Goal: Task Accomplishment & Management: Manage account settings

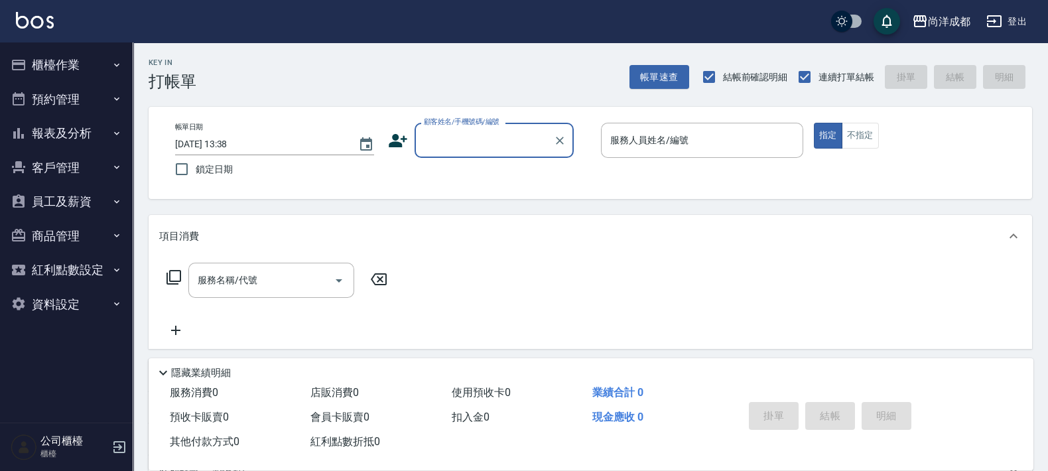
click at [56, 89] on button "預約管理" at bounding box center [66, 99] width 122 height 34
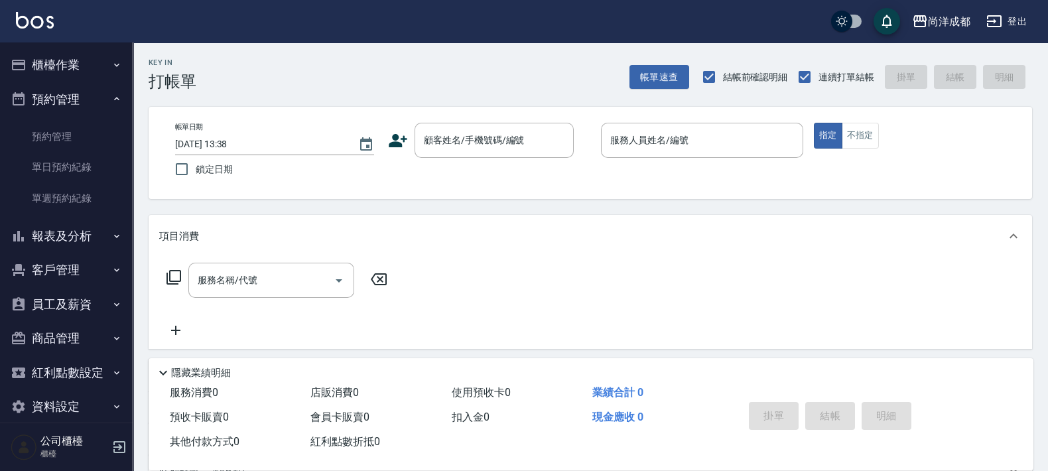
click at [55, 99] on button "預約管理" at bounding box center [66, 99] width 122 height 34
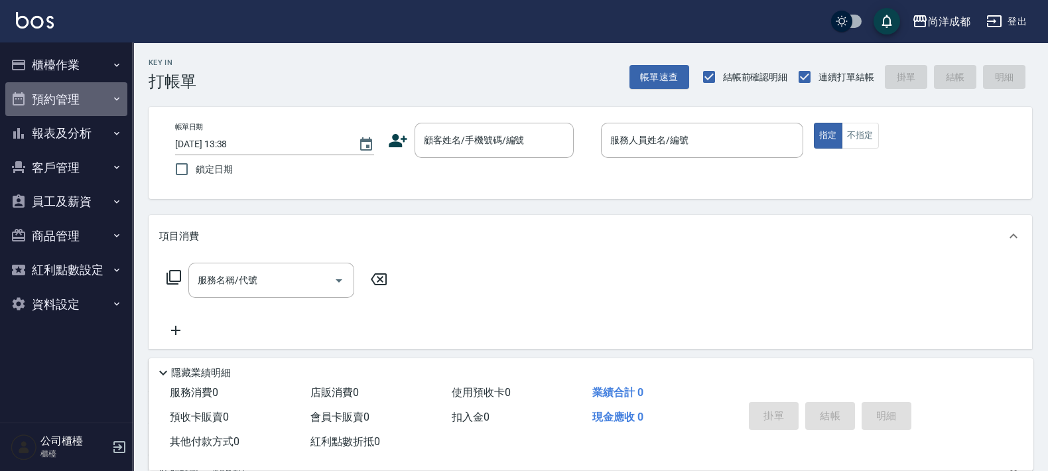
click at [80, 90] on button "預約管理" at bounding box center [66, 99] width 122 height 34
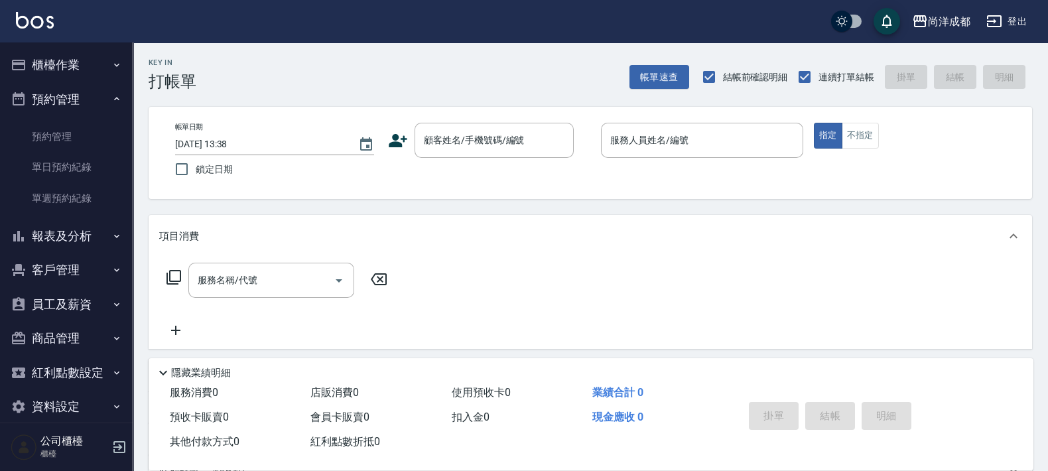
click at [70, 242] on button "報表及分析" at bounding box center [66, 236] width 122 height 34
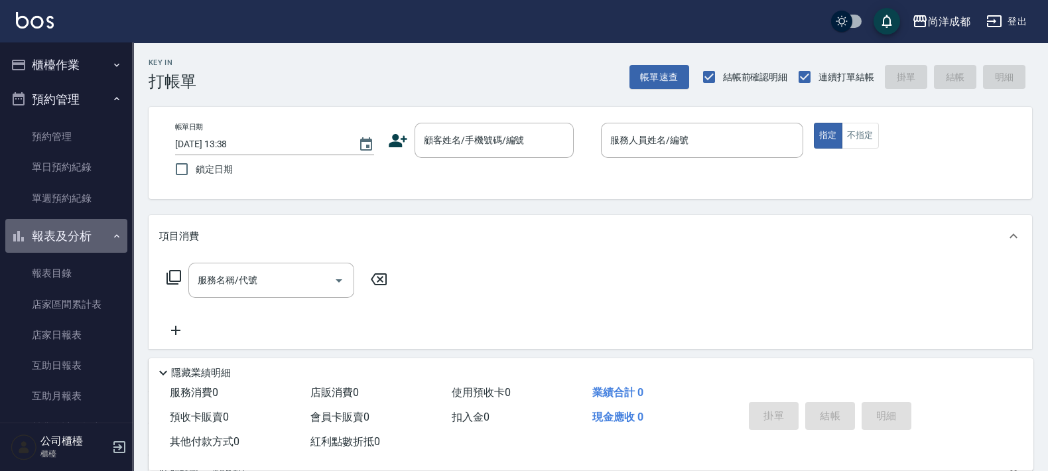
click at [88, 237] on button "報表及分析" at bounding box center [66, 236] width 122 height 34
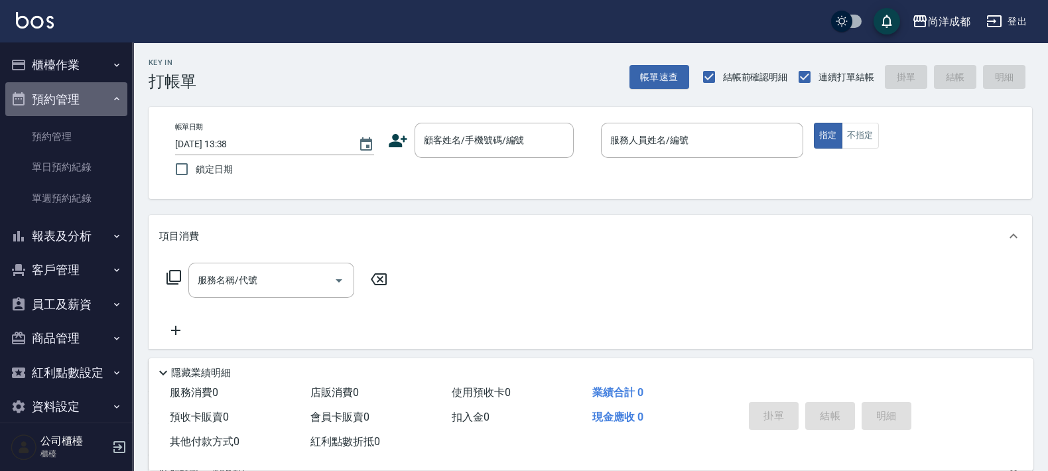
click at [99, 88] on button "預約管理" at bounding box center [66, 99] width 122 height 34
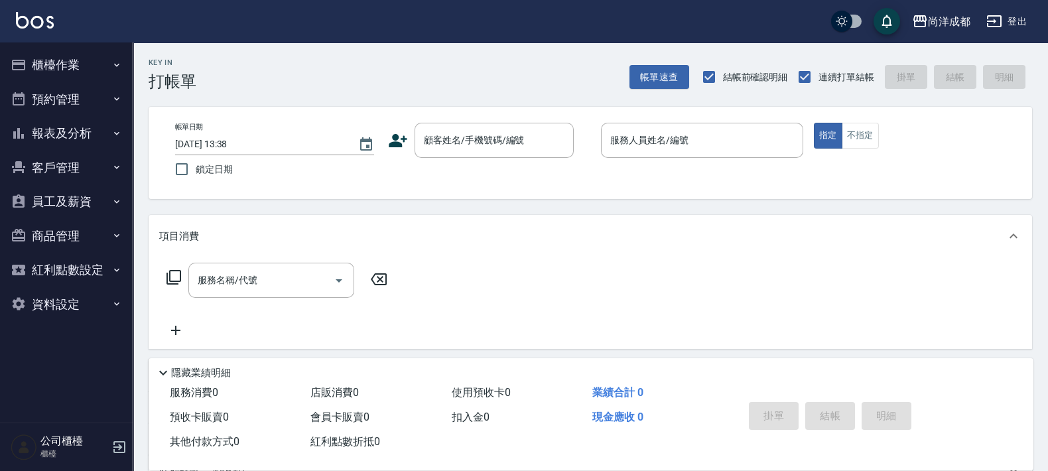
click at [93, 60] on button "櫃檯作業" at bounding box center [66, 65] width 122 height 34
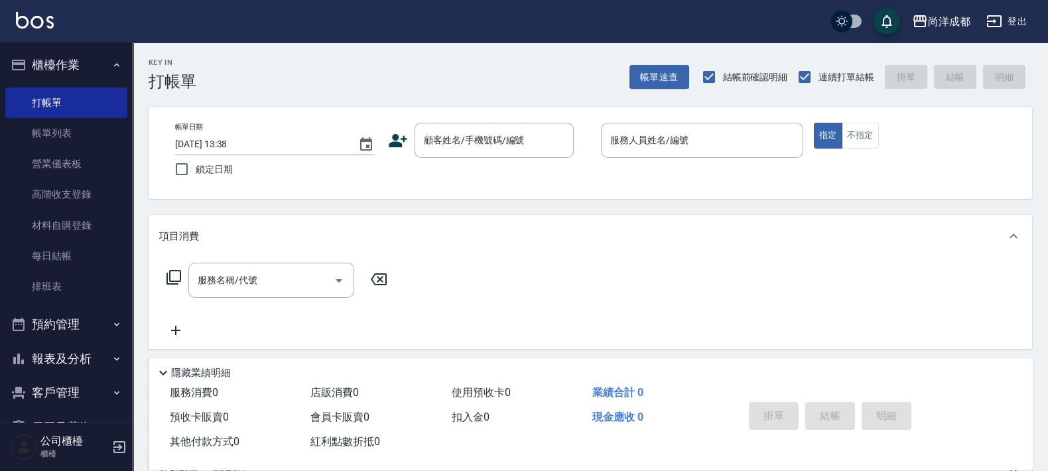
click at [94, 65] on button "櫃檯作業" at bounding box center [66, 65] width 122 height 34
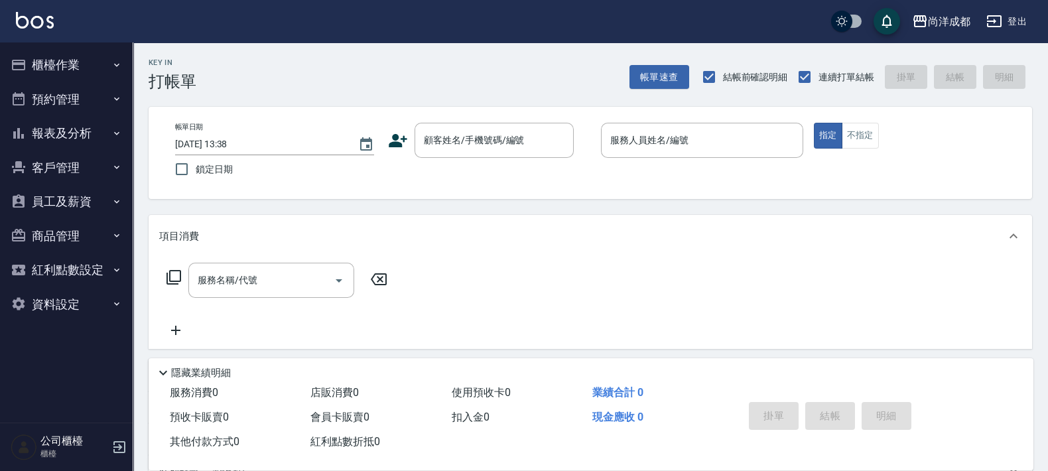
click at [86, 198] on button "員工及薪資" at bounding box center [66, 201] width 122 height 34
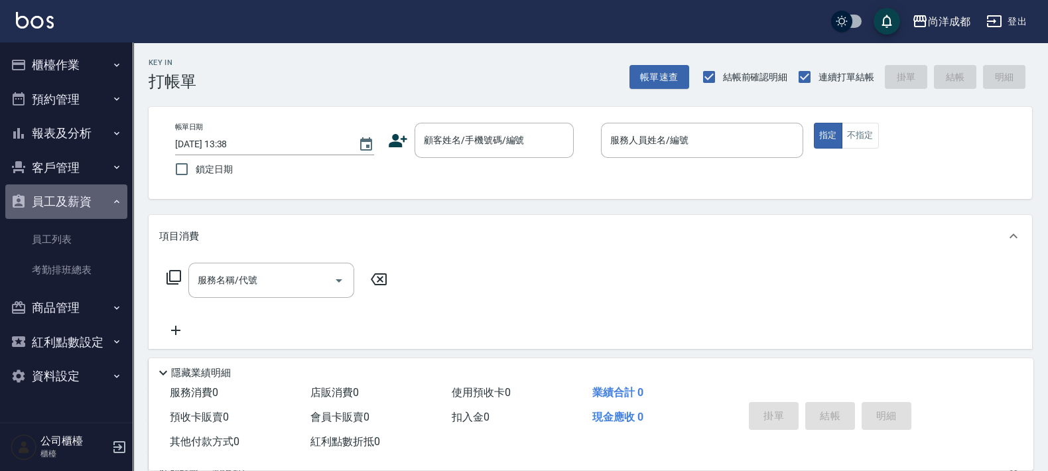
click at [72, 194] on button "員工及薪資" at bounding box center [66, 201] width 122 height 34
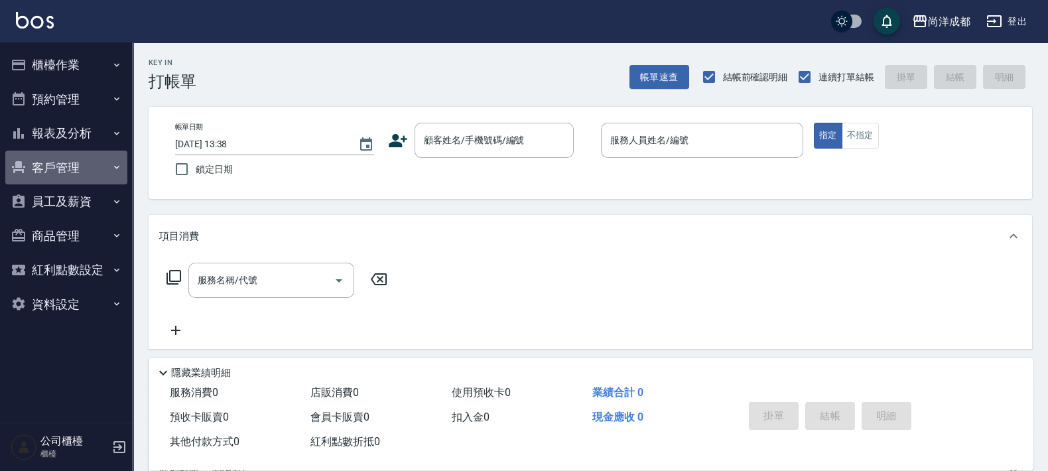
click at [79, 169] on button "客戶管理" at bounding box center [66, 168] width 122 height 34
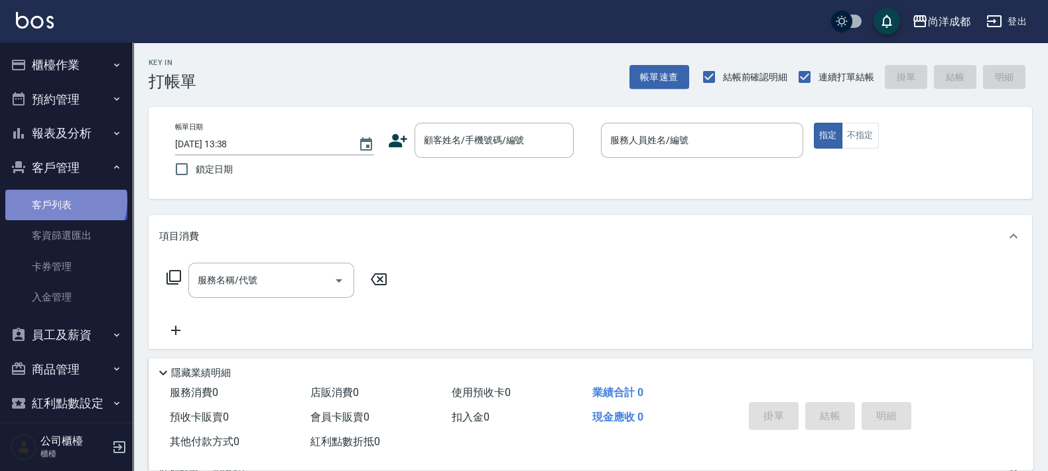
click at [64, 201] on link "客戶列表" at bounding box center [66, 205] width 122 height 31
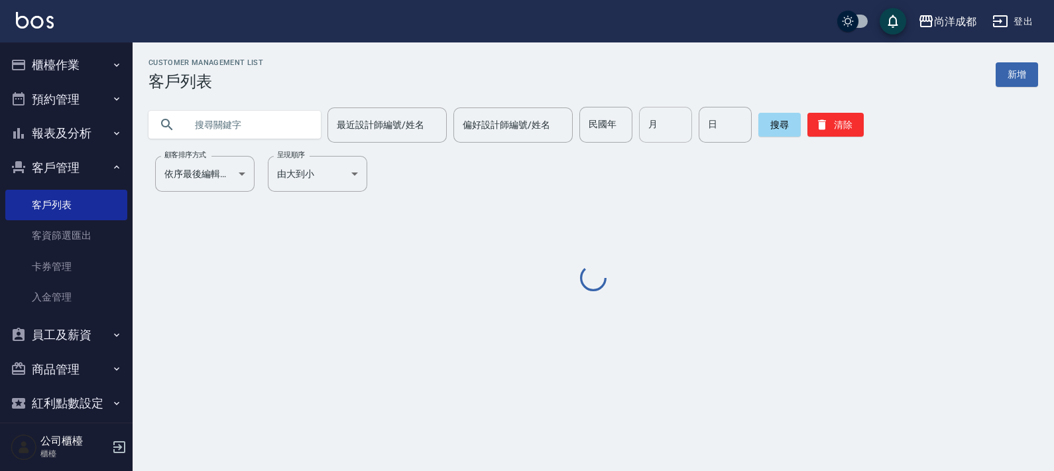
click at [664, 129] on input "月" at bounding box center [665, 125] width 53 height 36
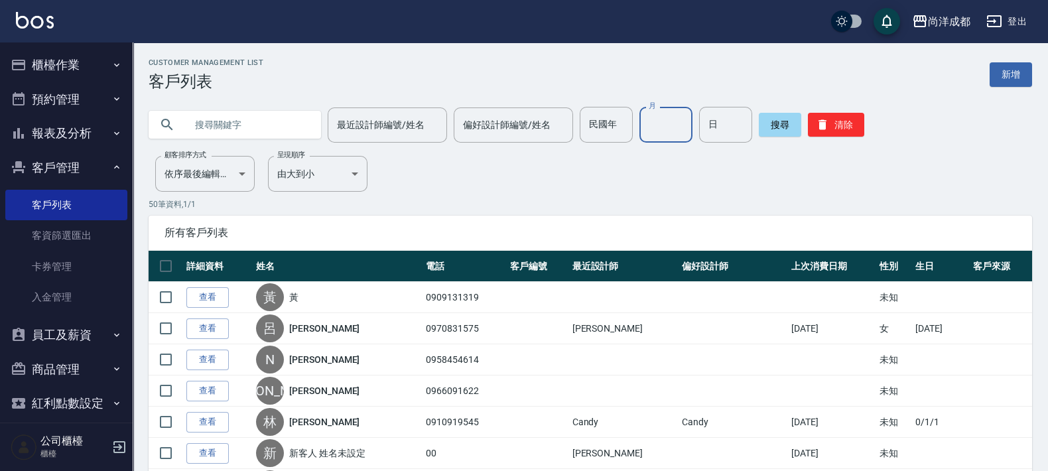
click at [662, 115] on input "月" at bounding box center [665, 125] width 53 height 36
type input "10"
click at [722, 123] on input "日" at bounding box center [725, 125] width 53 height 36
type input "5"
click at [772, 131] on button "搜尋" at bounding box center [780, 125] width 42 height 24
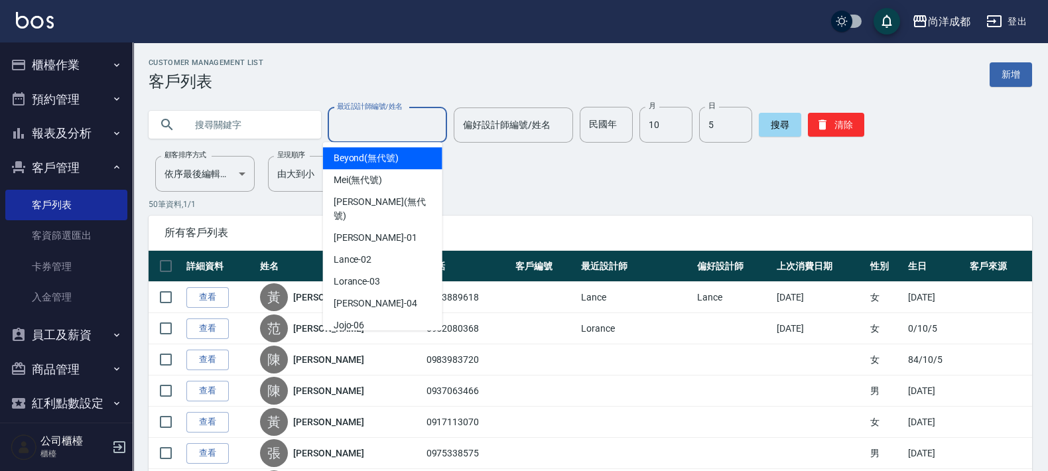
click at [371, 126] on input "最近設計師編號/姓名" at bounding box center [387, 124] width 107 height 23
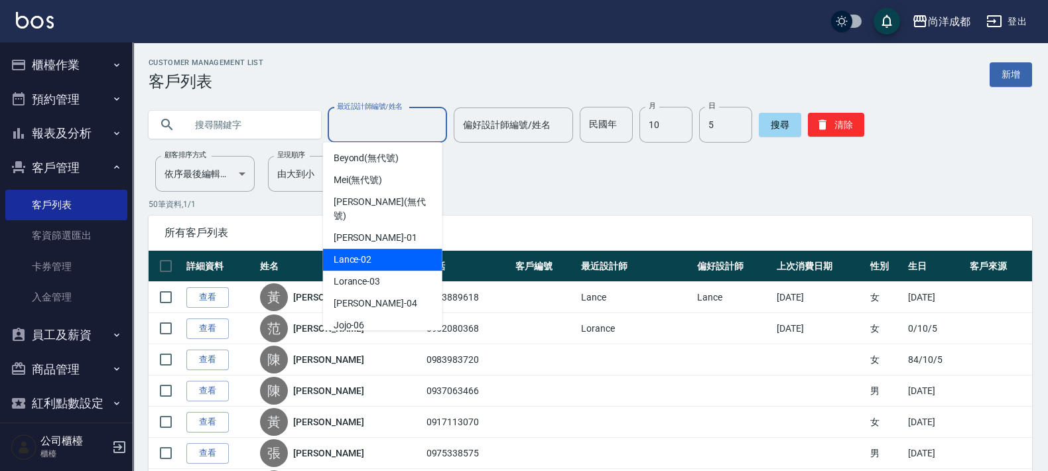
click at [381, 249] on div "Lance -02" at bounding box center [382, 260] width 119 height 22
type input "Lance-02"
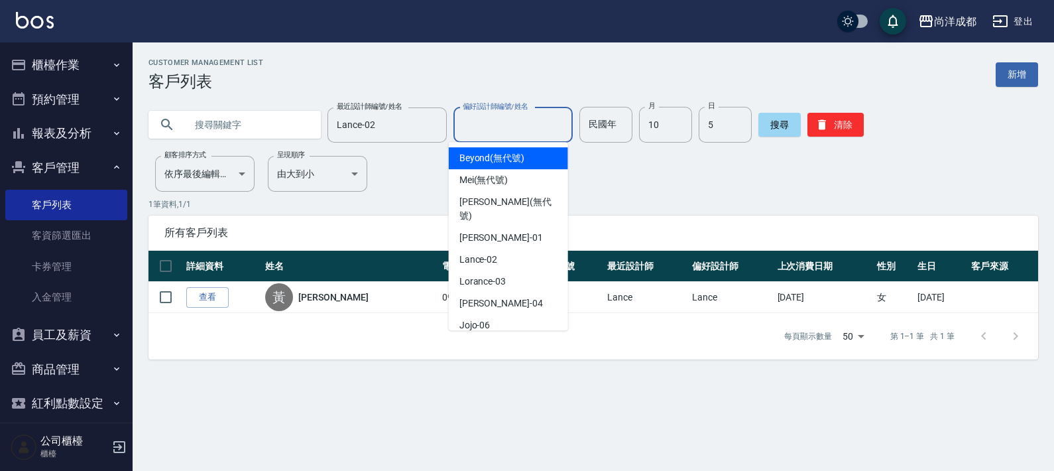
click at [481, 124] on input "偏好設計師編號/姓名" at bounding box center [513, 124] width 107 height 23
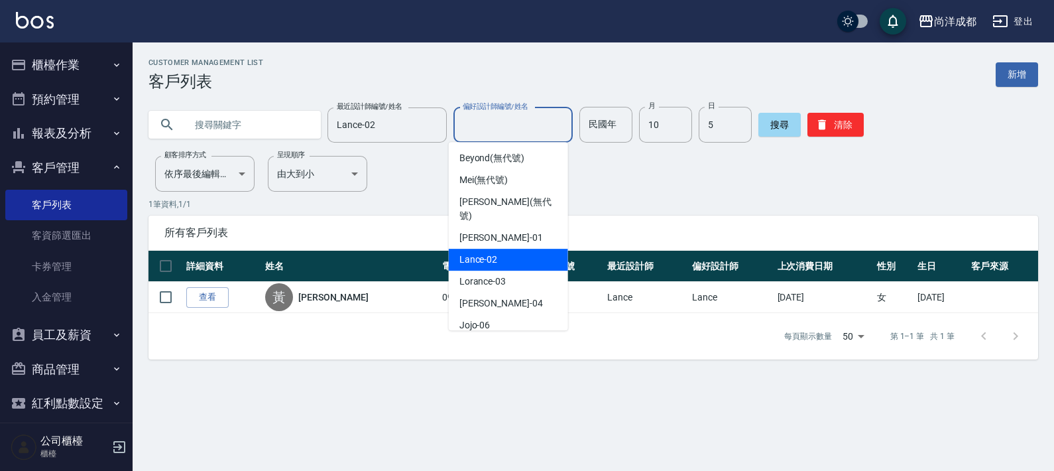
click at [507, 249] on div "Lance -02" at bounding box center [508, 260] width 119 height 22
type input "Lance-02"
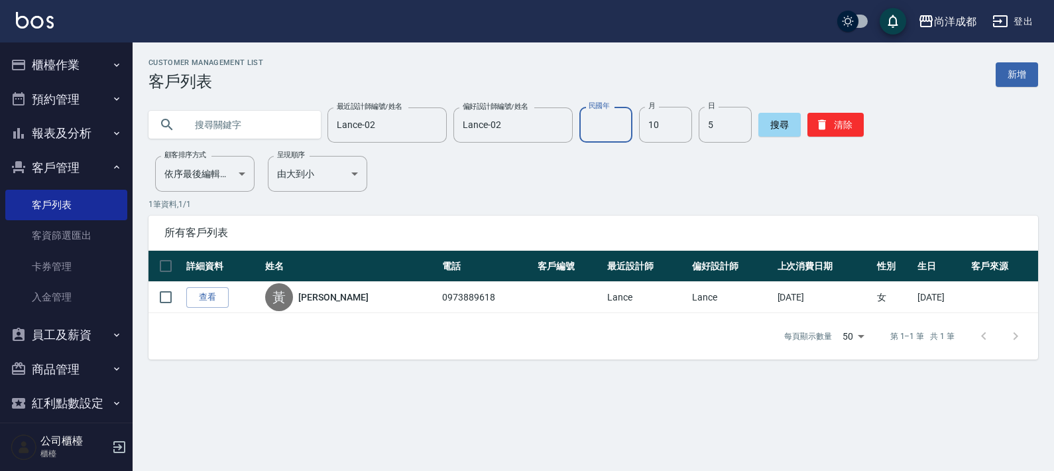
click at [609, 119] on input "民國年" at bounding box center [606, 125] width 53 height 36
type input "114"
click at [794, 121] on button "搜尋" at bounding box center [780, 125] width 42 height 24
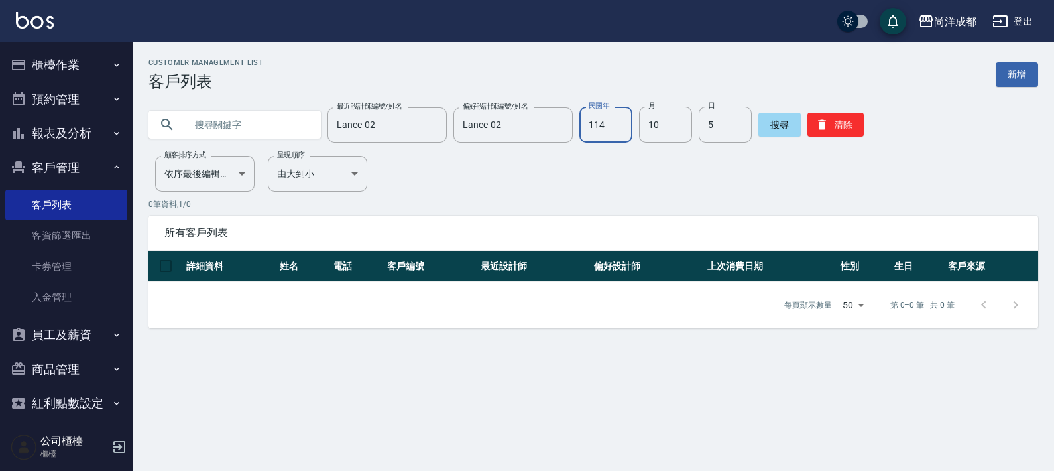
click at [617, 131] on input "114" at bounding box center [606, 125] width 53 height 36
type input "\"
click at [726, 130] on input "5" at bounding box center [725, 125] width 53 height 36
click at [672, 128] on input "10" at bounding box center [665, 125] width 53 height 36
click at [497, 163] on div "Customer Management List 客戶列表 新增 最近設計師編號/姓名 Lance-02 最近設計師編號/姓名 偏好設計師編號/姓名 Lanc…" at bounding box center [594, 193] width 922 height 270
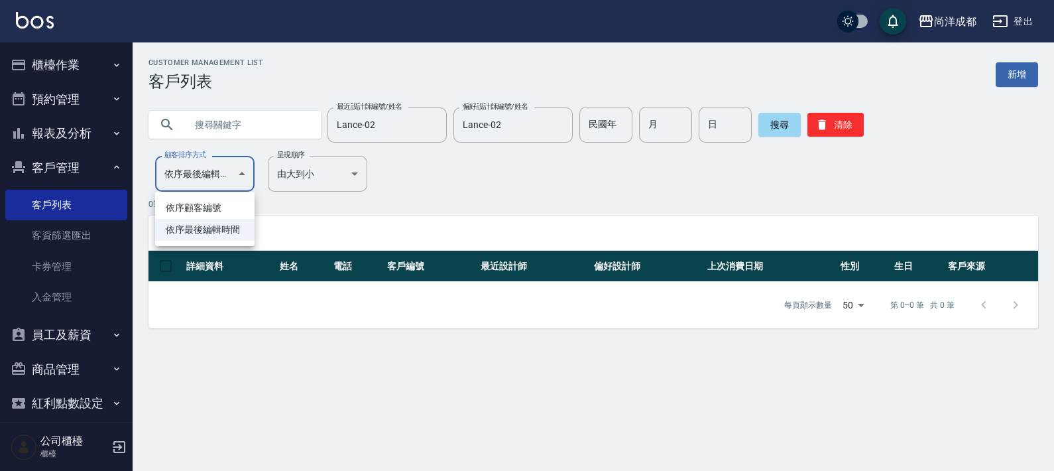
click at [243, 173] on body "尚洋成都 登出 櫃檯作業 打帳單 帳單列表 營業儀表板 高階收支登錄 材料自購登錄 每日結帳 排班表 預約管理 預約管理 單日預約紀錄 單週預約紀錄 報表及分…" at bounding box center [527, 235] width 1054 height 471
click at [239, 176] on div at bounding box center [527, 235] width 1054 height 471
click at [576, 210] on div "0 筆資料, 1 / 0 所有客戶列表 詳細資料 姓名 電話 客戶編號 最近設計師 偏好設計師 上次消費日期 性別 生日 客戶來源 每頁顯示數量 50 50 …" at bounding box center [594, 263] width 890 height 130
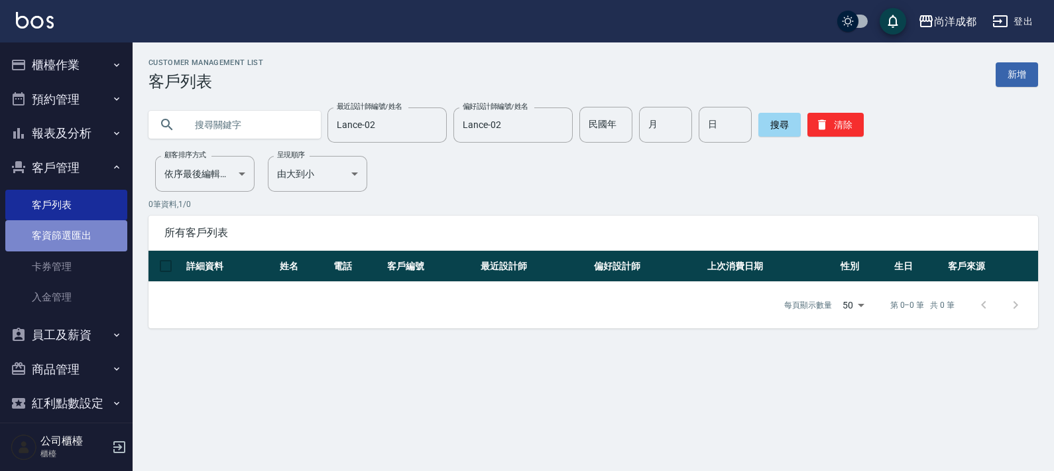
click at [72, 235] on link "客資篩選匯出" at bounding box center [66, 235] width 122 height 31
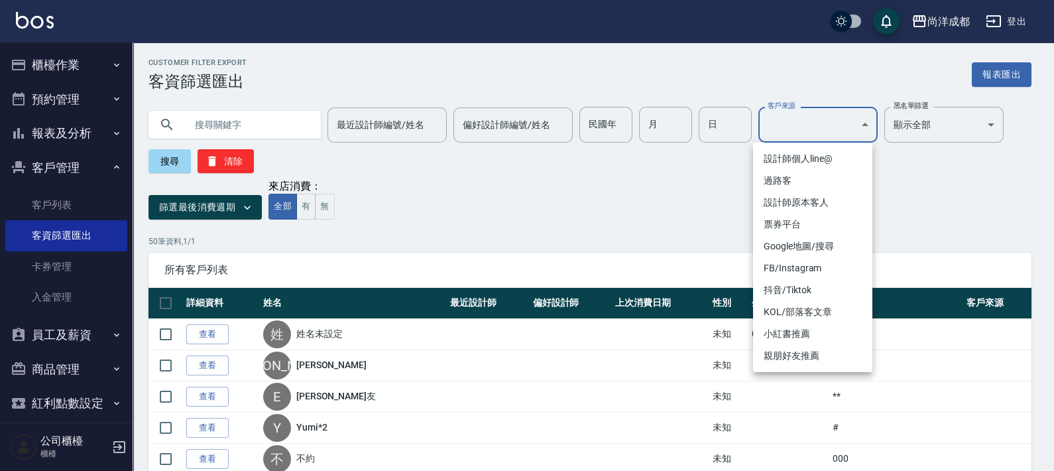
drag, startPoint x: 676, startPoint y: 159, endPoint x: 786, endPoint y: 111, distance: 119.4
click at [691, 143] on div at bounding box center [527, 235] width 1054 height 471
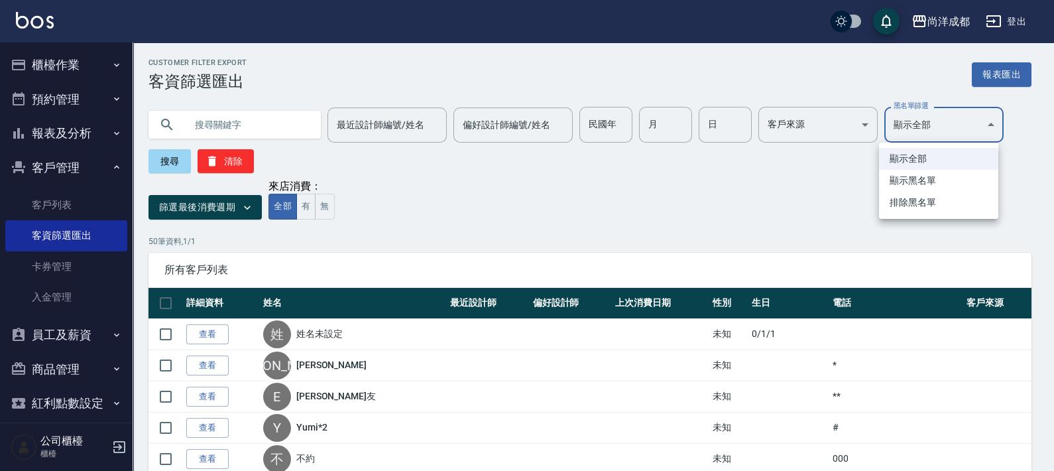
click at [930, 115] on div at bounding box center [527, 235] width 1054 height 471
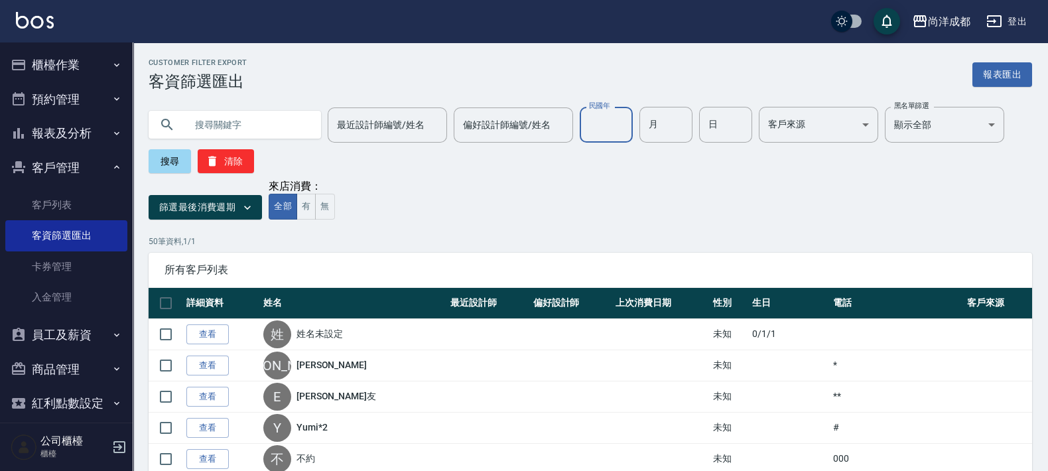
click at [598, 127] on input "民國年" at bounding box center [606, 125] width 53 height 36
click at [477, 206] on div "篩選最後消費週期 來店消費： 全部 有 無" at bounding box center [590, 200] width 883 height 40
click at [247, 209] on icon "button" at bounding box center [247, 208] width 7 height 4
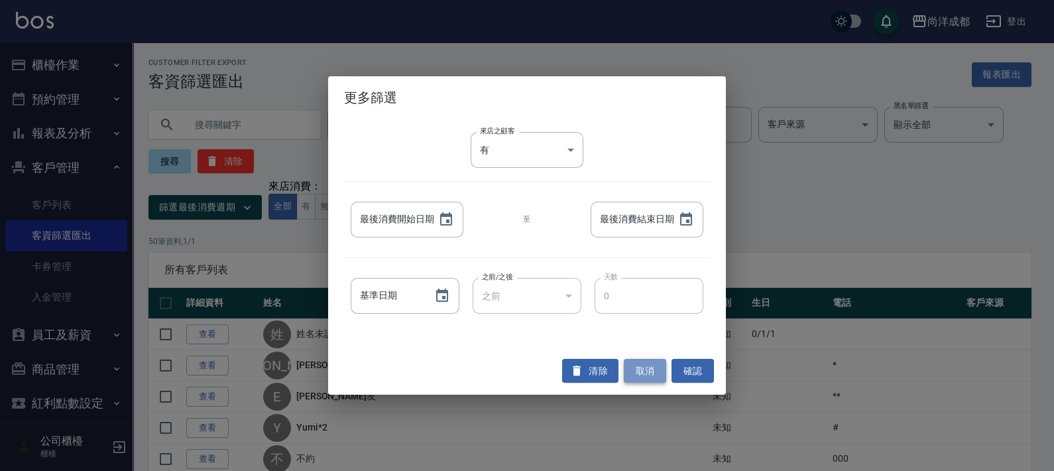
click at [657, 369] on button "取消" at bounding box center [645, 371] width 42 height 25
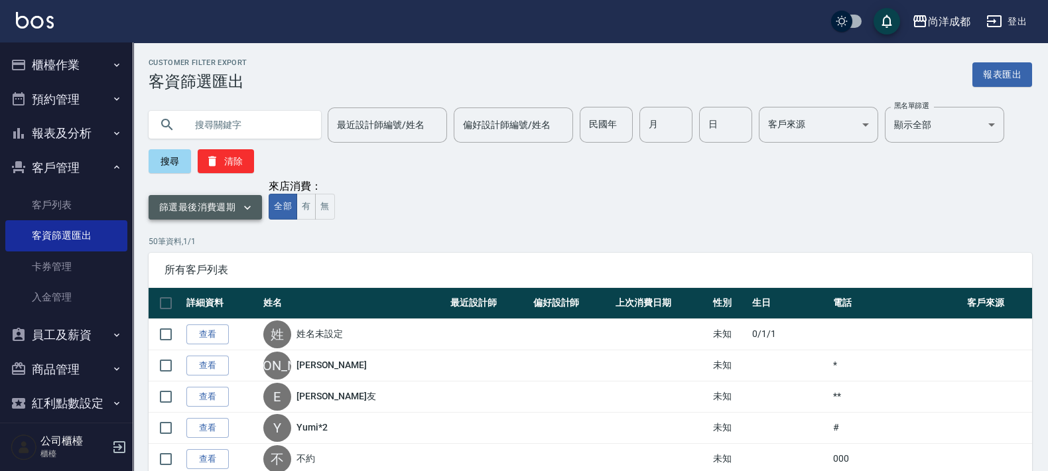
click at [250, 211] on icon "button" at bounding box center [247, 207] width 13 height 13
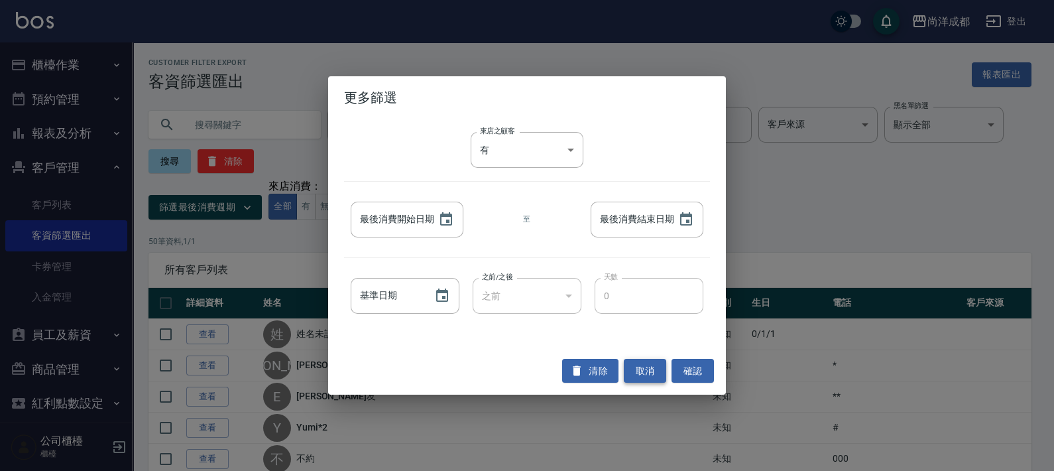
click at [642, 365] on button "取消" at bounding box center [645, 371] width 42 height 25
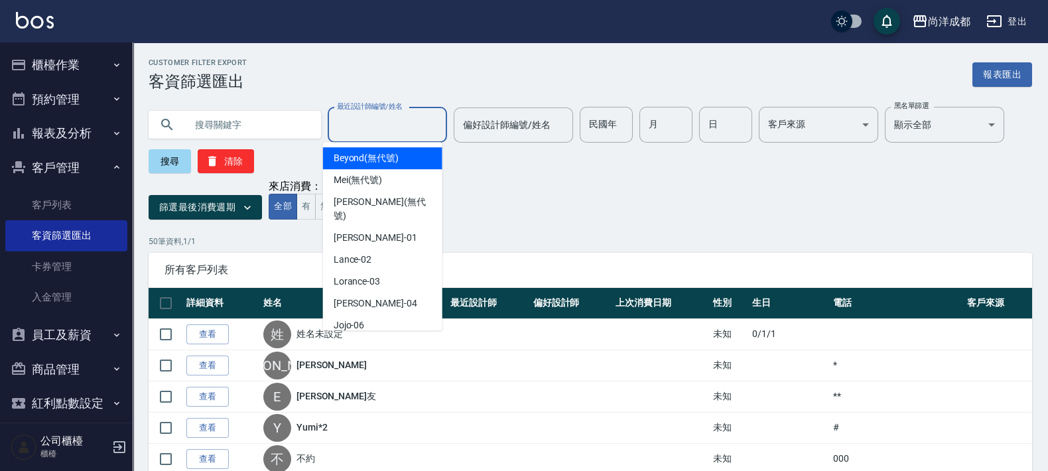
click at [424, 131] on input "最近設計師編號/姓名" at bounding box center [387, 124] width 107 height 23
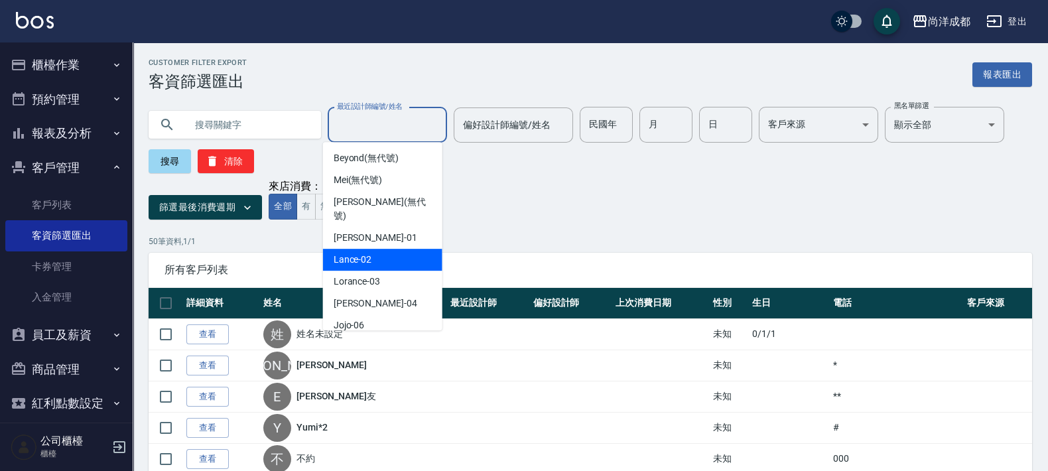
click at [387, 249] on div "Lance -02" at bounding box center [382, 260] width 119 height 22
type input "Lance-02"
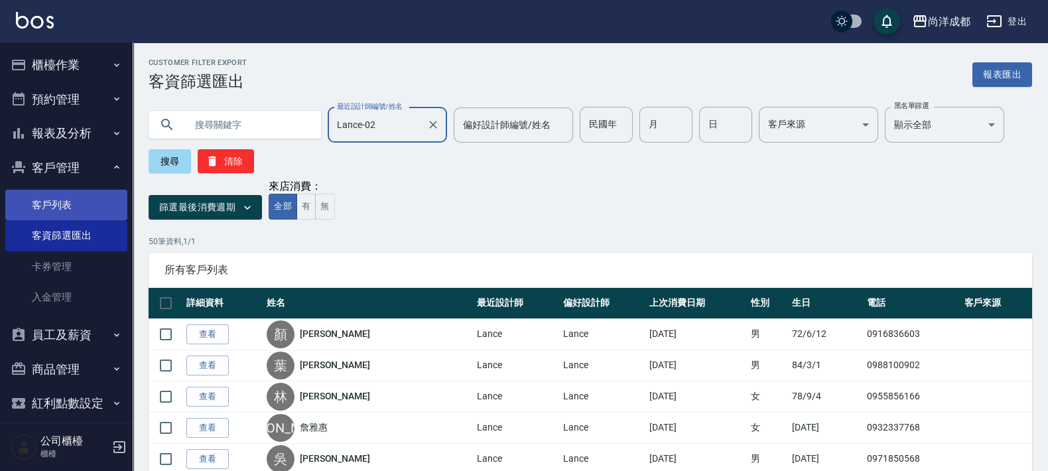
click at [49, 208] on link "客戶列表" at bounding box center [66, 205] width 122 height 31
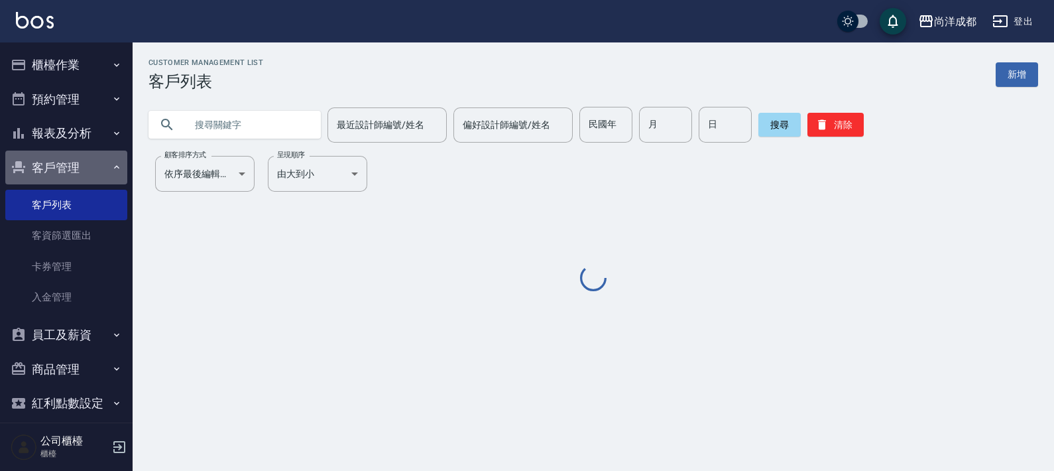
click at [72, 168] on button "客戶管理" at bounding box center [66, 168] width 122 height 34
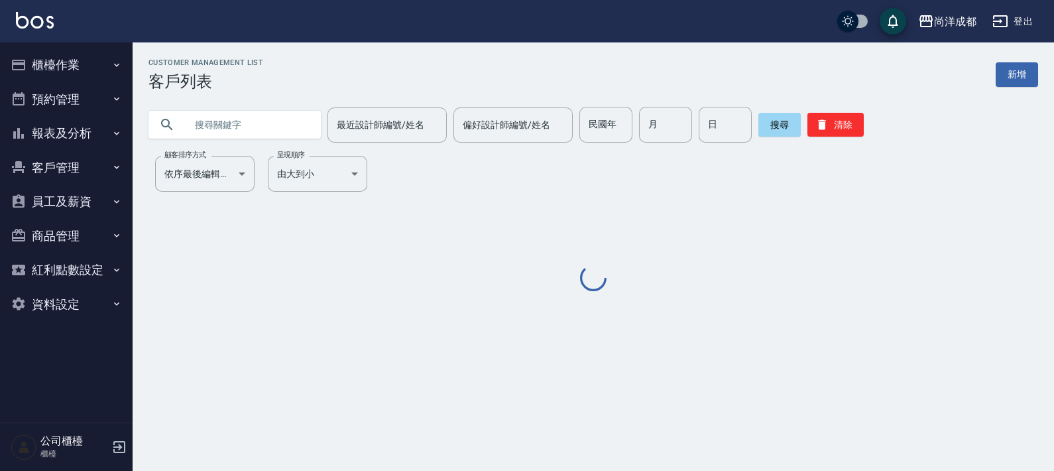
click at [90, 94] on button "預約管理" at bounding box center [66, 99] width 122 height 34
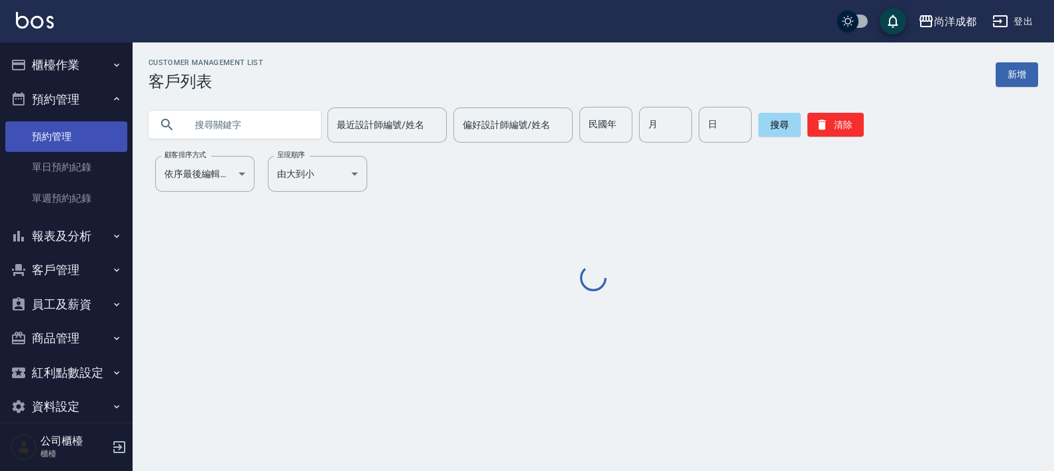
click at [73, 127] on link "預約管理" at bounding box center [66, 136] width 122 height 31
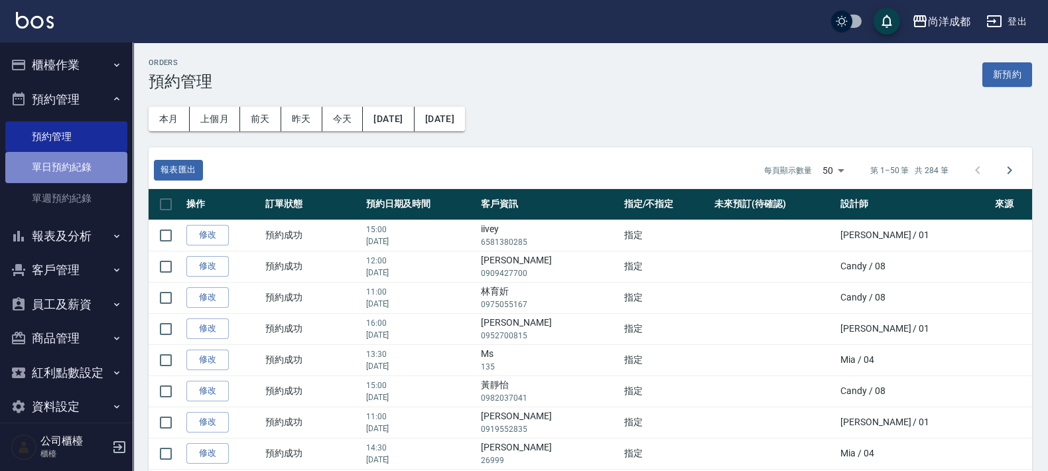
click at [83, 168] on link "單日預約紀錄" at bounding box center [66, 167] width 122 height 31
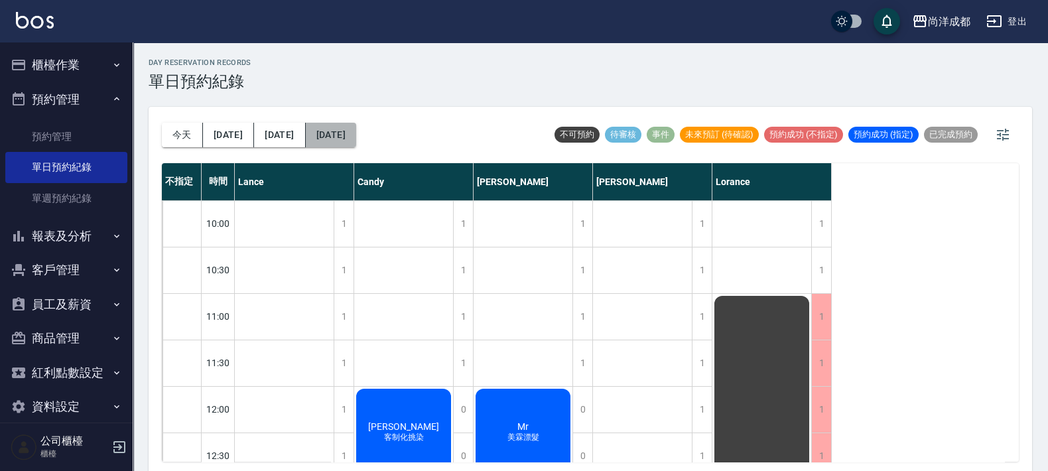
click at [328, 131] on button "2025/10/15" at bounding box center [331, 135] width 50 height 25
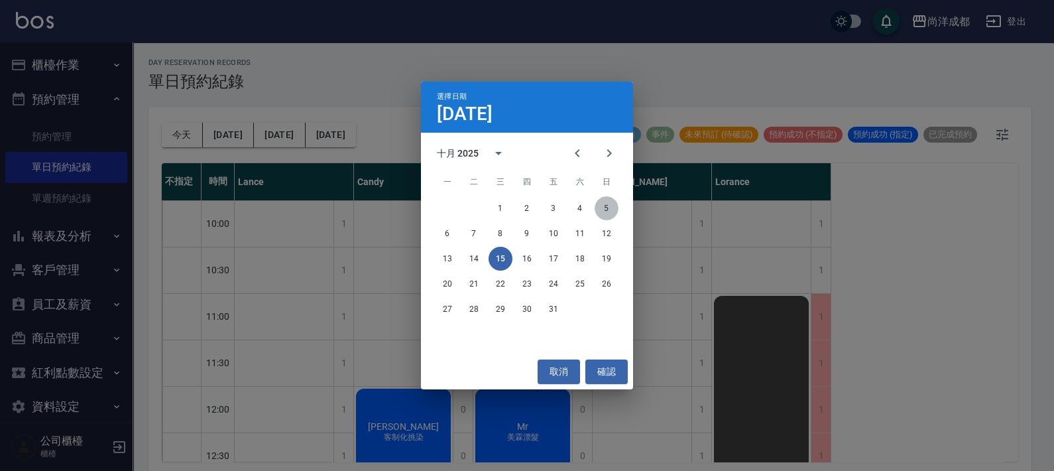
click at [601, 199] on button "5" at bounding box center [607, 208] width 24 height 24
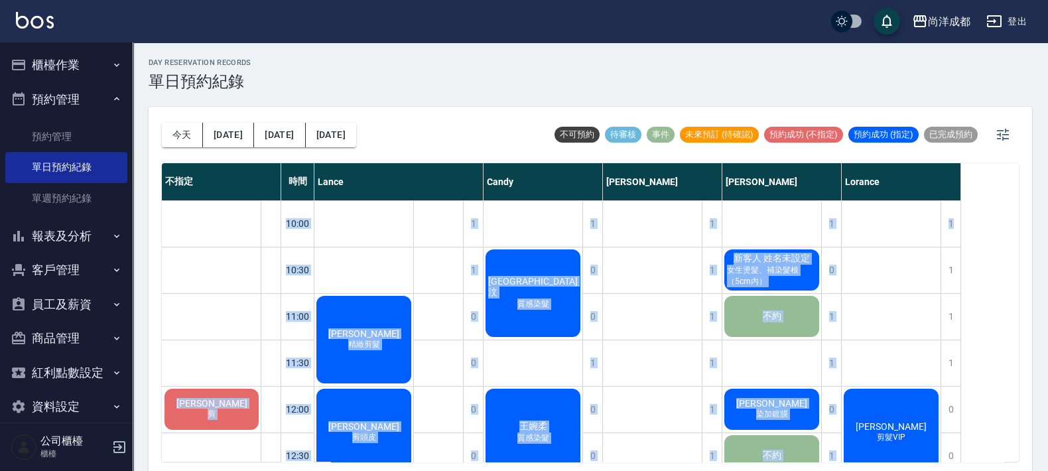
drag, startPoint x: 1018, startPoint y: 192, endPoint x: 1011, endPoint y: 215, distance: 24.1
click at [1011, 215] on div "不指定 時間 Lance Candy Mia Benny Lorance 高聖筑 剪 10:00 10:30 11:00 11:30 12:00 12:30 …" at bounding box center [590, 312] width 857 height 298
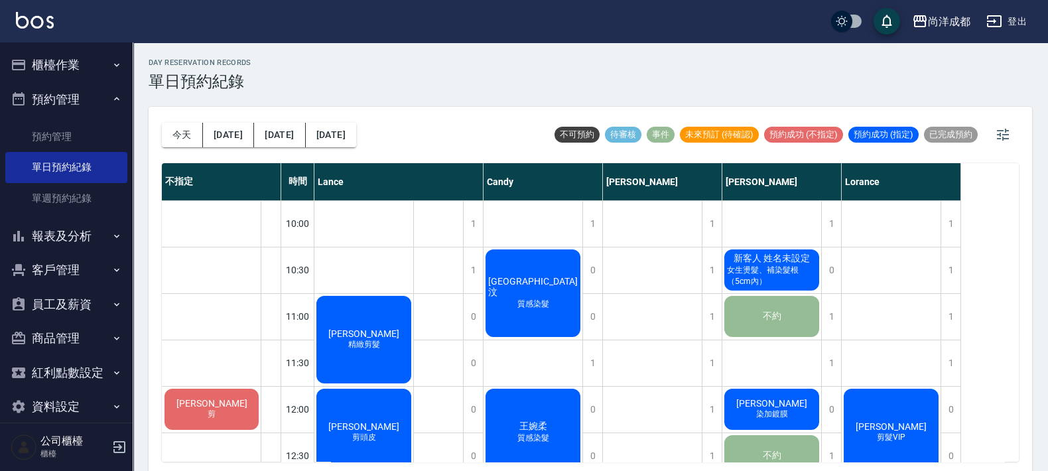
click at [975, 92] on div "day Reservation records 單日預約紀錄 今天 明天 後天 2025/10/05 不可預約 待審核 事件 未來預訂 (待確認) 預約成功 …" at bounding box center [590, 258] width 915 height 432
click at [358, 328] on span "陳秋伶" at bounding box center [364, 333] width 76 height 11
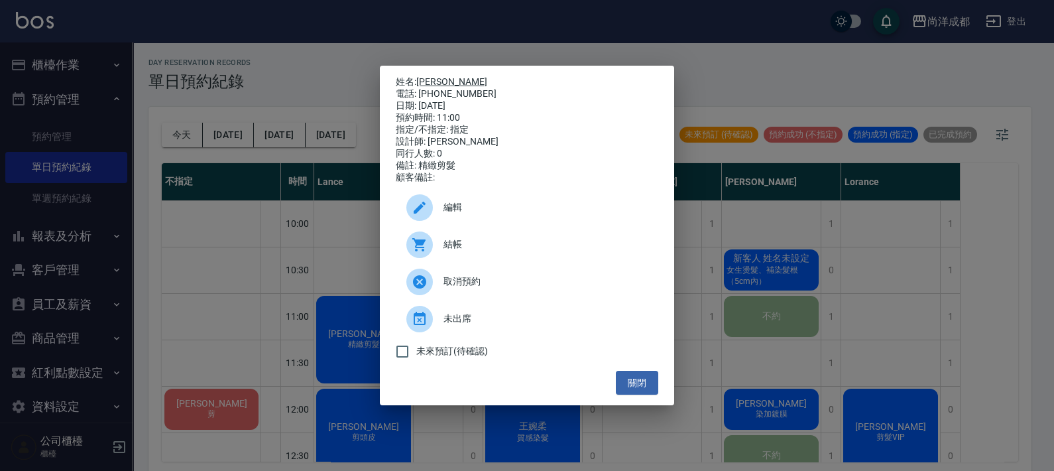
click at [427, 76] on link "陳秋伶" at bounding box center [451, 81] width 71 height 11
click at [231, 317] on div "姓名: 陳秋伶 電話: 0930277656 日期: 2025/10/05 預約時間: 11:00 指定/不指定: 指定 設計師: Lance 同行人數: 0…" at bounding box center [527, 235] width 1054 height 471
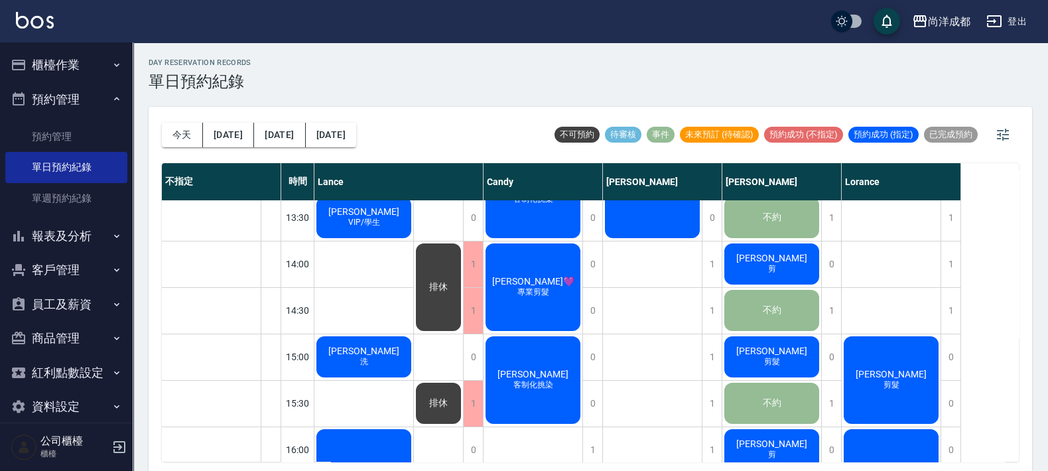
scroll to position [165, 0]
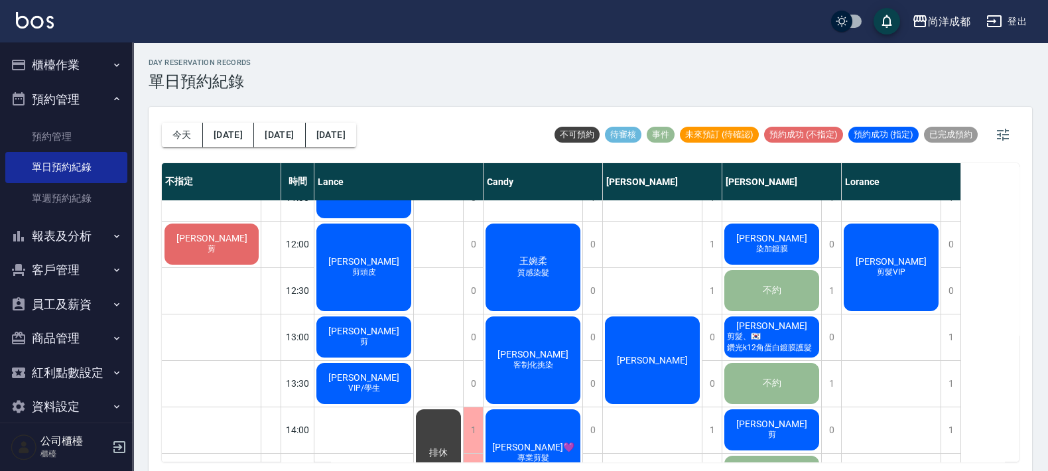
click at [385, 328] on div "廖治凱 剪" at bounding box center [363, 336] width 99 height 45
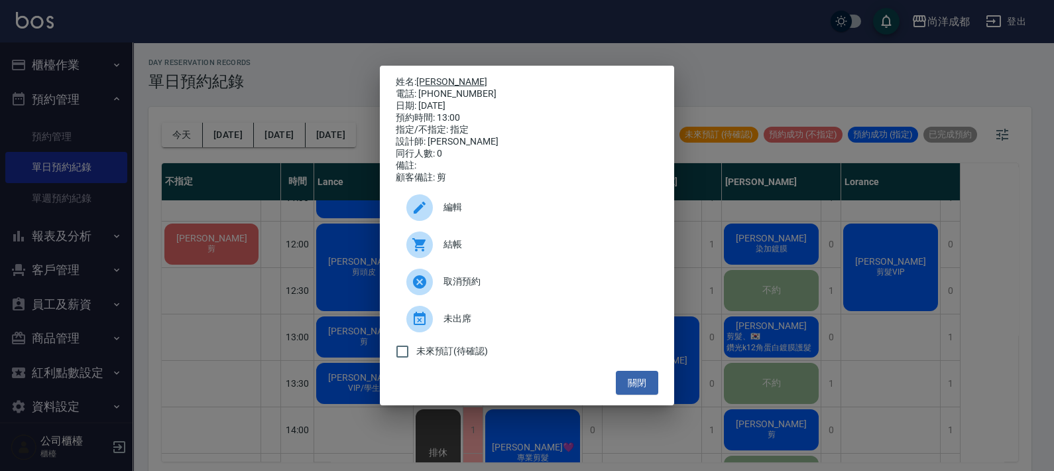
click at [431, 76] on link "廖治凱" at bounding box center [451, 81] width 71 height 11
click at [639, 384] on button "關閉" at bounding box center [637, 383] width 42 height 25
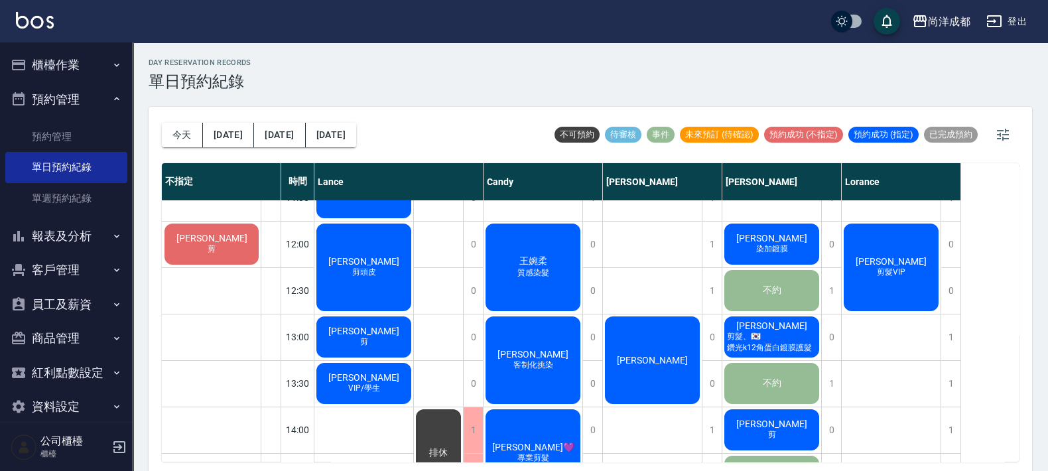
click at [398, 375] on div "林峻徹 VIP/學生" at bounding box center [363, 383] width 99 height 45
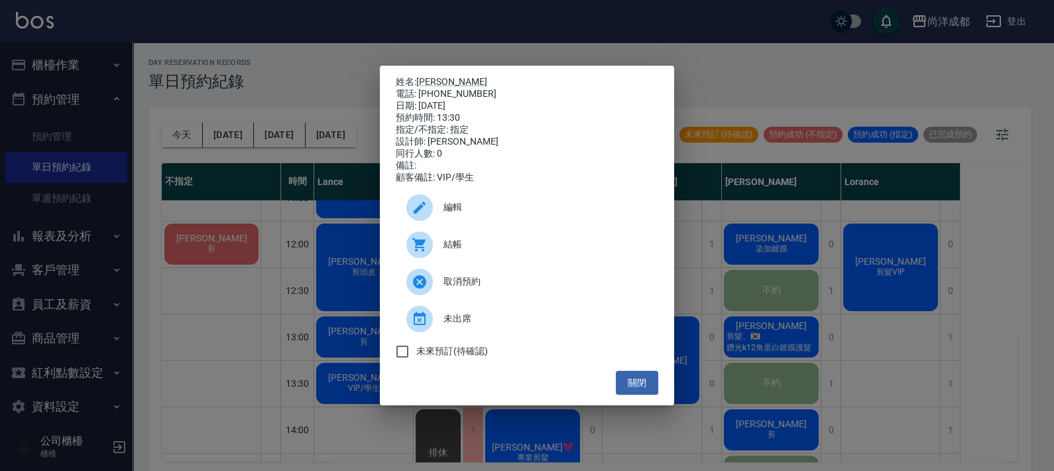
click at [434, 76] on p "姓名: 林峻徹" at bounding box center [527, 82] width 263 height 12
click at [438, 76] on link "林峻徹" at bounding box center [451, 81] width 71 height 11
click at [431, 76] on link "林峻徹" at bounding box center [451, 81] width 71 height 11
click at [426, 76] on link "林峻徹" at bounding box center [451, 81] width 71 height 11
click at [643, 388] on button "關閉" at bounding box center [637, 383] width 42 height 25
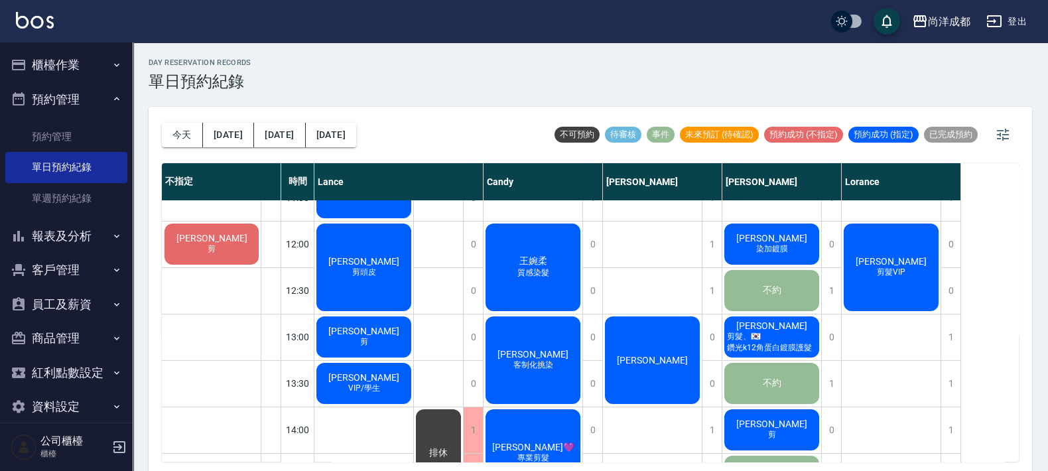
click at [365, 379] on span "林峻徹" at bounding box center [364, 377] width 76 height 11
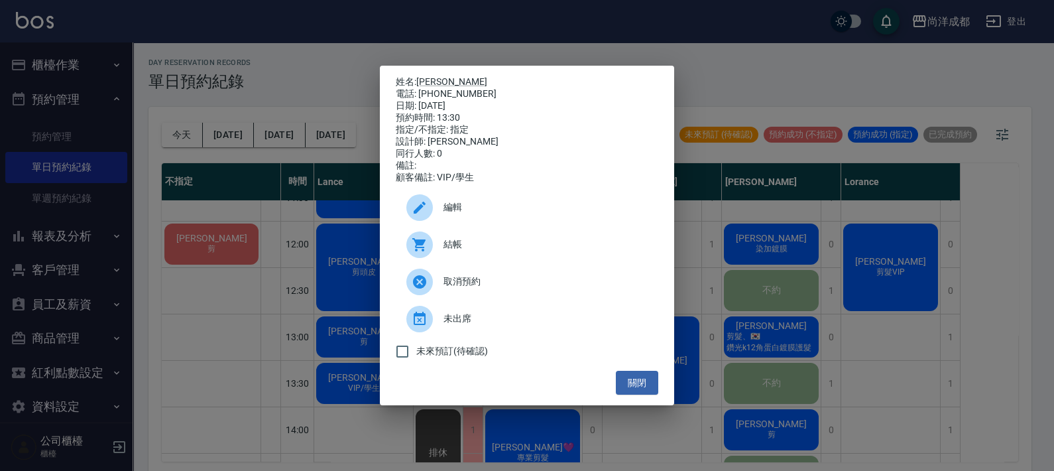
click at [430, 76] on p "姓名: 林峻徹" at bounding box center [527, 82] width 263 height 12
click at [438, 76] on link "林峻徹" at bounding box center [451, 81] width 71 height 11
drag, startPoint x: 285, startPoint y: 420, endPoint x: 309, endPoint y: 388, distance: 40.7
click at [286, 417] on div "姓名: 林峻徹 電話: 0975315589 日期: 2025/10/05 預約時間: 13:30 指定/不指定: 指定 設計師: Lance 同行人數: 0…" at bounding box center [527, 235] width 1054 height 471
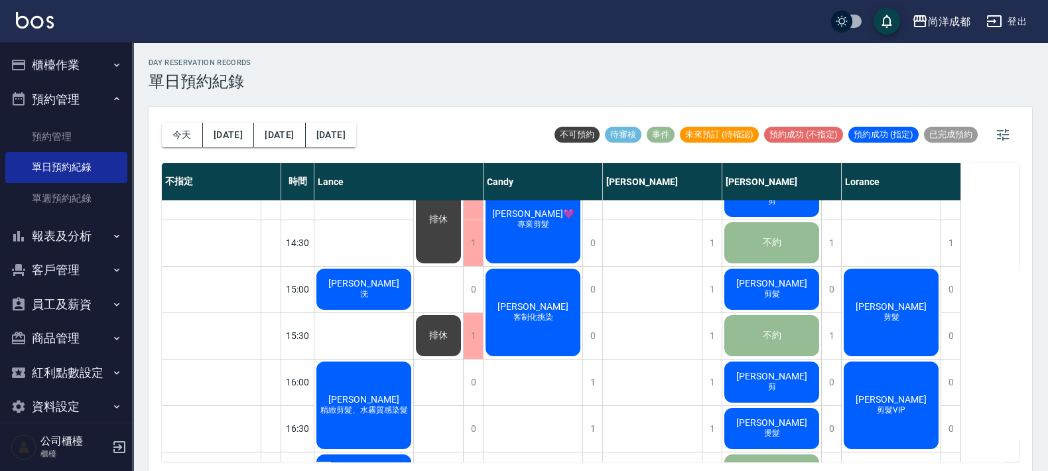
scroll to position [497, 0]
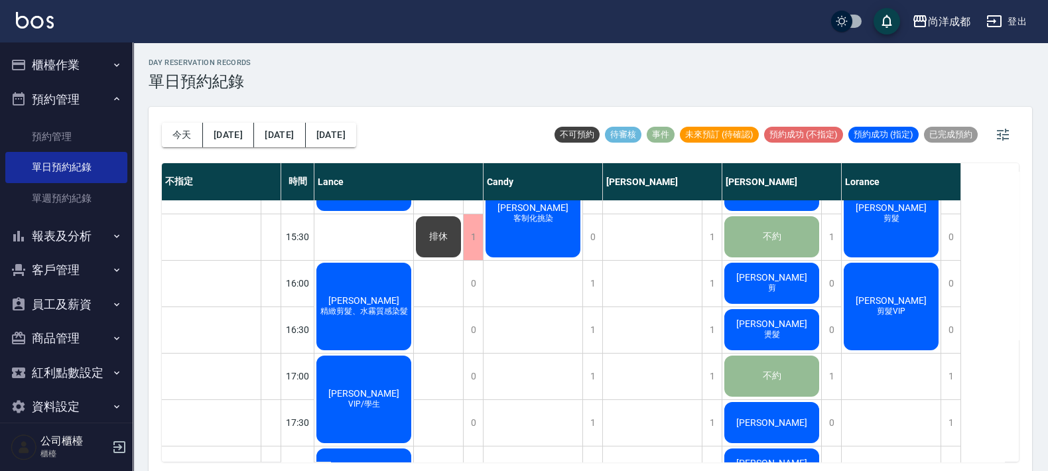
click at [387, 292] on div "朱陳家星 精緻剪髮、水霧質感染髮" at bounding box center [363, 307] width 99 height 92
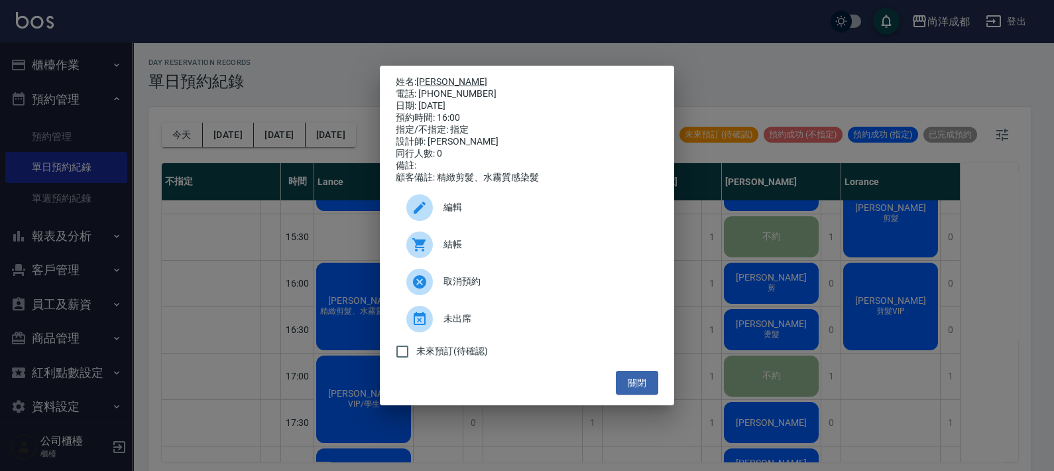
click at [438, 77] on link "朱陳家星" at bounding box center [451, 81] width 71 height 11
drag, startPoint x: 249, startPoint y: 324, endPoint x: 305, endPoint y: 381, distance: 80.2
click at [251, 326] on div "姓名: 朱陳家星 電話: 0978855774 日期: 2025/10/05 預約時間: 16:00 指定/不指定: 指定 設計師: Lance 同行人數: …" at bounding box center [527, 235] width 1054 height 471
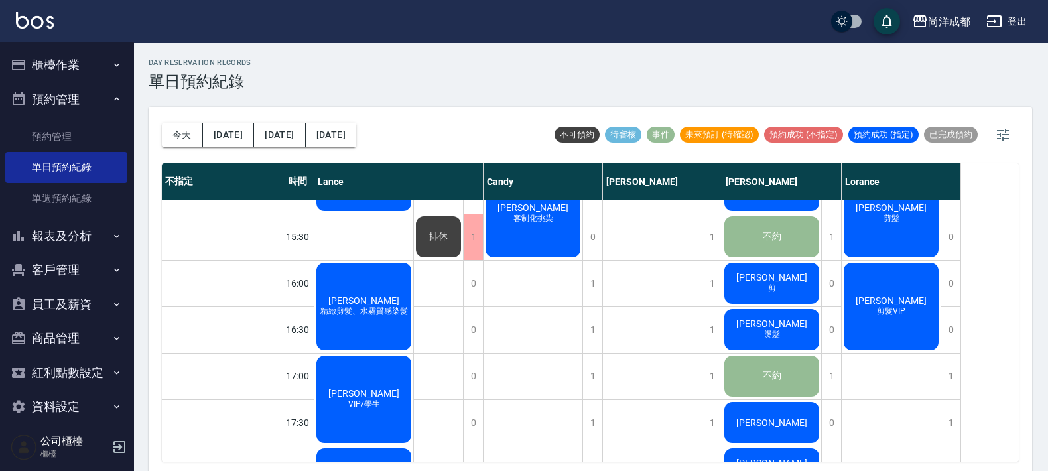
click at [336, 400] on div "蔡忠宏 VIP/學生" at bounding box center [363, 399] width 99 height 92
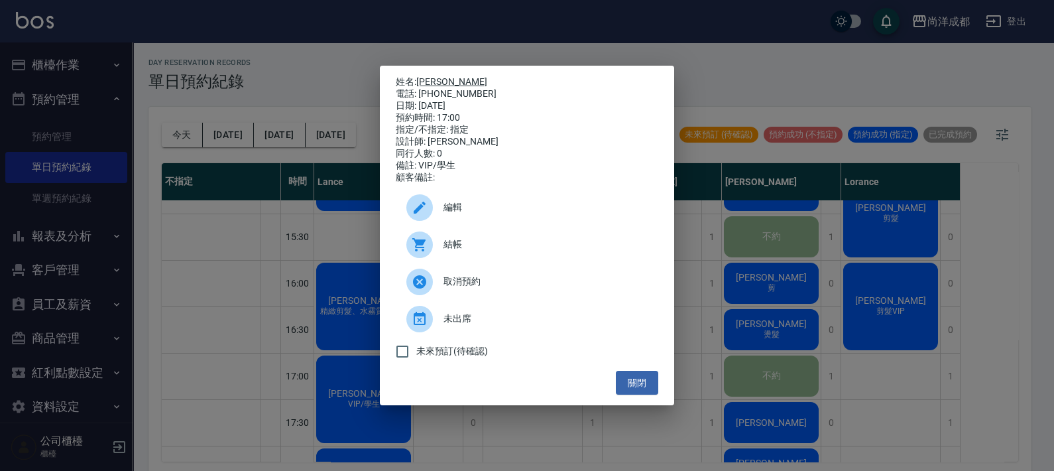
click at [432, 76] on link "蔡忠宏" at bounding box center [451, 81] width 71 height 11
drag, startPoint x: 304, startPoint y: 410, endPoint x: 298, endPoint y: 387, distance: 23.2
click at [304, 410] on div "姓名: 蔡忠宏 電話: 0981266759 日期: 2025/10/05 預約時間: 17:00 指定/不指定: 指定 設計師: Lance 同行人數: 0…" at bounding box center [527, 235] width 1054 height 471
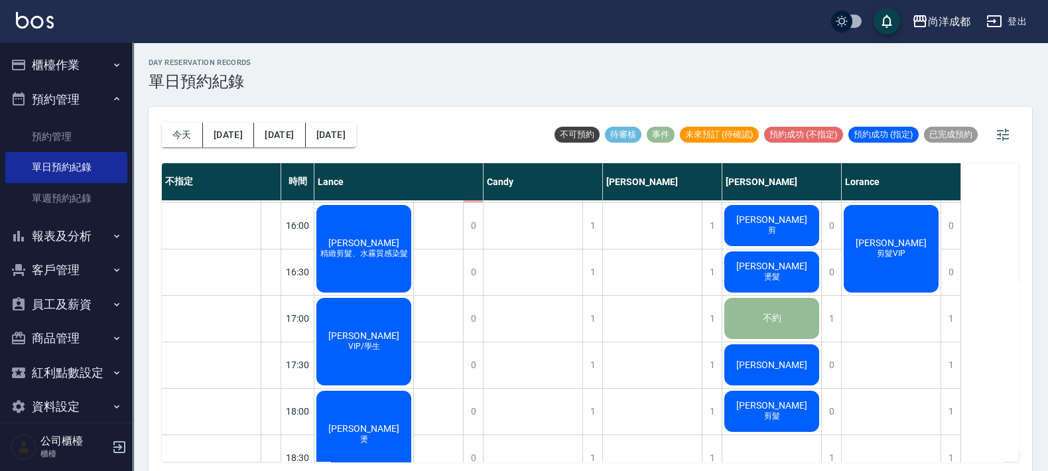
scroll to position [580, 0]
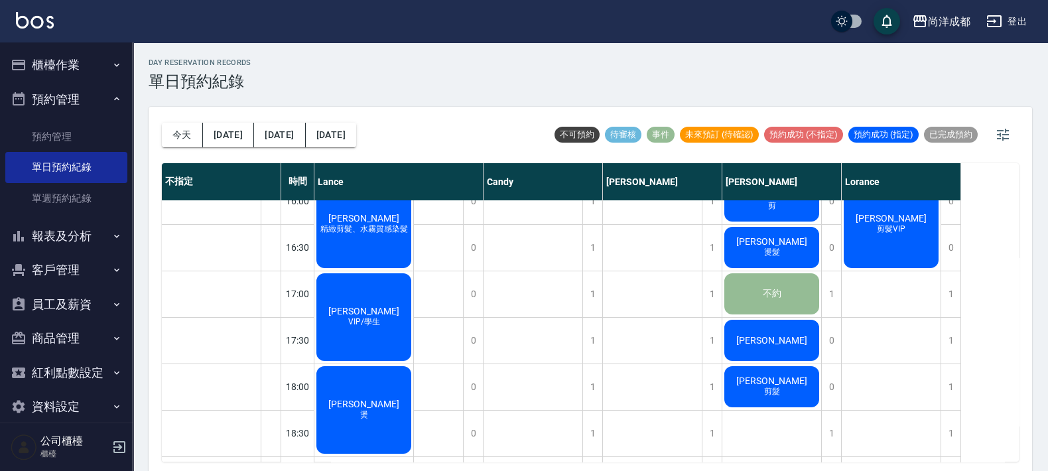
click at [358, 413] on span "燙" at bounding box center [363, 414] width 13 height 11
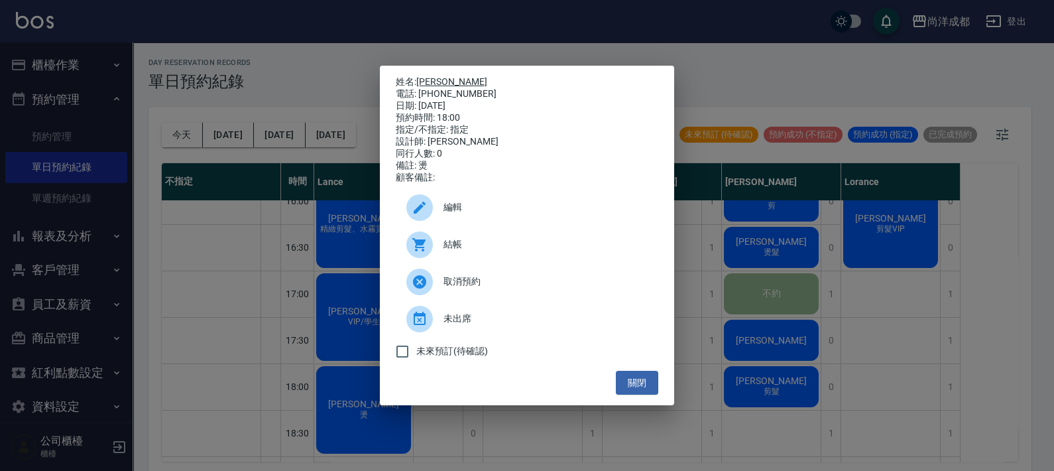
click at [433, 80] on link "鄒沛勳" at bounding box center [451, 81] width 71 height 11
click at [647, 393] on button "關閉" at bounding box center [637, 383] width 42 height 25
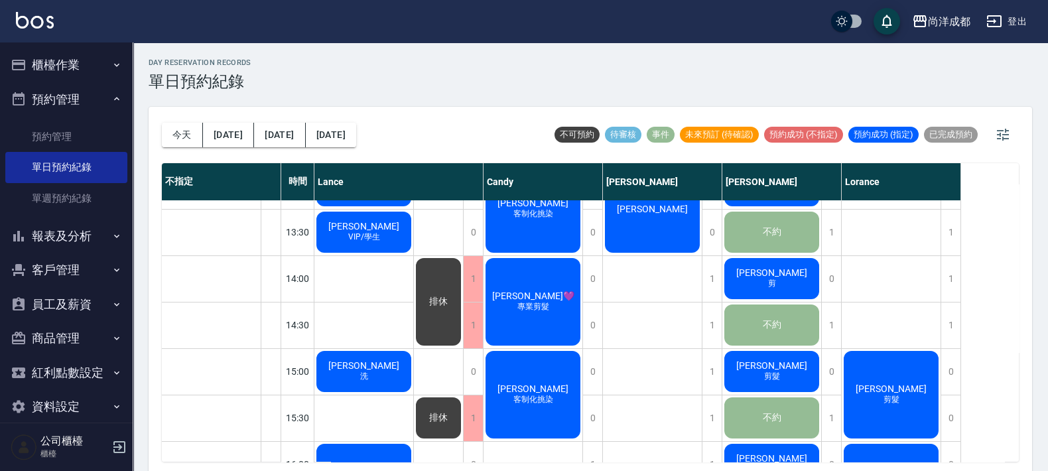
scroll to position [312, 0]
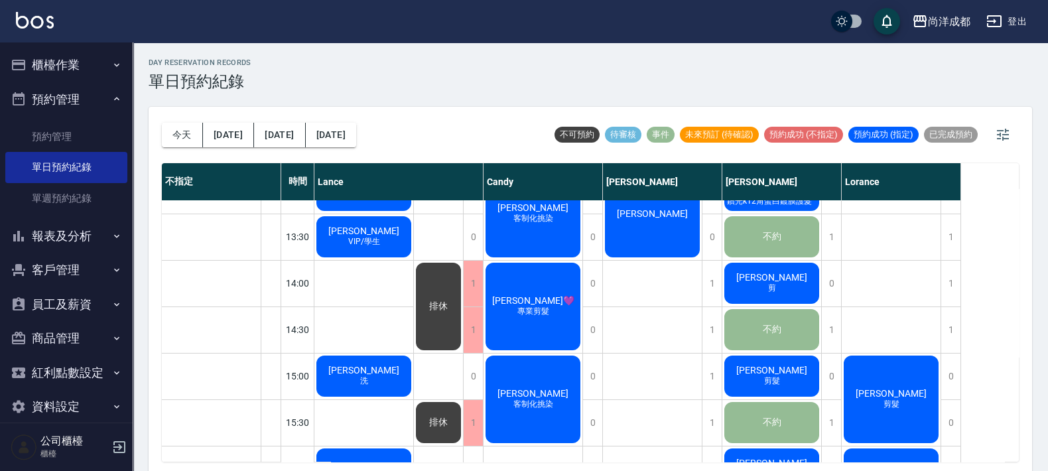
click at [63, 66] on button "櫃檯作業" at bounding box center [66, 65] width 122 height 34
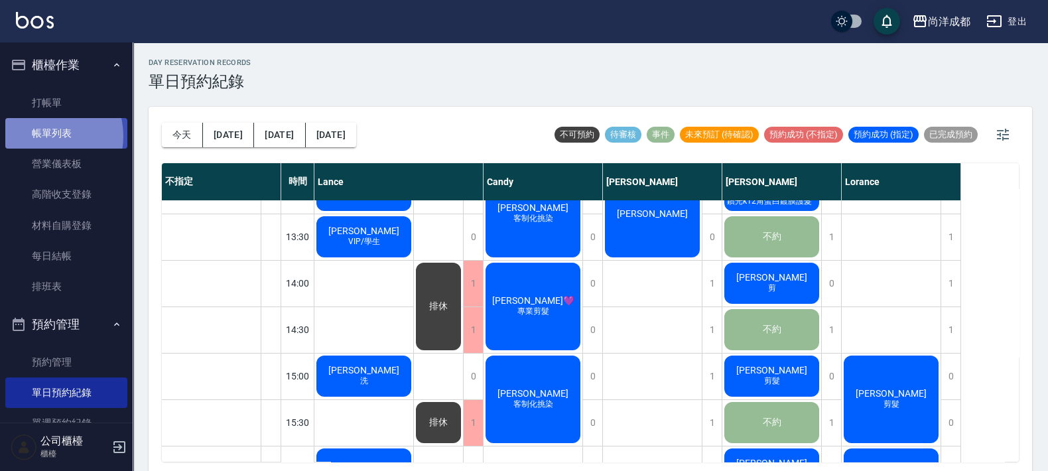
click at [42, 136] on link "帳單列表" at bounding box center [66, 133] width 122 height 31
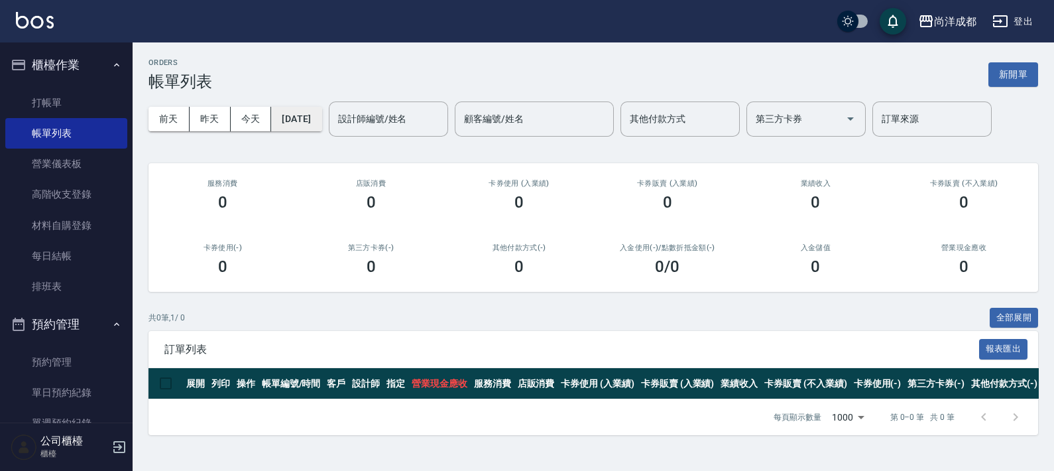
click at [322, 115] on button "2025/10/15" at bounding box center [296, 119] width 50 height 25
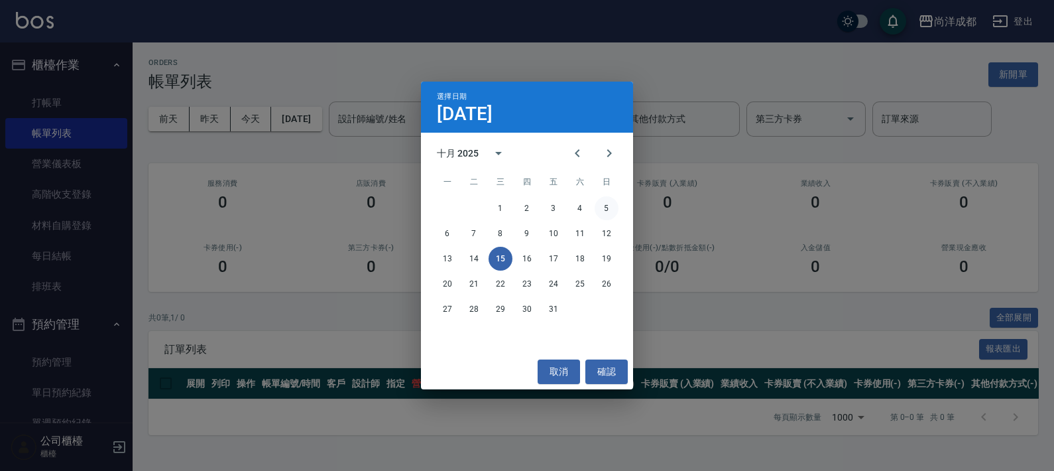
drag, startPoint x: 607, startPoint y: 204, endPoint x: 609, endPoint y: 214, distance: 10.1
click at [607, 206] on button "5" at bounding box center [607, 208] width 24 height 24
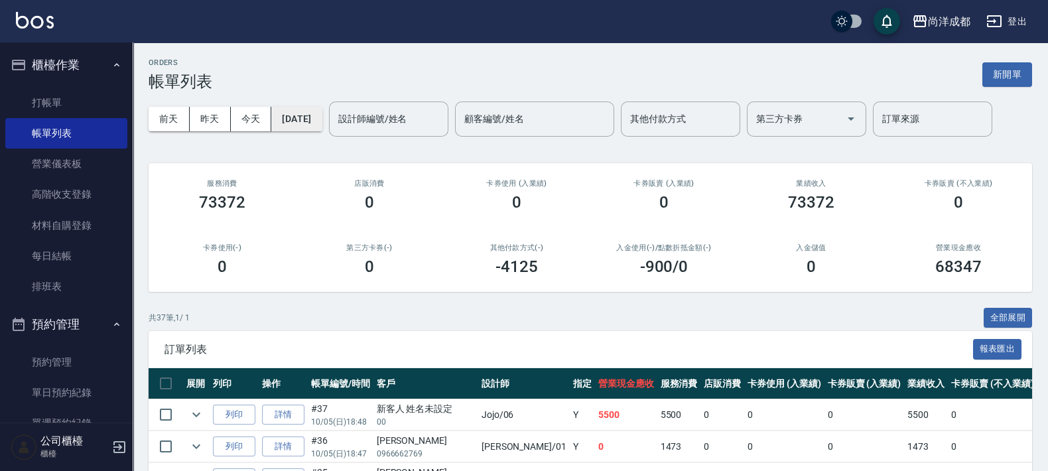
click at [322, 121] on button "2025/10/05" at bounding box center [296, 119] width 50 height 25
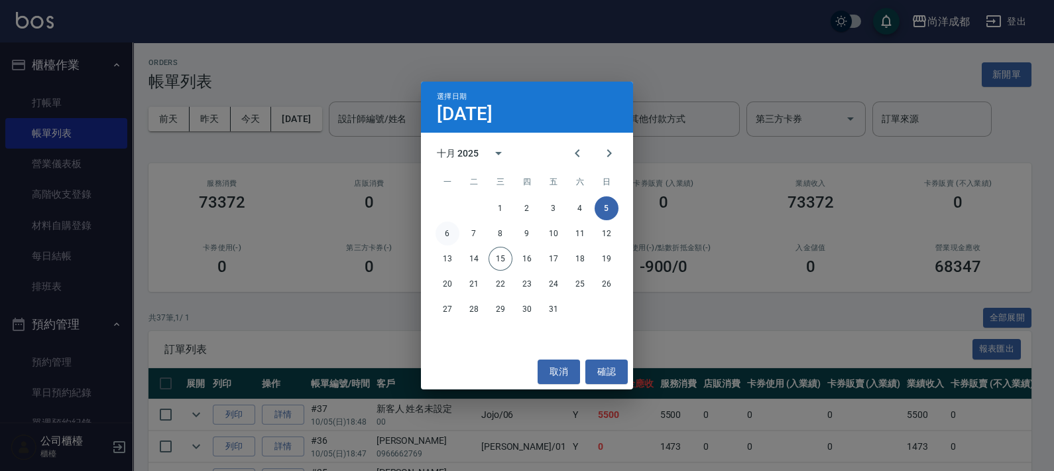
click at [447, 227] on button "6" at bounding box center [448, 234] width 24 height 24
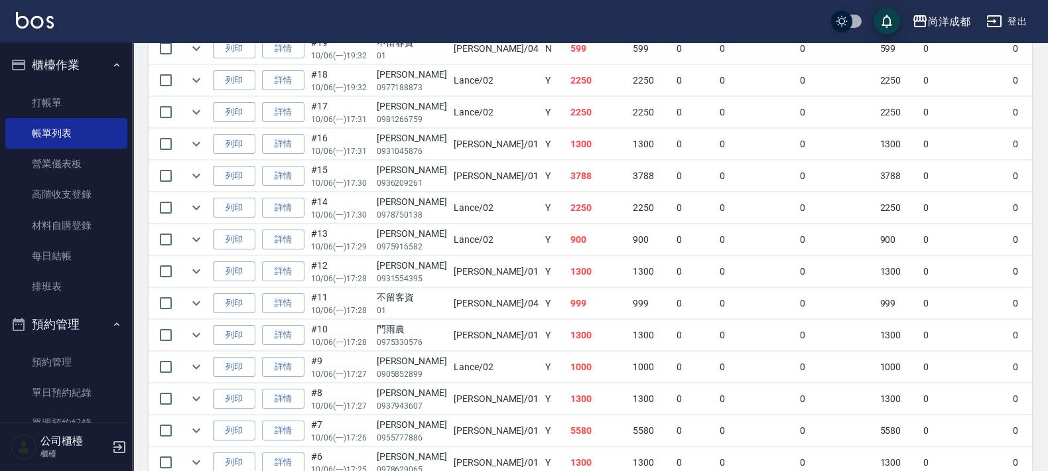
scroll to position [723, 0]
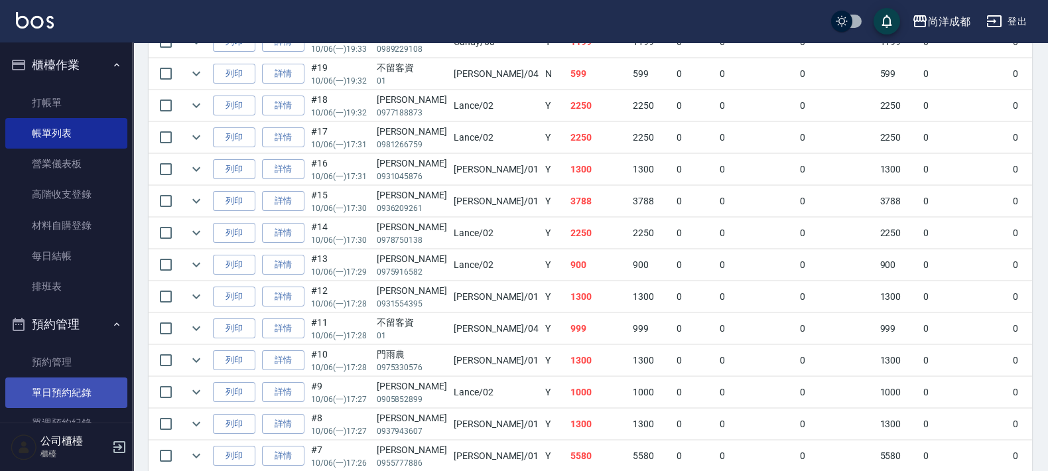
click at [66, 384] on link "單日預約紀錄" at bounding box center [66, 392] width 122 height 31
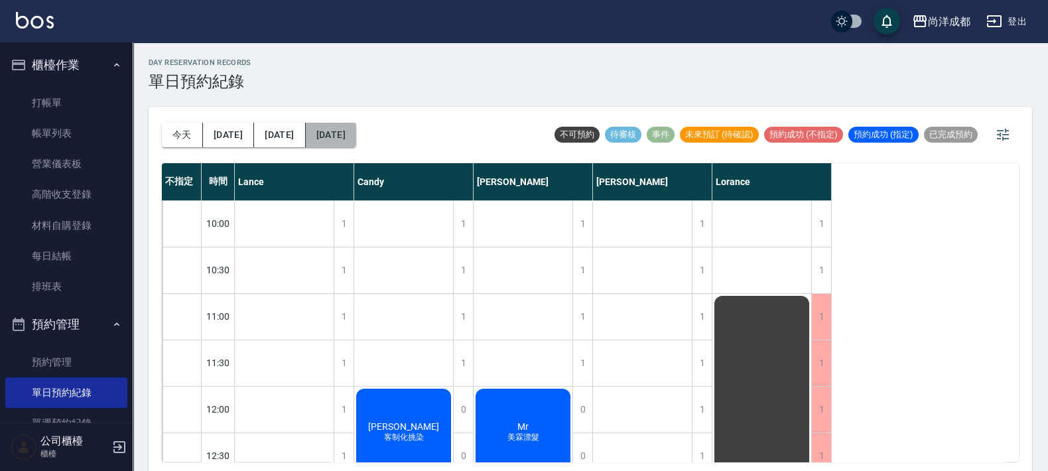
click at [326, 143] on button "2025/10/15" at bounding box center [331, 135] width 50 height 25
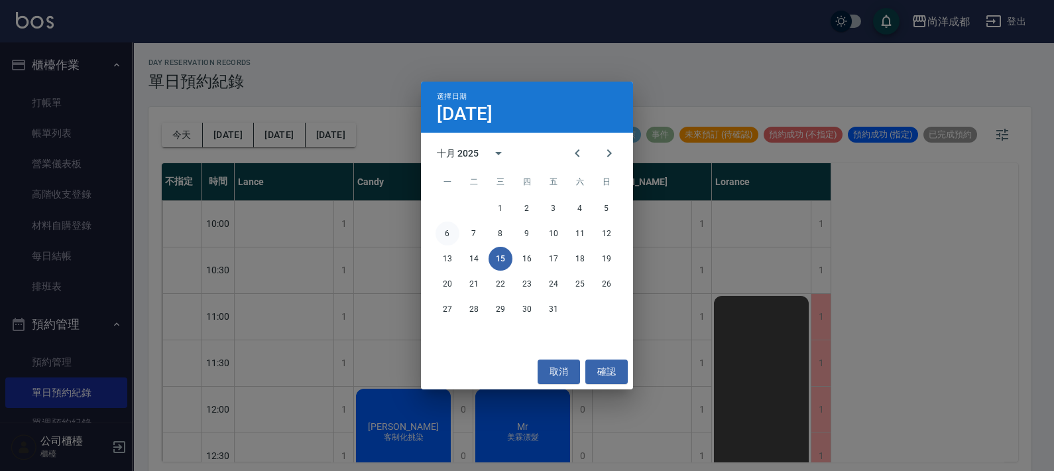
click at [446, 235] on button "6" at bounding box center [448, 234] width 24 height 24
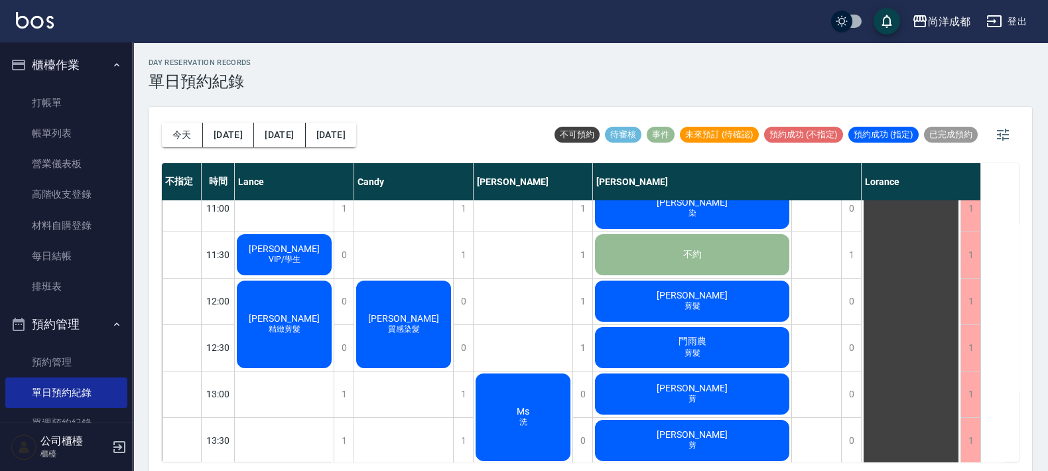
scroll to position [82, 0]
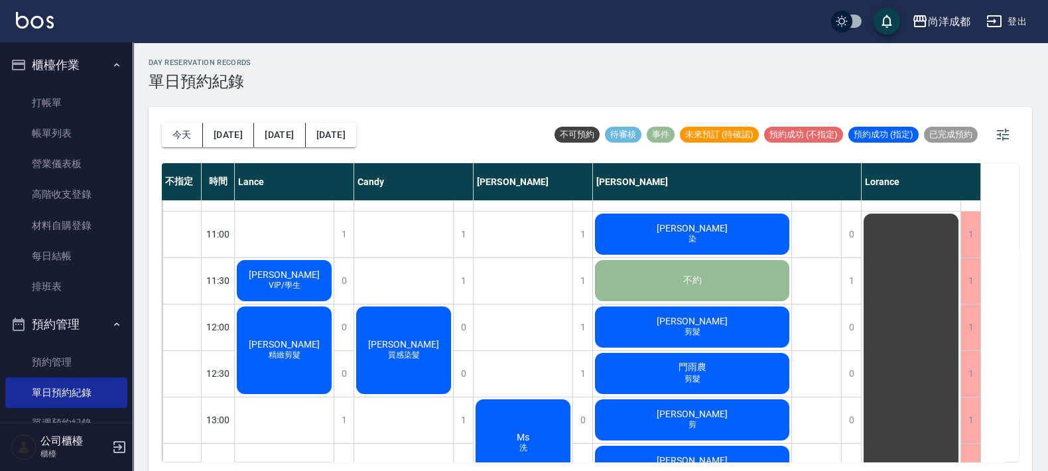
click at [310, 275] on div "賴建勳 VIP/學生" at bounding box center [284, 280] width 99 height 45
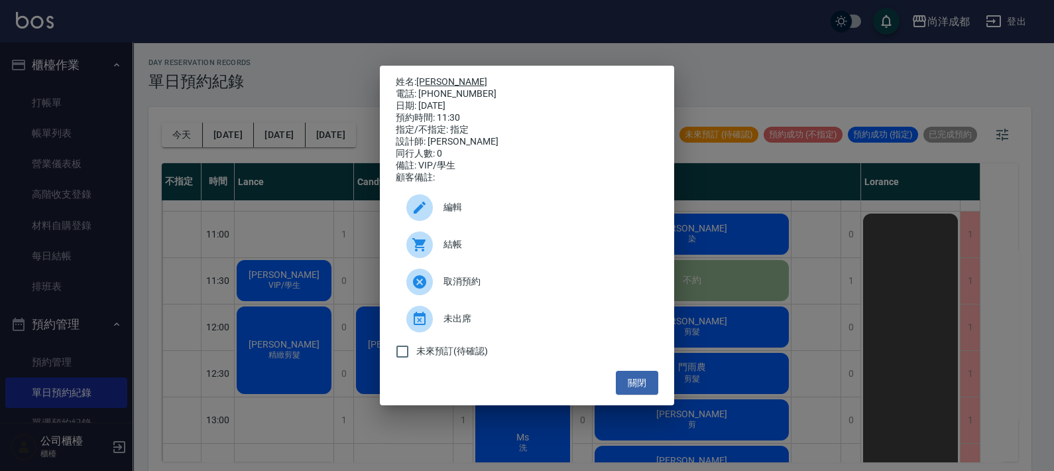
click at [432, 76] on link "賴建勳" at bounding box center [451, 81] width 71 height 11
click at [647, 391] on button "關閉" at bounding box center [637, 383] width 42 height 25
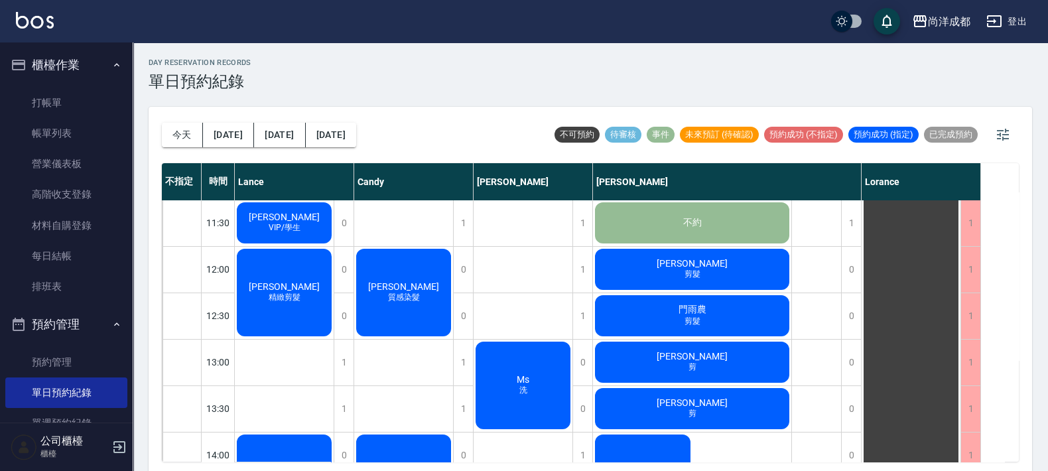
scroll to position [165, 0]
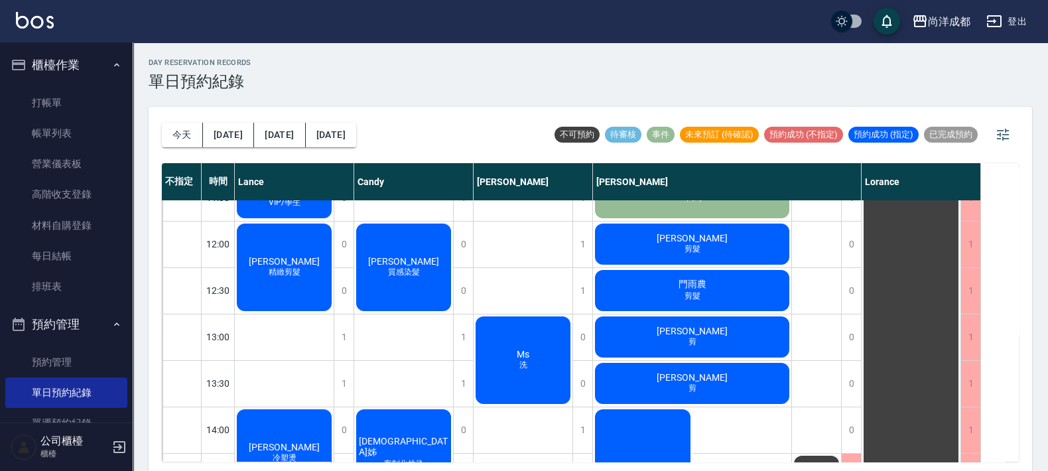
click at [298, 274] on span "精緻剪髮" at bounding box center [284, 272] width 37 height 11
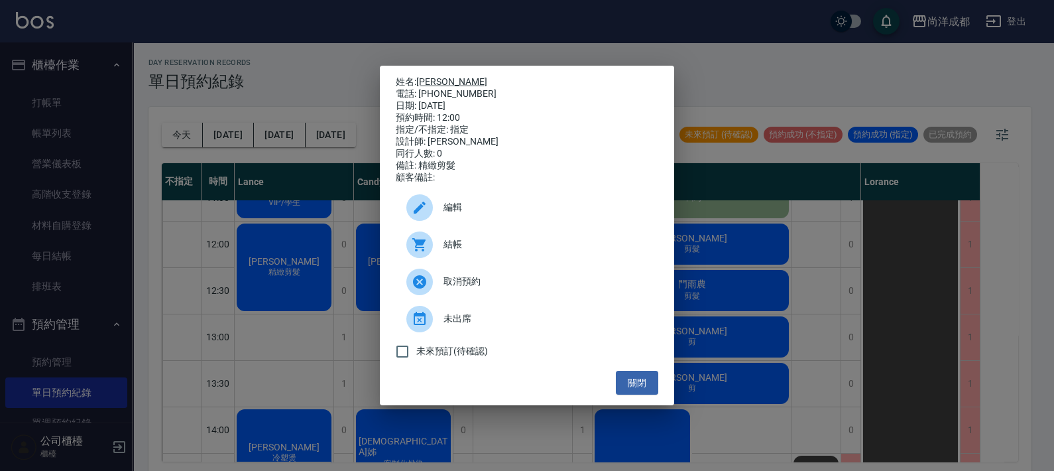
click at [433, 76] on link "侯佐儒" at bounding box center [451, 81] width 71 height 11
click at [643, 387] on button "關閉" at bounding box center [637, 383] width 42 height 25
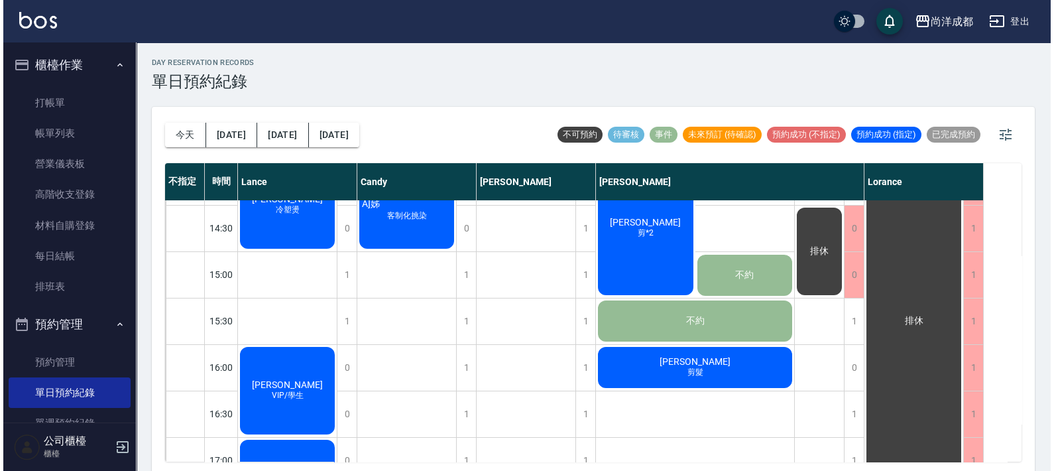
scroll to position [414, 0]
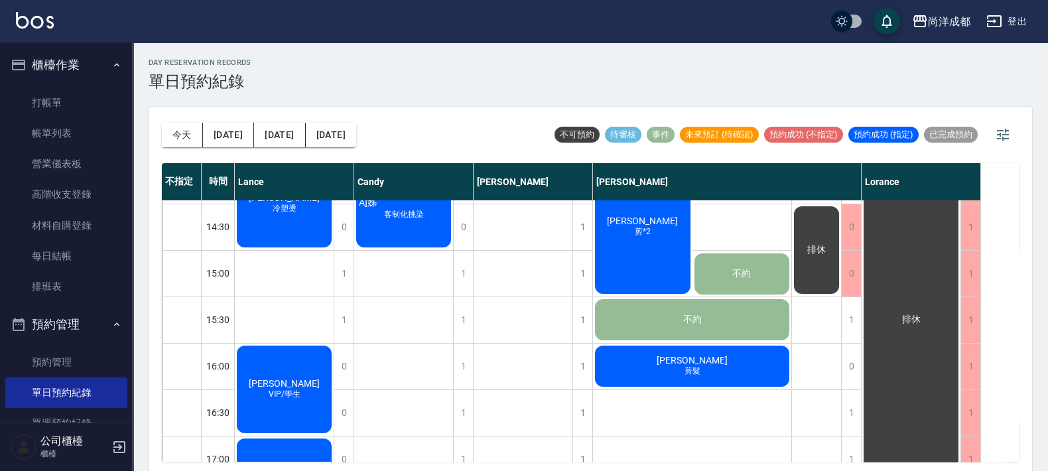
click at [292, 216] on div "廖峯德 冷塑燙" at bounding box center [284, 204] width 99 height 92
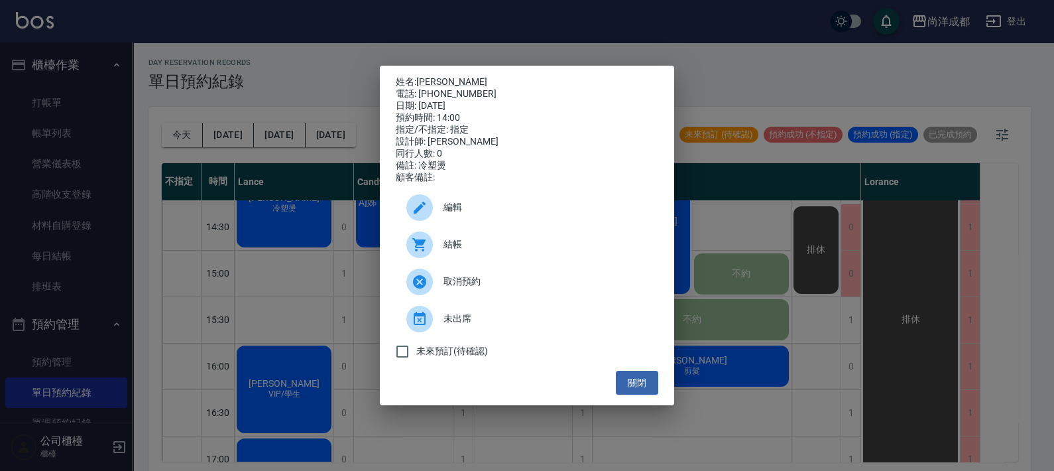
click at [450, 214] on span "編輯" at bounding box center [546, 207] width 204 height 14
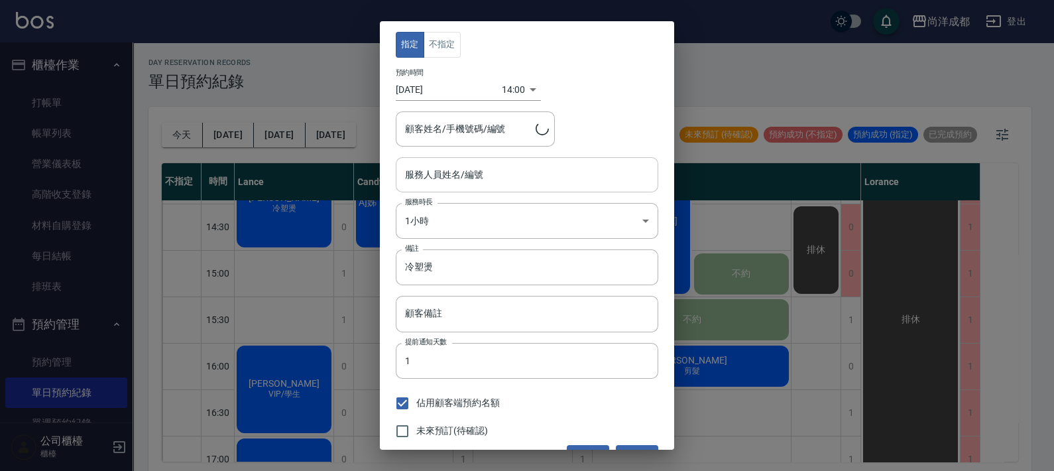
type input "Lance-02"
type input "廖峯德/0988959469/"
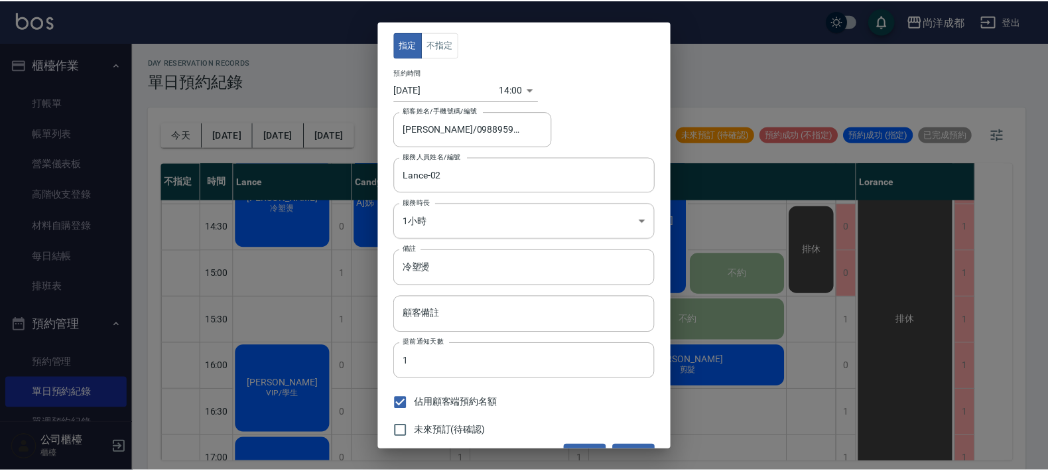
scroll to position [29, 0]
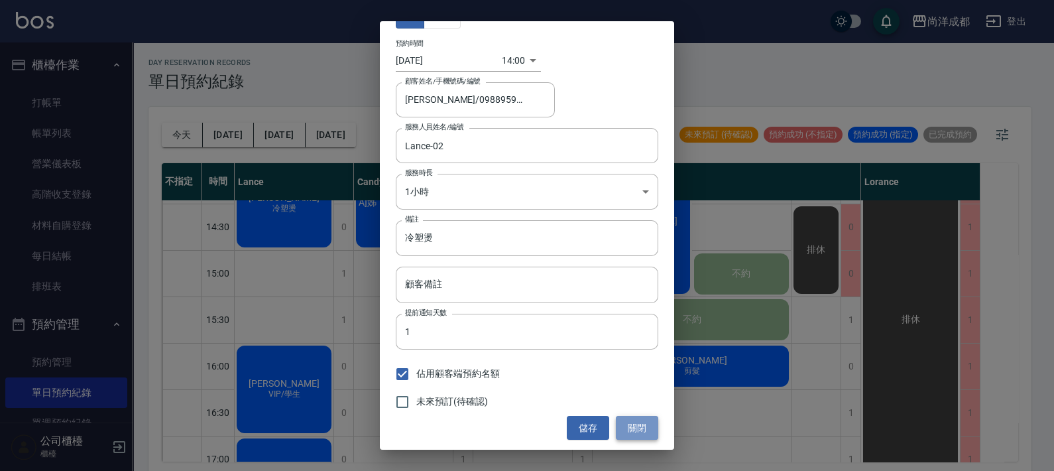
click at [629, 422] on button "關閉" at bounding box center [637, 428] width 42 height 25
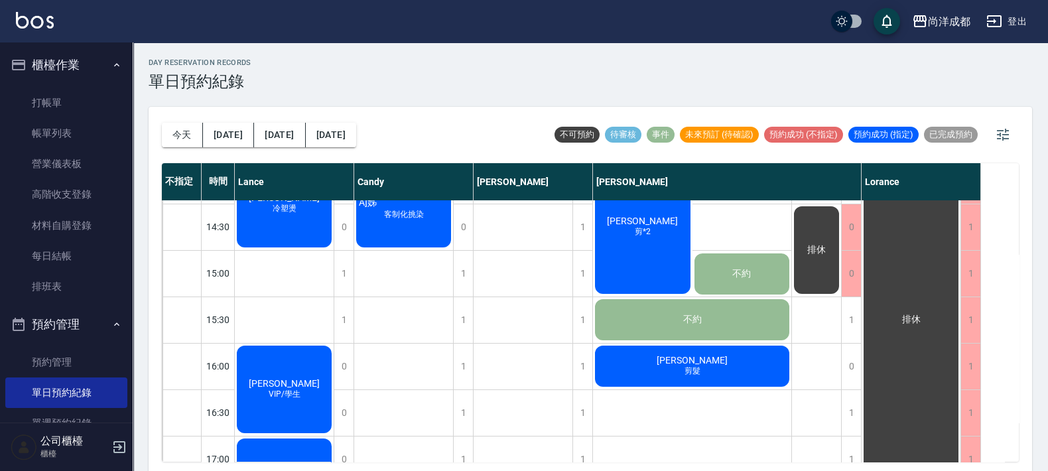
click at [306, 214] on div "廖峯德 冷塑燙" at bounding box center [284, 204] width 99 height 92
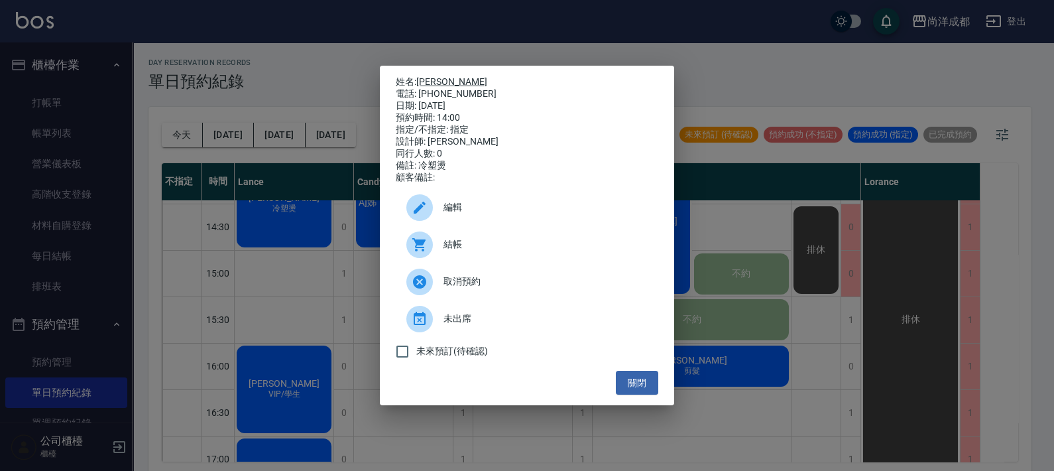
click at [429, 77] on link "廖峯德" at bounding box center [451, 81] width 71 height 11
click at [316, 272] on div "姓名: 廖峯德 電話: 0988959469 日期: 2025/10/06 預約時間: 14:00 指定/不指定: 指定 設計師: Lance 同行人數: 0…" at bounding box center [527, 235] width 1054 height 471
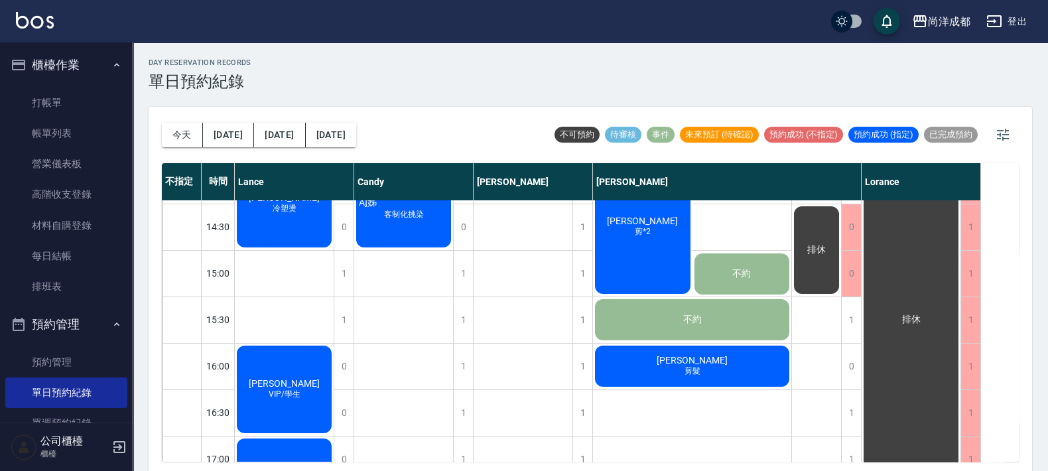
click at [329, 394] on div "李寧寍 VIP/學生" at bounding box center [284, 390] width 99 height 92
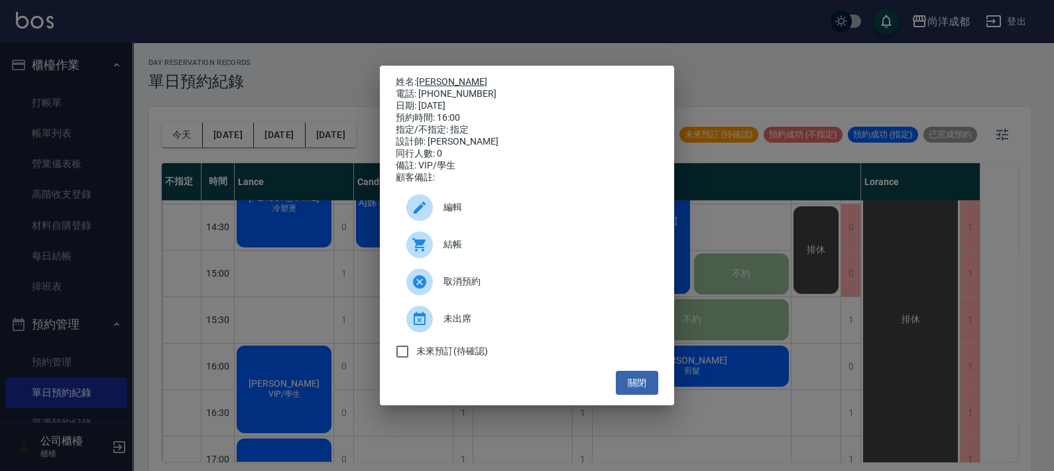
click at [430, 80] on link "李寧寍" at bounding box center [451, 81] width 71 height 11
click at [630, 385] on button "關閉" at bounding box center [637, 383] width 42 height 25
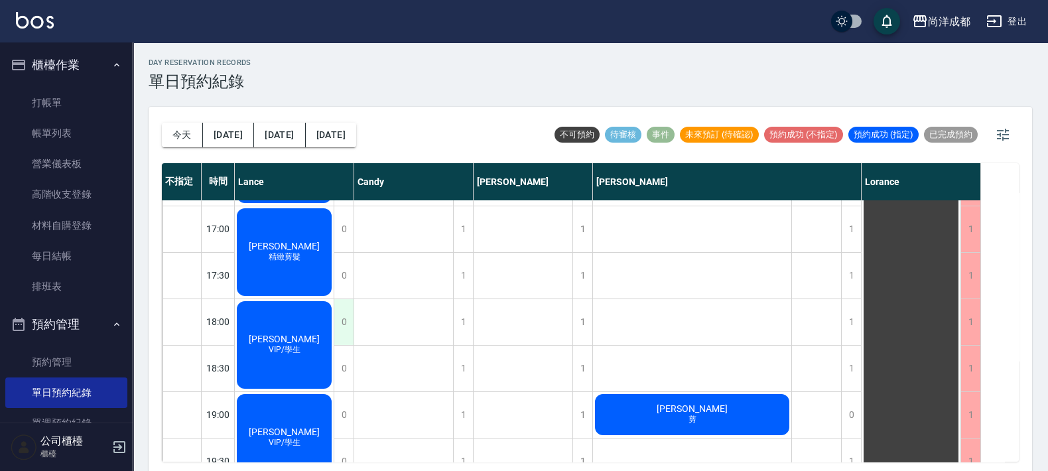
scroll to position [663, 0]
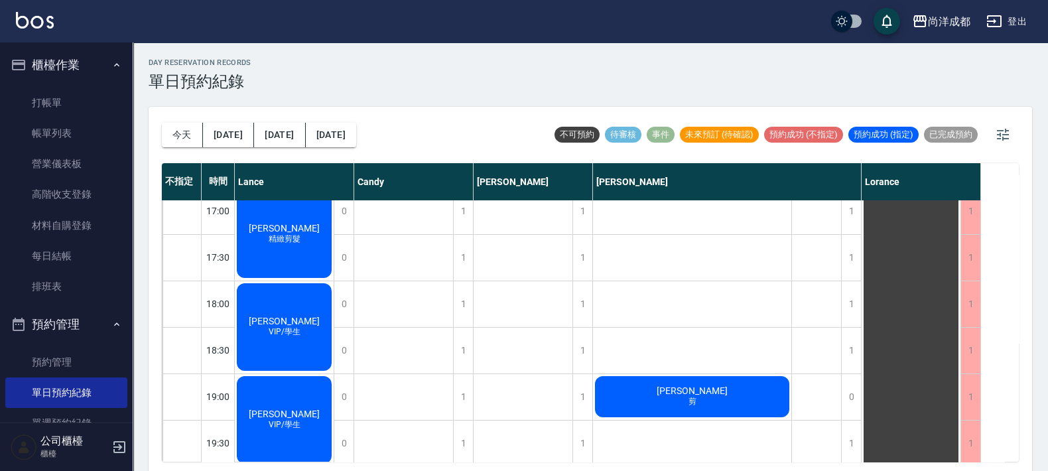
click at [300, 244] on span "精緻剪髮" at bounding box center [284, 238] width 37 height 11
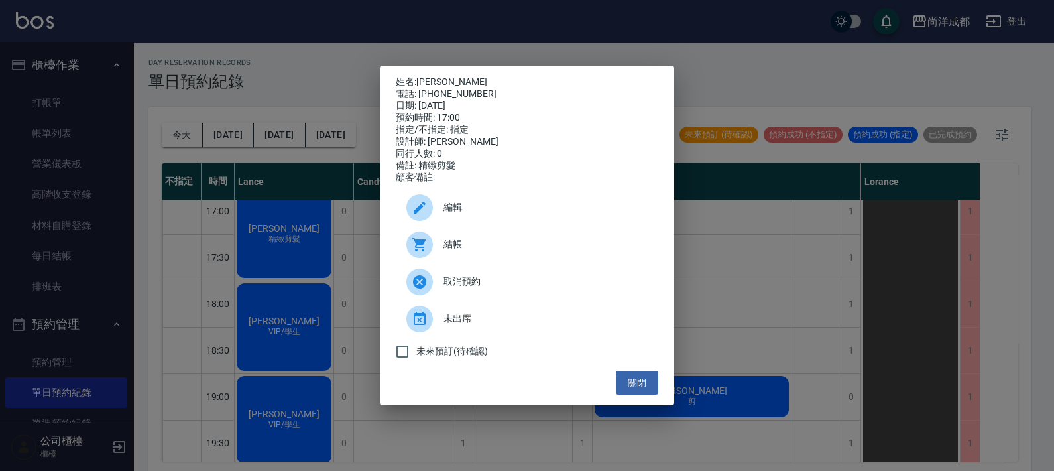
click at [425, 69] on div "姓名: 陳紓潔 電話: 0910091738 日期: 2025/10/06 預約時間: 17:00 指定/不指定: 指定 設計師: Lance 同行人數: 0…" at bounding box center [527, 236] width 294 height 340
click at [420, 76] on link "陳紓潔" at bounding box center [451, 81] width 71 height 11
drag, startPoint x: 292, startPoint y: 417, endPoint x: 295, endPoint y: 407, distance: 10.3
click at [292, 416] on div "姓名: 陳紓潔 電話: 0910091738 日期: 2025/10/06 預約時間: 17:00 指定/不指定: 指定 設計師: Lance 同行人數: 0…" at bounding box center [527, 235] width 1054 height 471
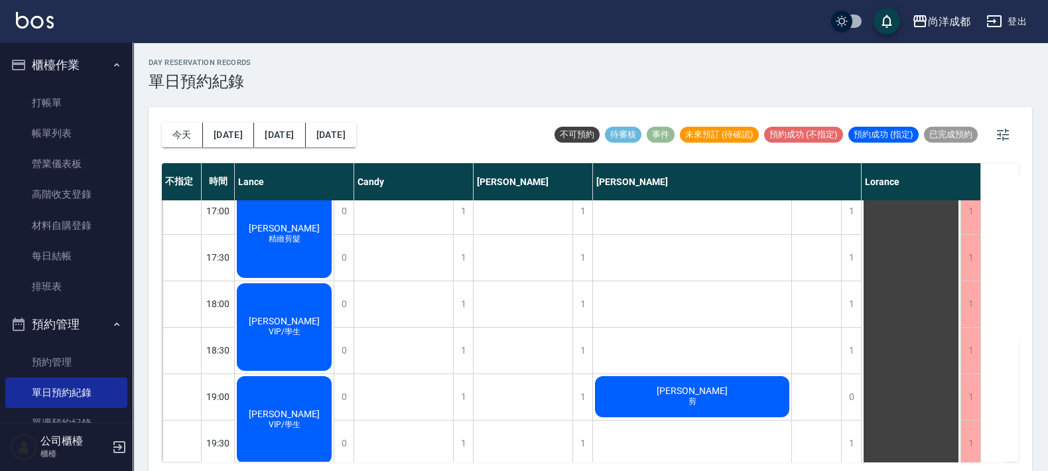
click at [309, 342] on div "黃慶中 VIP/學生" at bounding box center [284, 327] width 99 height 92
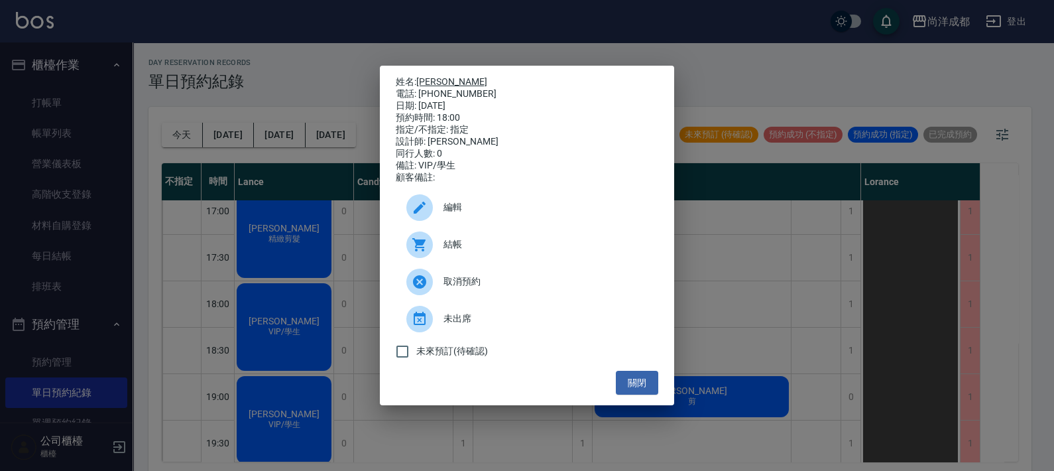
click at [432, 76] on link "黃慶中" at bounding box center [451, 81] width 71 height 11
drag, startPoint x: 316, startPoint y: 249, endPoint x: 305, endPoint y: 366, distance: 117.2
click at [318, 253] on div "姓名: 黃慶中 電話: 0977188873 日期: 2025/10/06 預約時間: 18:00 指定/不指定: 指定 設計師: Lance 同行人數: 0…" at bounding box center [527, 235] width 1054 height 471
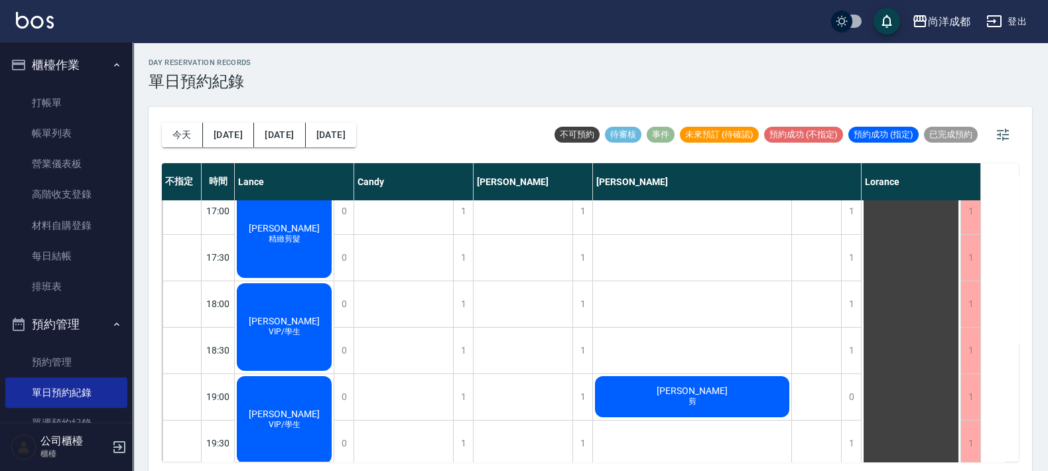
click at [259, 401] on div "林右宸 VIP/學生" at bounding box center [284, 420] width 99 height 92
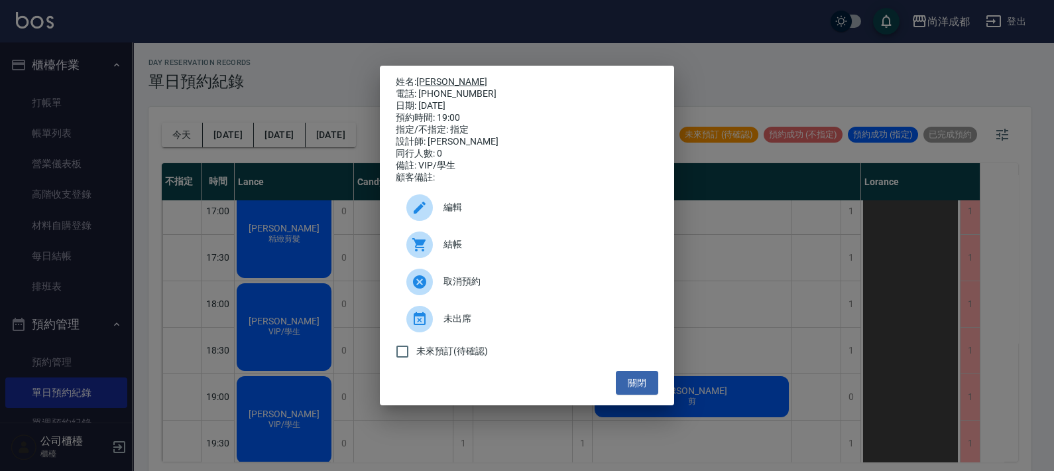
click at [440, 76] on link "林右宸" at bounding box center [451, 81] width 71 height 11
click at [649, 389] on button "關閉" at bounding box center [637, 383] width 42 height 25
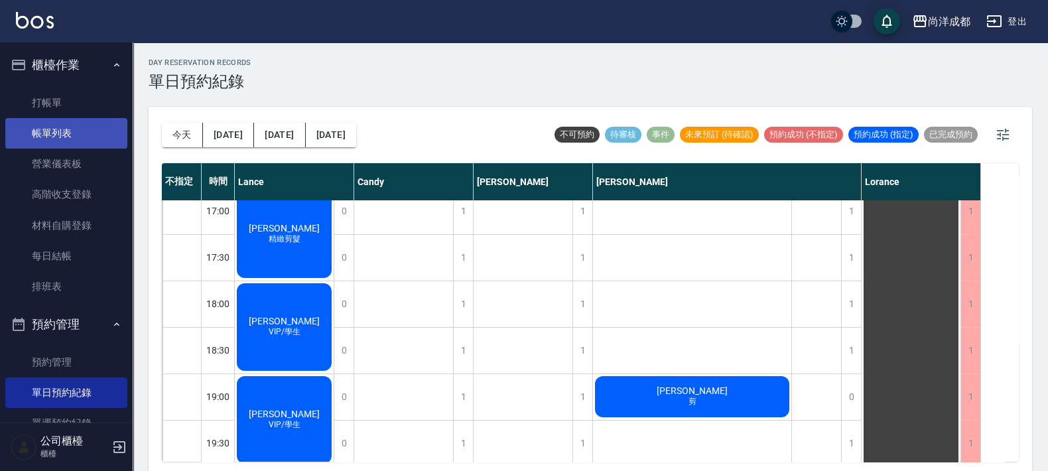
click at [51, 136] on link "帳單列表" at bounding box center [66, 133] width 122 height 31
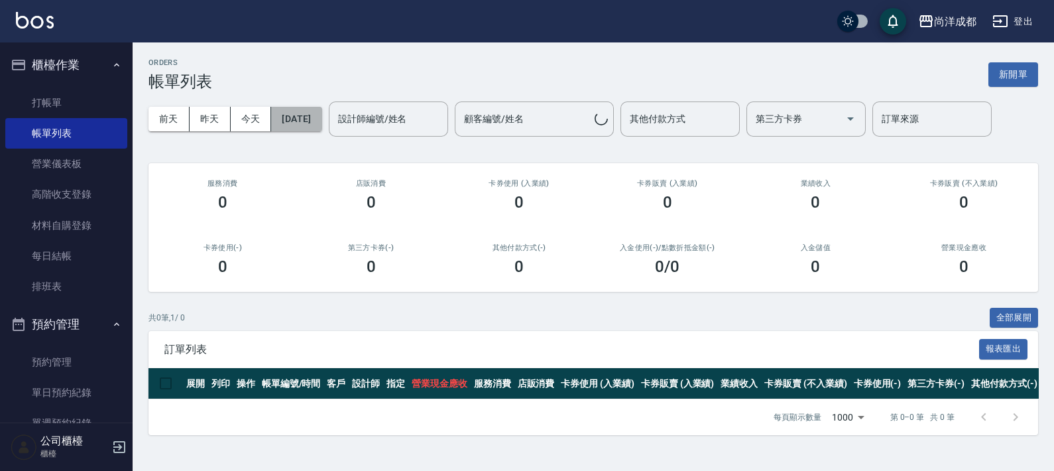
click at [308, 119] on button "2025/10/15" at bounding box center [296, 119] width 50 height 25
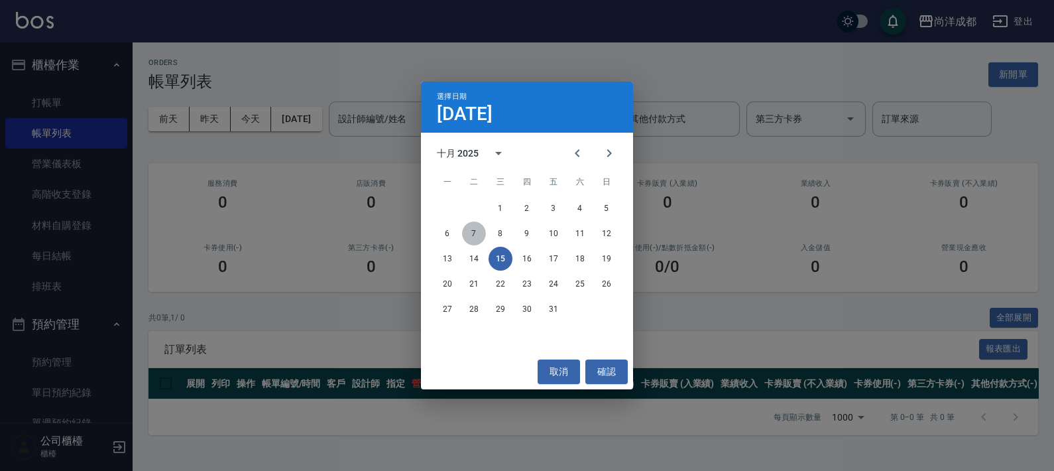
click at [476, 235] on button "7" at bounding box center [474, 234] width 24 height 24
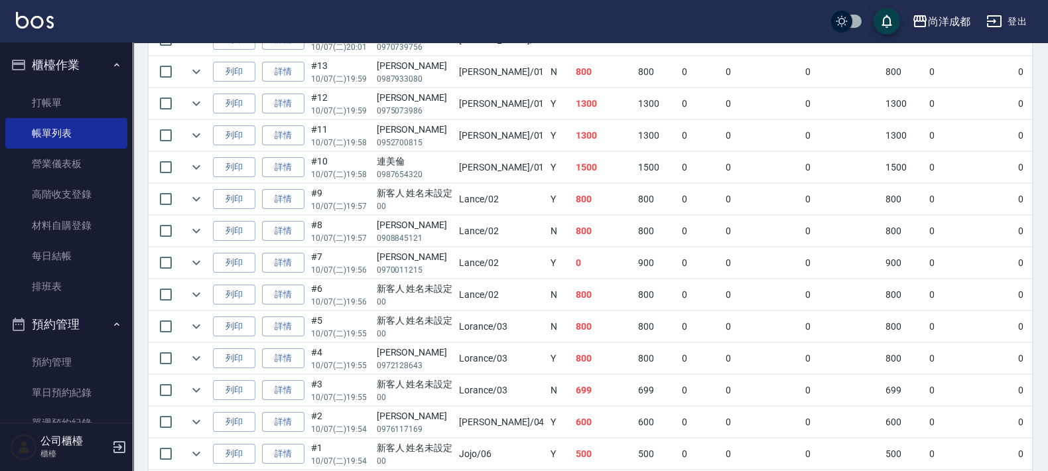
scroll to position [573, 0]
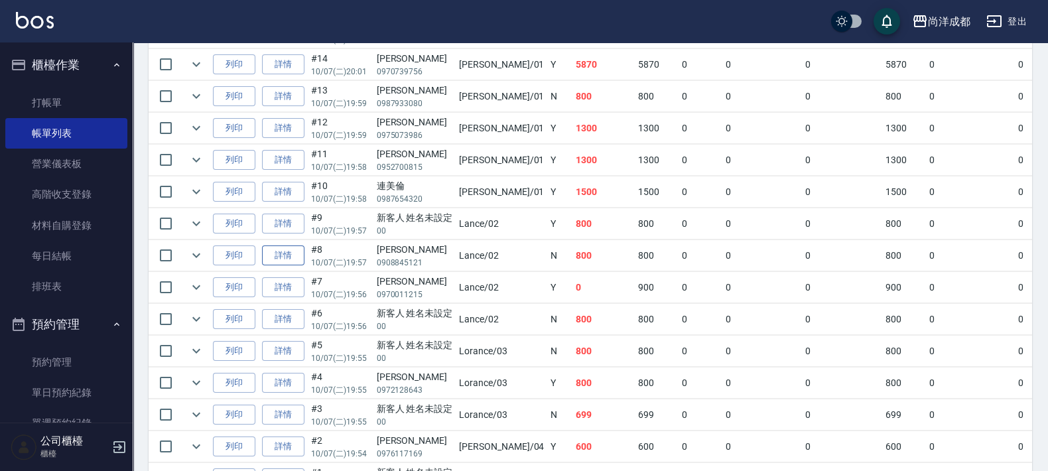
click at [282, 255] on link "詳情" at bounding box center [283, 255] width 42 height 21
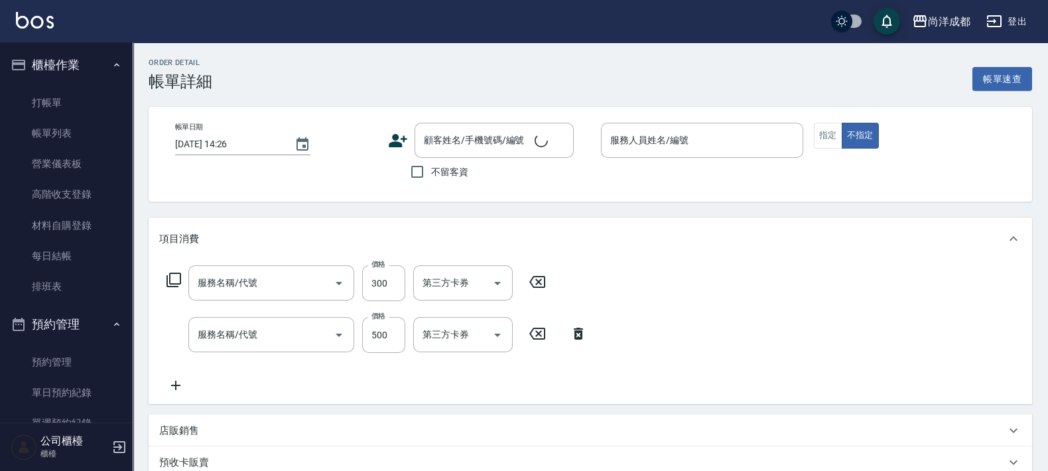
type input "2025/10/07 19:57"
type input "Lance-02"
type input "80"
type input "剪髮(401)"
type input "洗髮(201)"
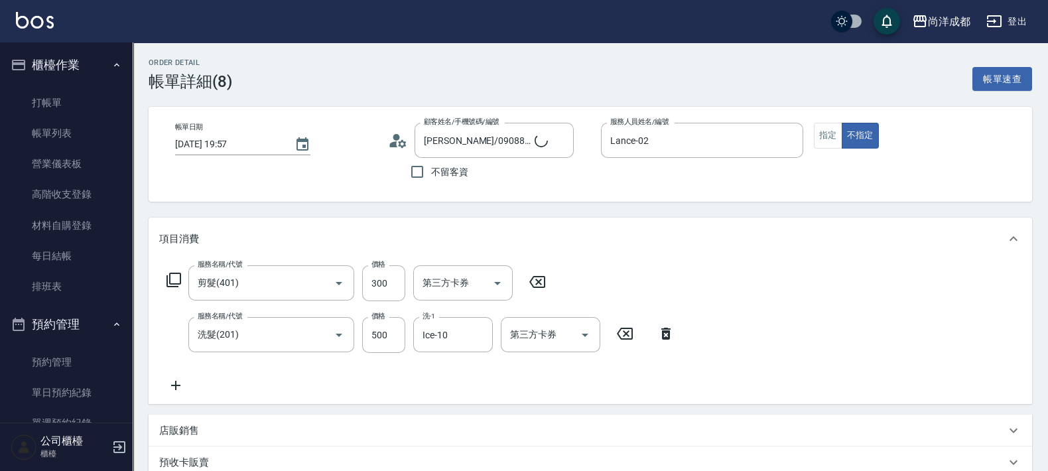
type input "陳佳瑋/0908845121/null"
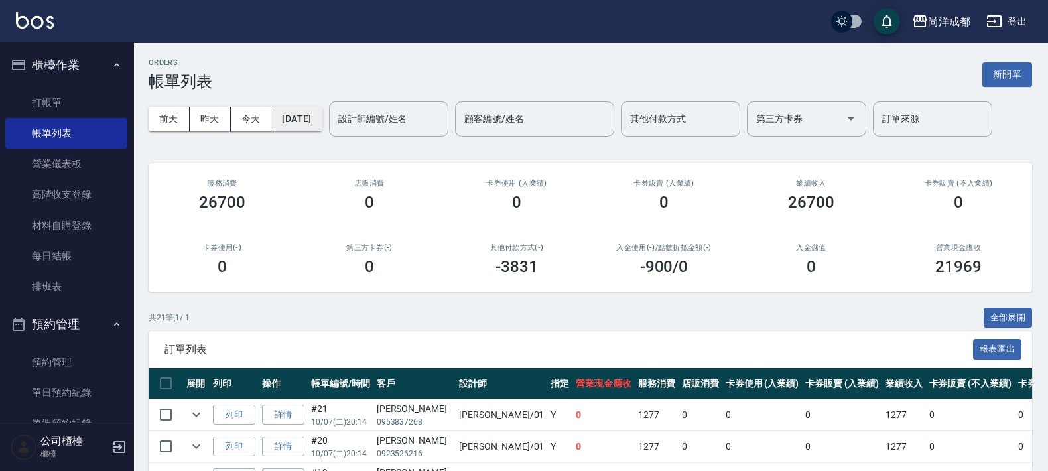
click at [290, 112] on button "2025/10/07" at bounding box center [296, 119] width 50 height 25
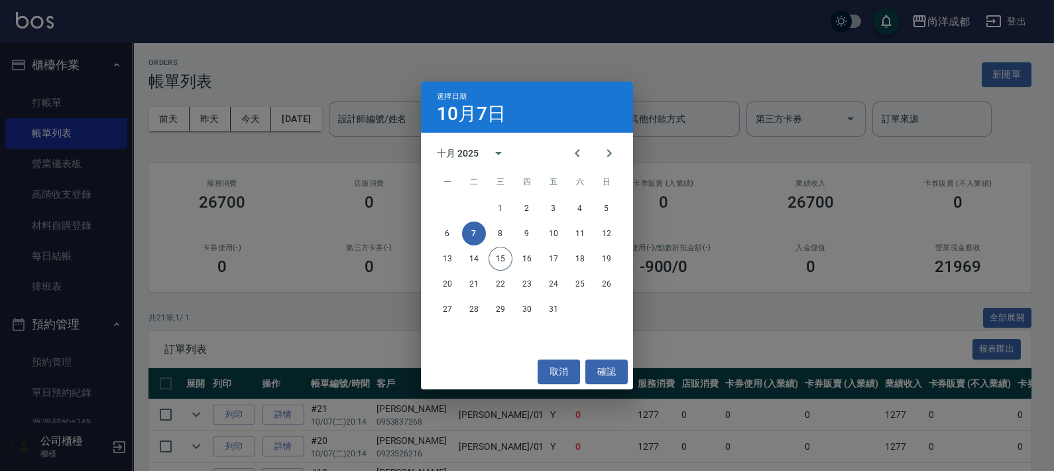
drag, startPoint x: 73, startPoint y: 166, endPoint x: 70, endPoint y: 220, distance: 53.8
click at [75, 171] on div "選擇日期 10月7日 十月 2025 一 二 三 四 五 六 日 1 2 3 4 5 6 7 8 9 10 11 12 13 14 15 16 17 18 1…" at bounding box center [527, 235] width 1054 height 471
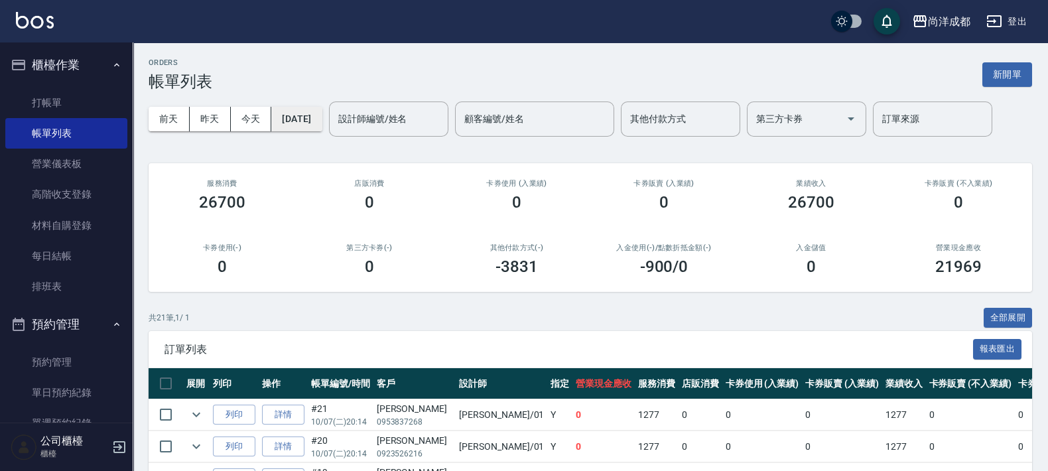
click at [297, 118] on button "2025/10/07" at bounding box center [296, 119] width 50 height 25
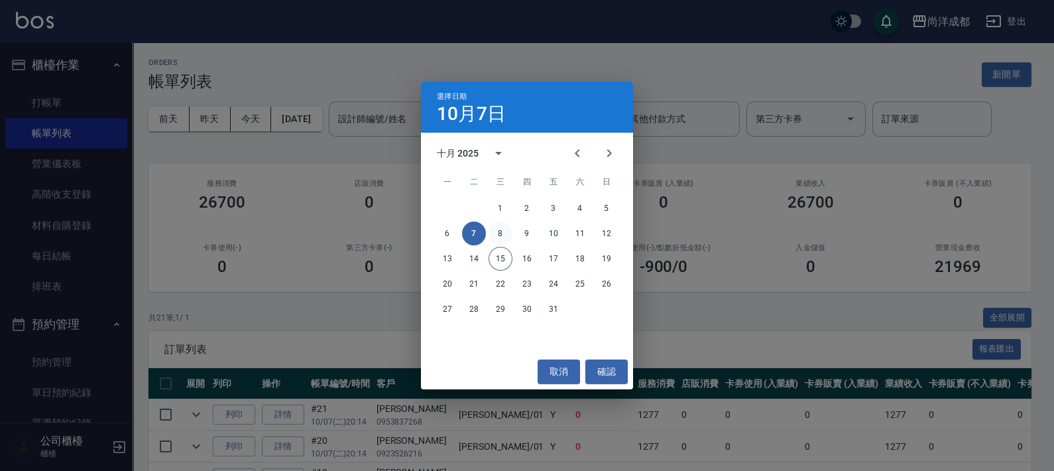
click at [504, 232] on button "8" at bounding box center [501, 234] width 24 height 24
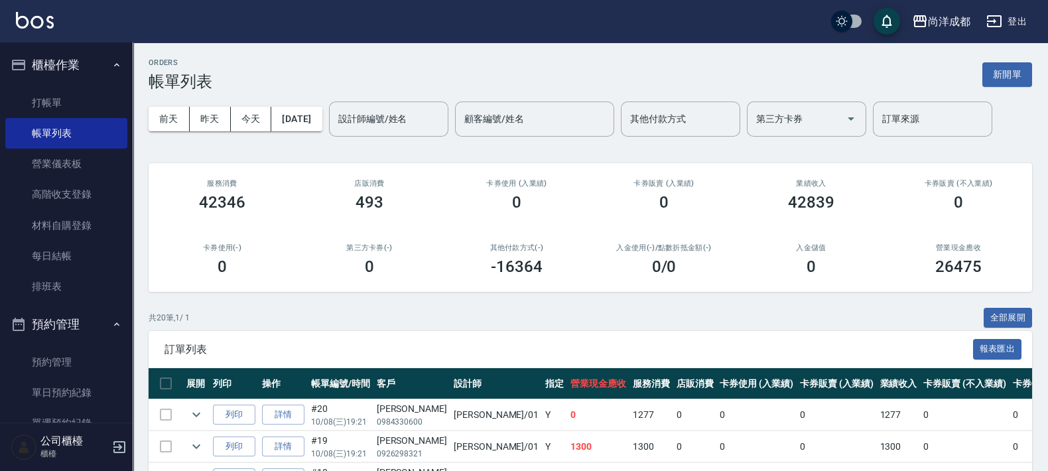
scroll to position [331, 0]
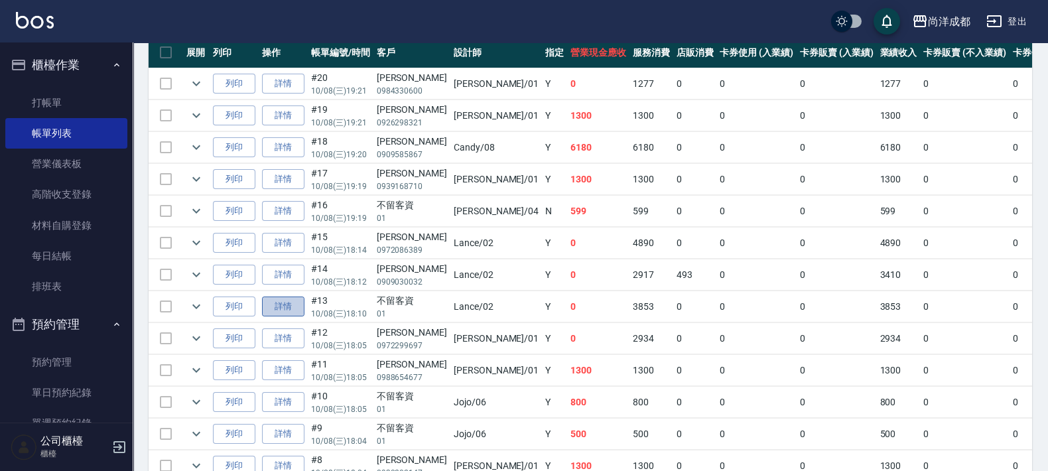
click at [292, 304] on link "詳情" at bounding box center [283, 306] width 42 height 21
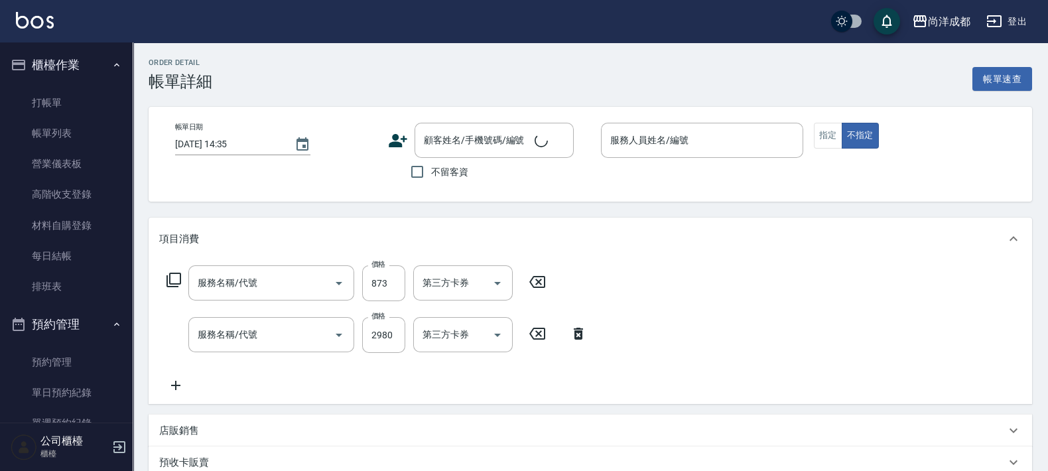
type input "2025/10/08 18:10"
checkbox input "true"
type input "Lance-02"
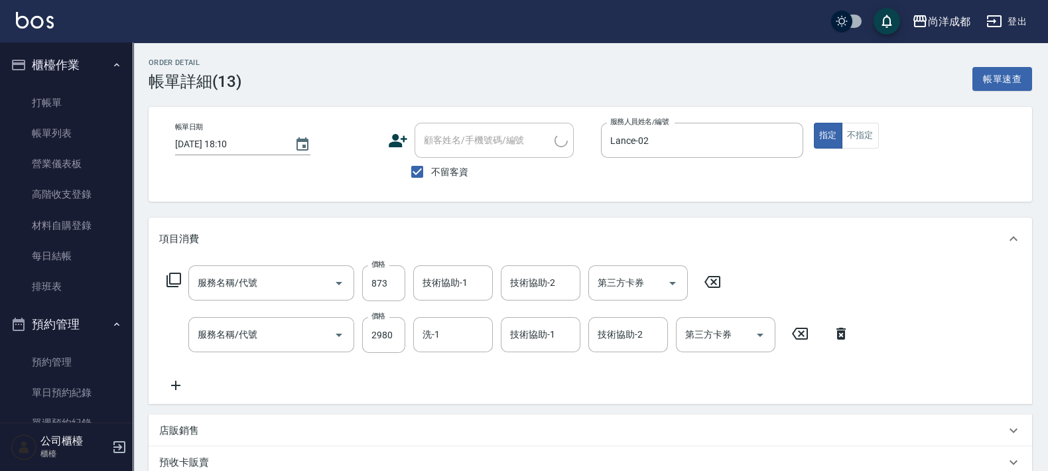
type input "自備護髮(1000以下)(604)"
type input "燙髮(301)"
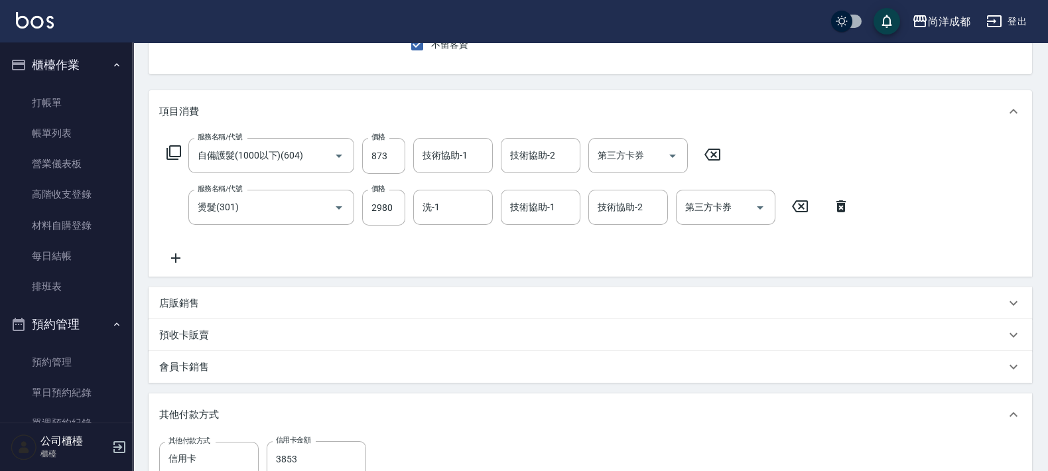
scroll to position [165, 0]
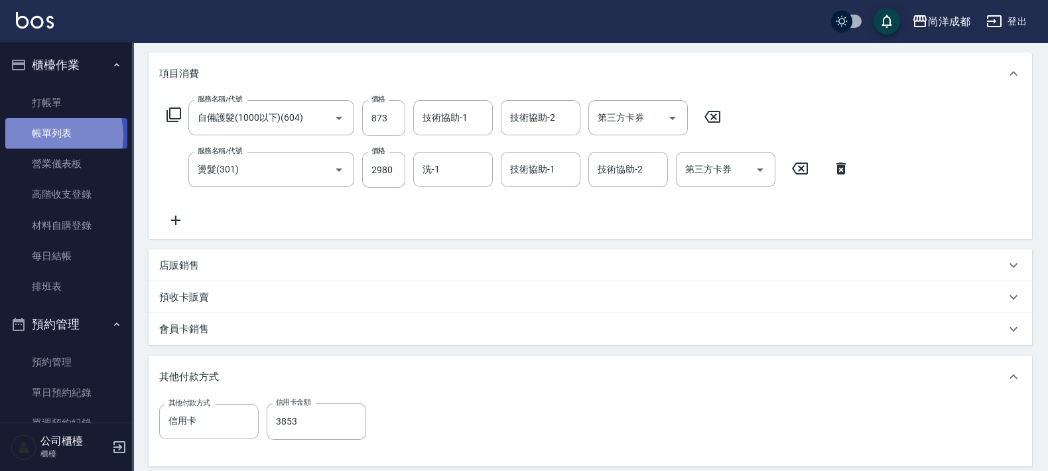
click at [46, 136] on link "帳單列表" at bounding box center [66, 133] width 122 height 31
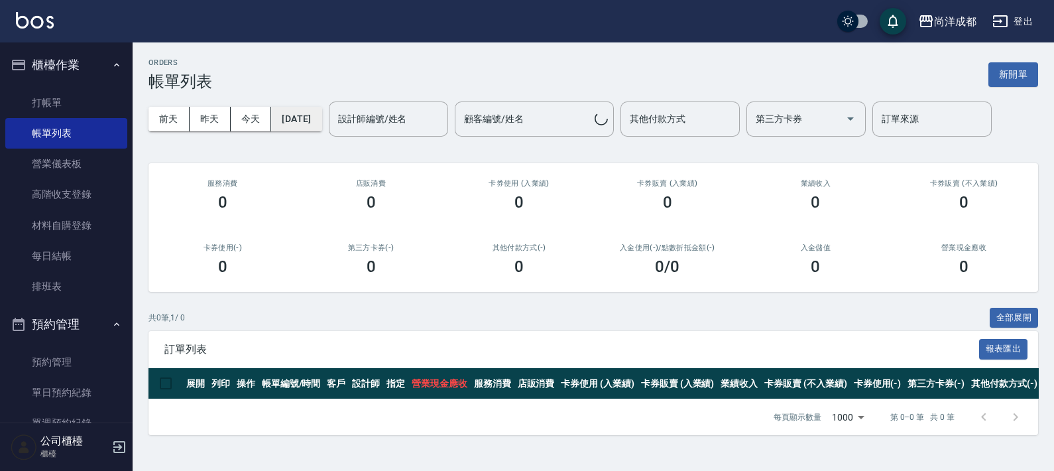
click at [322, 134] on div "前天 昨天 今天 2025/10/15 設計師編號/姓名 設計師編號/姓名 顧客編號/姓名 顧客編號/姓名 其他付款方式 其他付款方式 第三方卡券 第三方卡券…" at bounding box center [594, 119] width 890 height 56
click at [322, 126] on button "2025/10/15" at bounding box center [296, 119] width 50 height 25
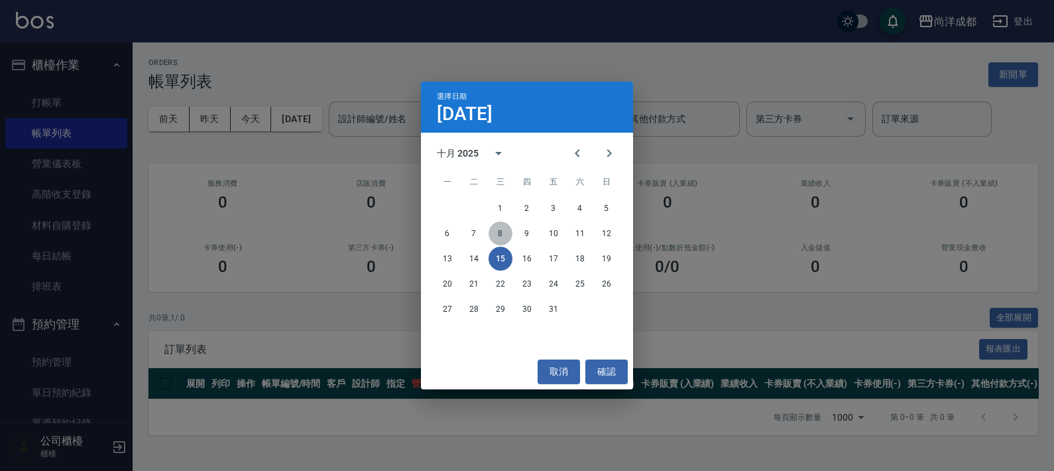
click at [501, 234] on button "8" at bounding box center [501, 234] width 24 height 24
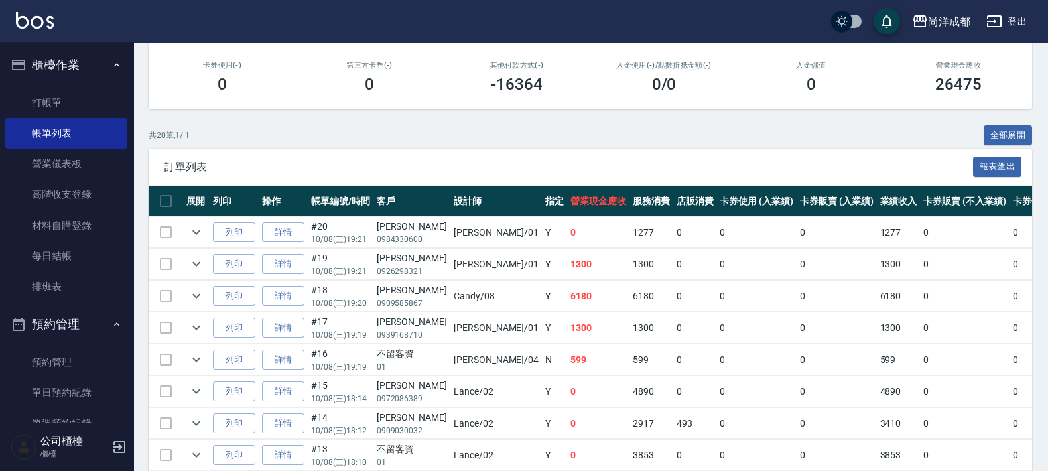
scroll to position [127, 0]
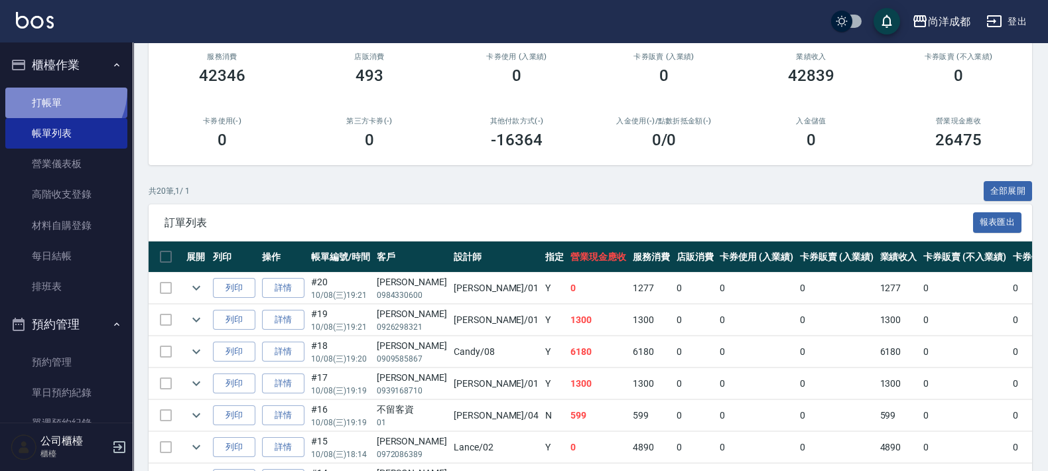
click at [53, 90] on link "打帳單" at bounding box center [66, 103] width 122 height 31
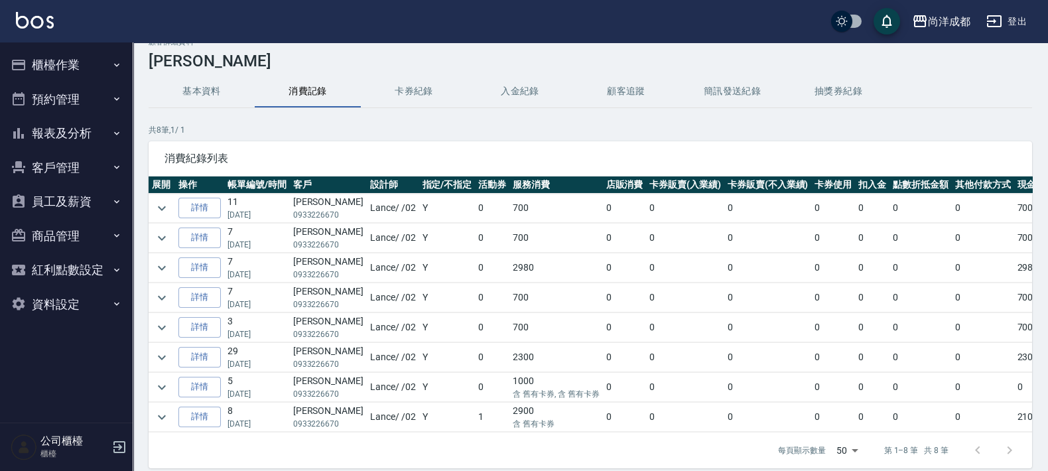
scroll to position [84, 0]
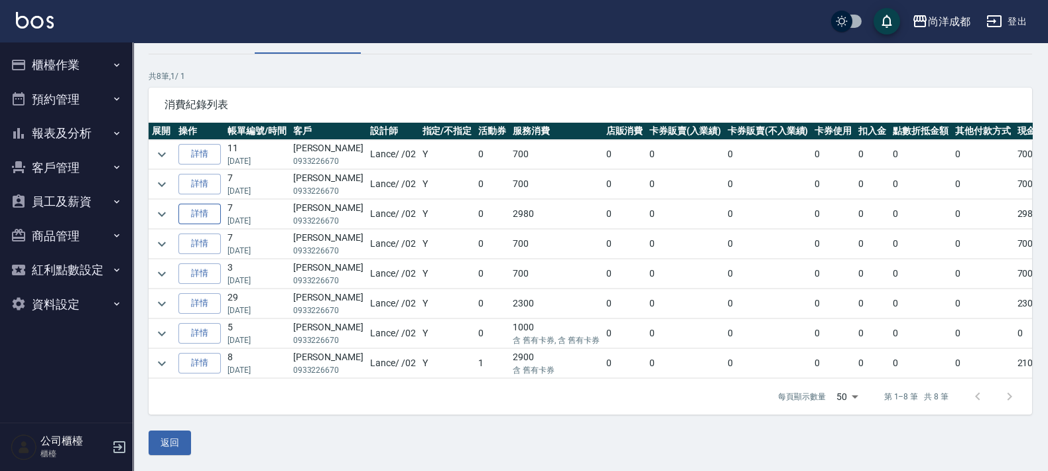
click at [200, 209] on link "詳情" at bounding box center [199, 214] width 42 height 21
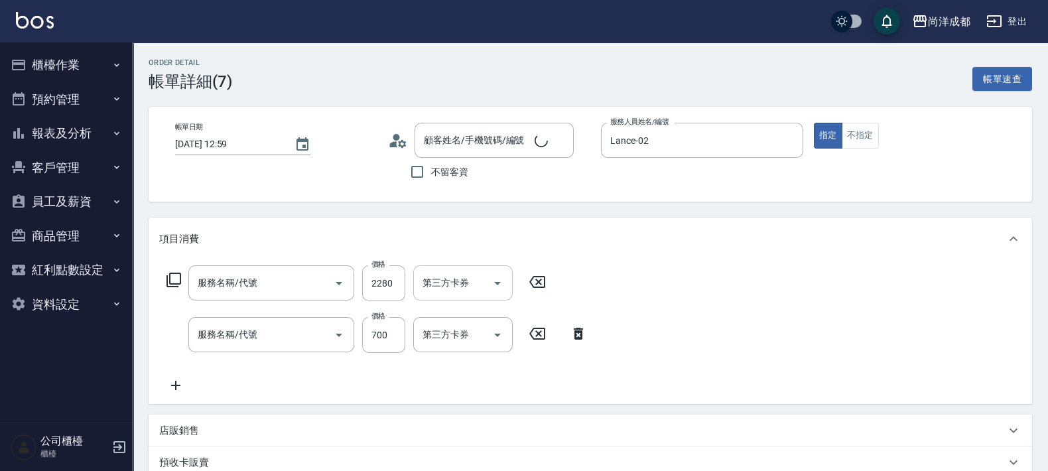
type input "2025/07/05 12:59"
type input "Lance-02"
type input "290"
type input "染髮(501)"
type input "剪髮(401)"
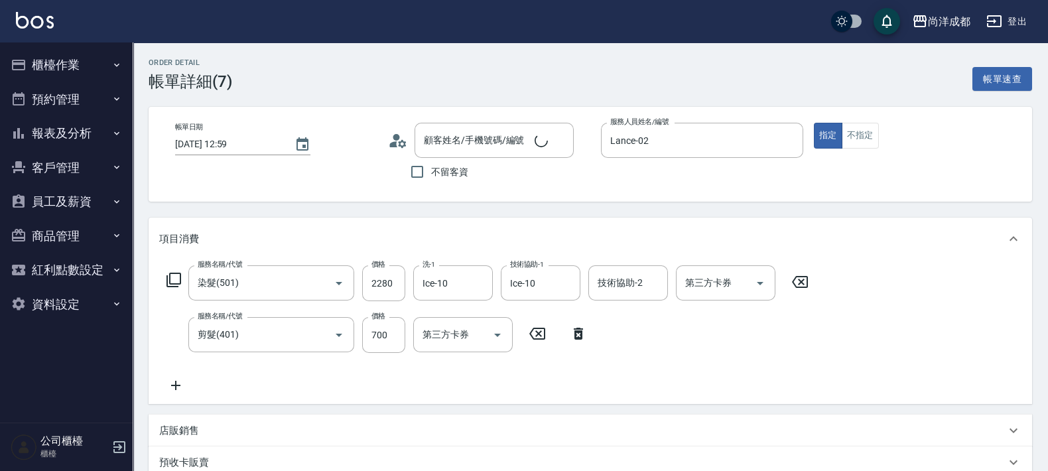
type input "廖治凱/0933226670/null"
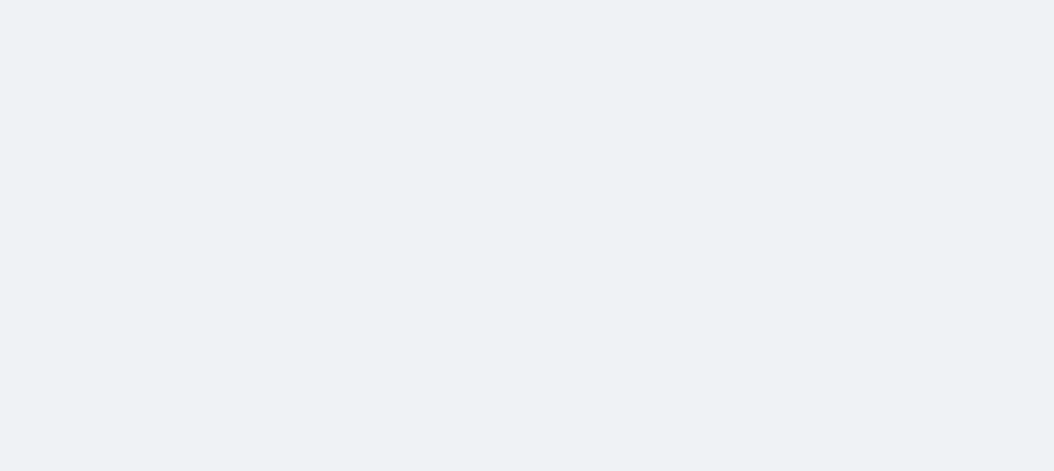
drag, startPoint x: 292, startPoint y: 67, endPoint x: 290, endPoint y: 54, distance: 13.5
click at [292, 0] on html at bounding box center [527, 0] width 1054 height 0
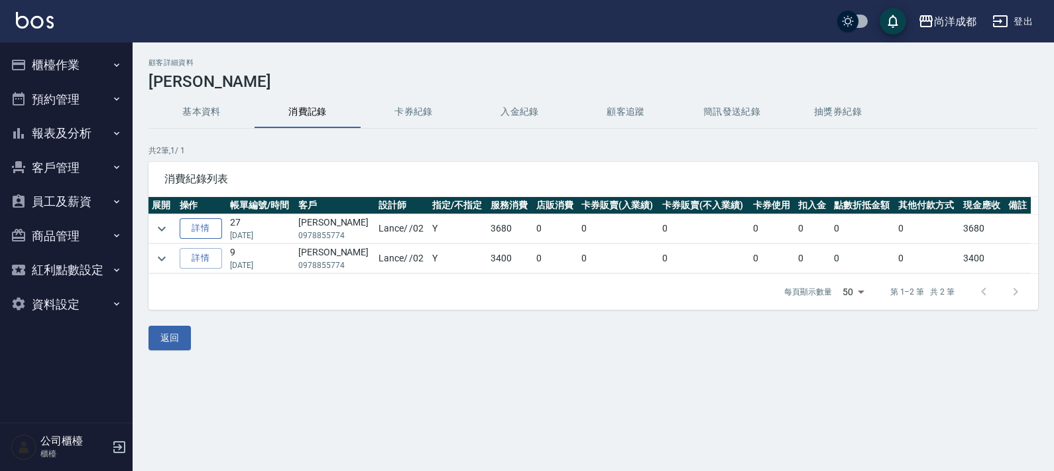
click at [217, 224] on link "詳情" at bounding box center [201, 228] width 42 height 21
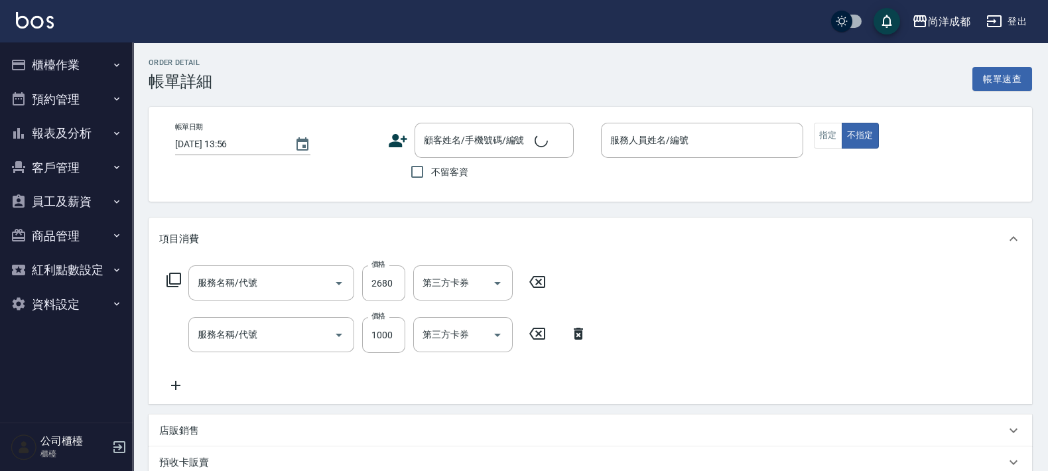
type input "[DATE] 18:10"
type input "Lance-02"
type input "360"
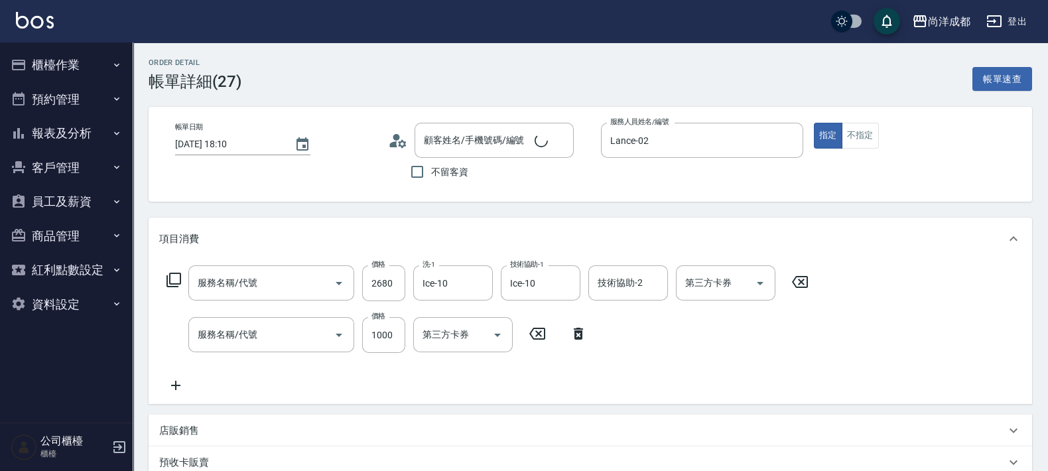
scroll to position [165, 0]
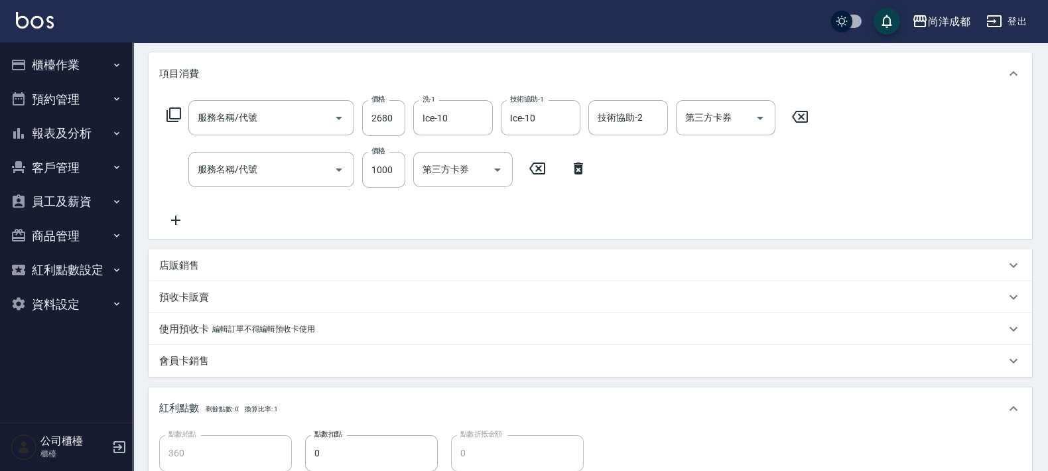
type input "朱陳家星/0978855774/"
type input "染髮(501)"
type input "剪髮(401)"
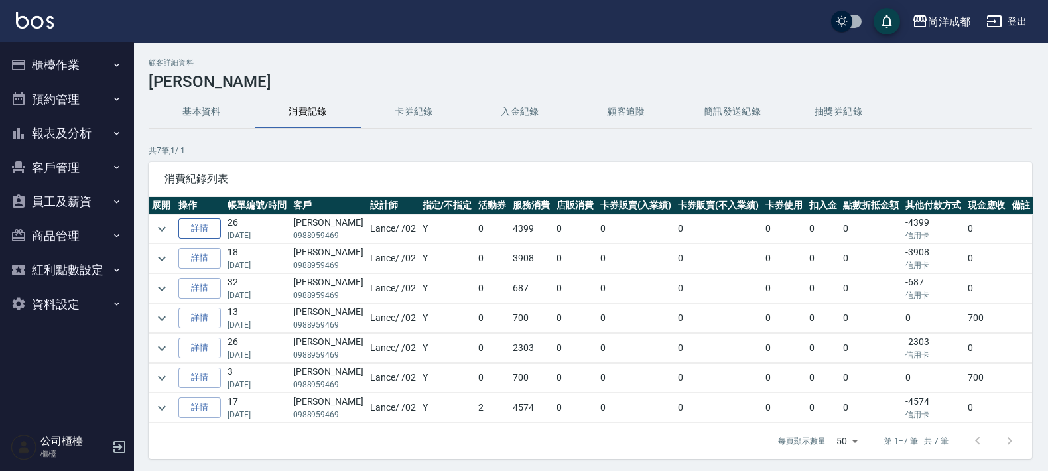
click at [188, 230] on link "詳情" at bounding box center [199, 228] width 42 height 21
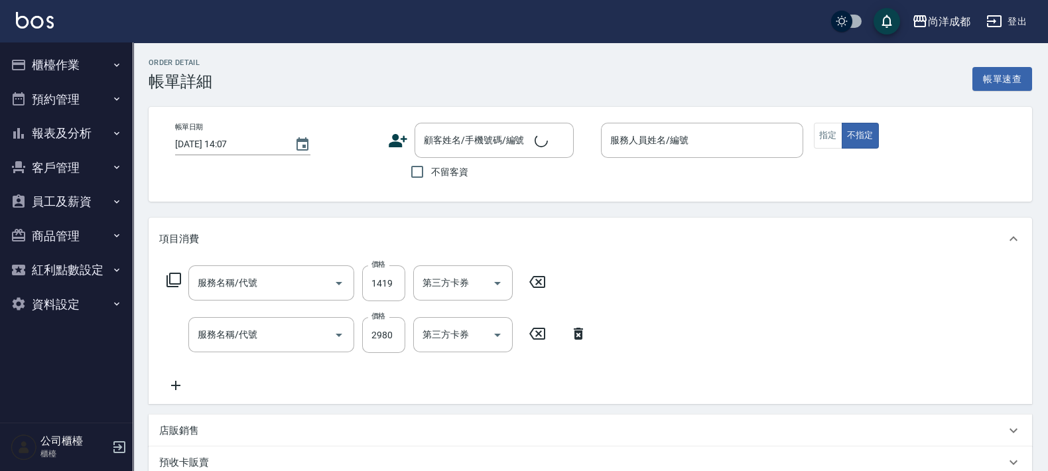
type input "2025/10/06 19:44"
type input "Lance-02"
type input "0"
type input "染髮(501)"
type input "燙髮(301)"
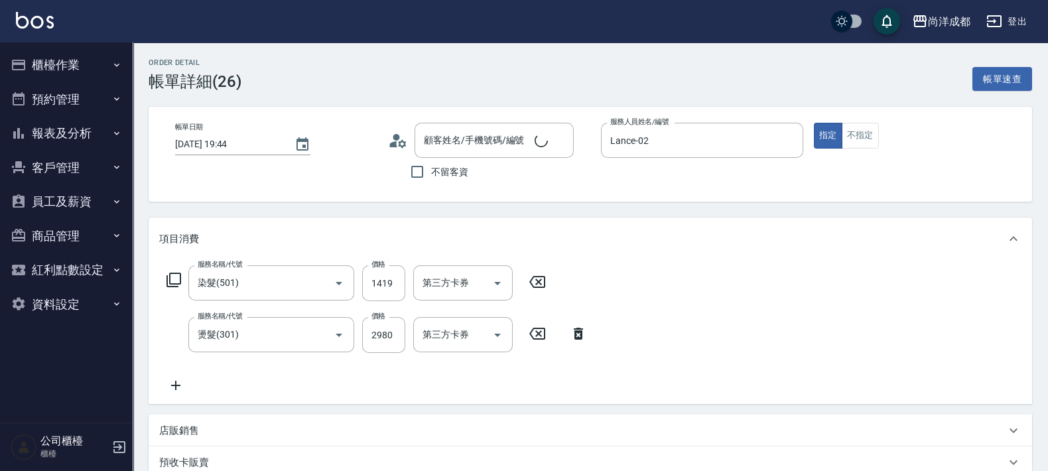
type input "廖峯德/0988959469/"
type input "信用卡"
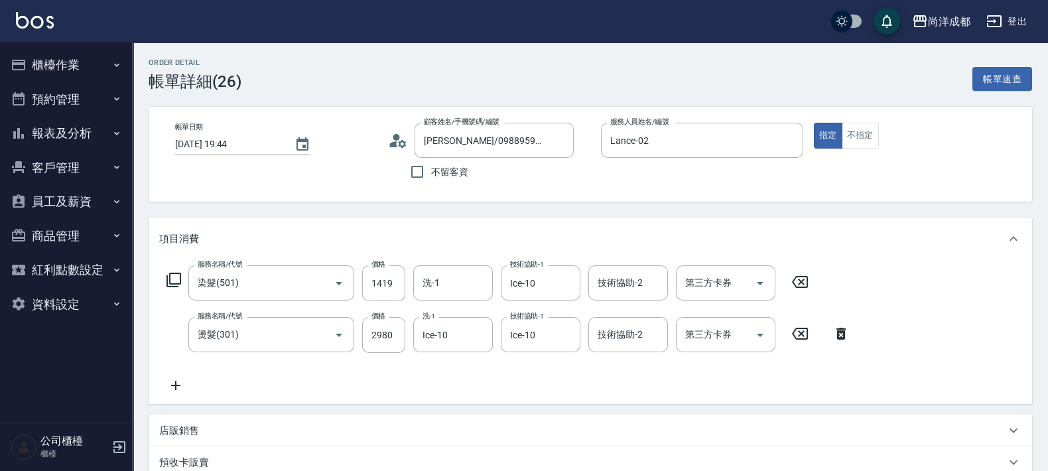
scroll to position [82, 0]
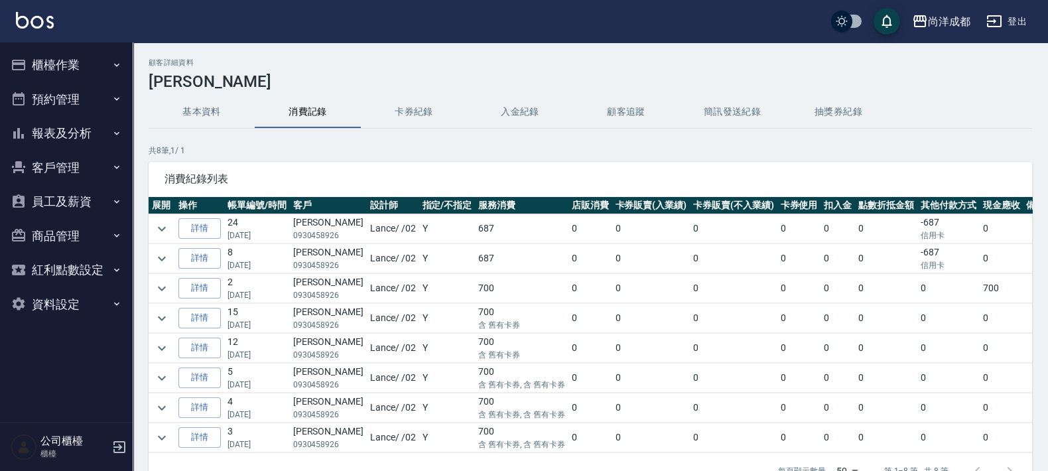
click at [51, 72] on button "櫃檯作業" at bounding box center [66, 65] width 122 height 34
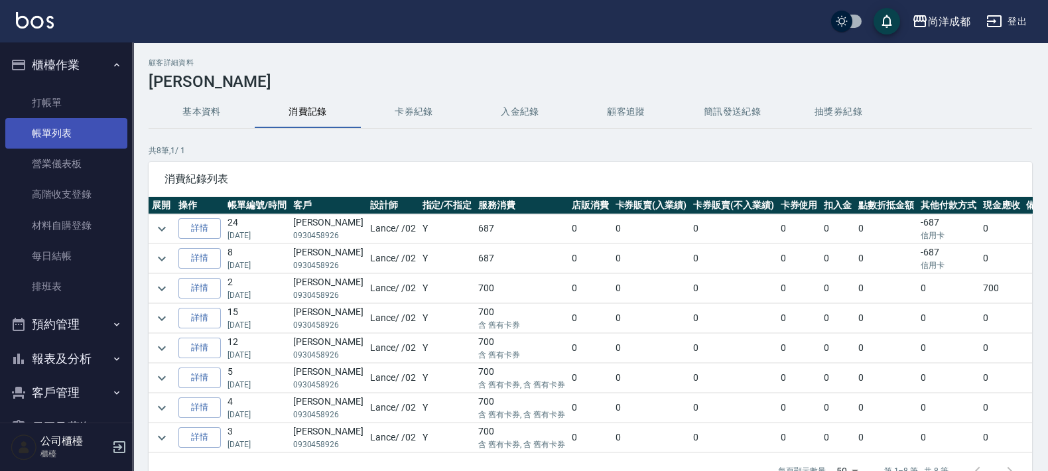
click at [58, 136] on link "帳單列表" at bounding box center [66, 133] width 122 height 31
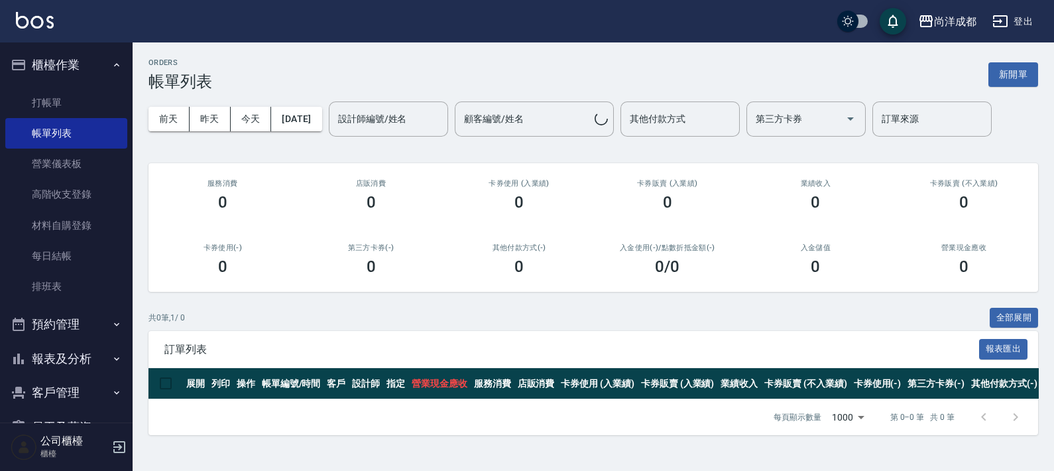
click at [297, 131] on div "前天 昨天 今天 2025/10/15 設計師編號/姓名 設計師編號/姓名 顧客編號/姓名 顧客編號/姓名 其他付款方式 其他付款方式 第三方卡券 第三方卡券…" at bounding box center [594, 119] width 890 height 56
click at [302, 127] on button "2025/10/15" at bounding box center [296, 119] width 50 height 25
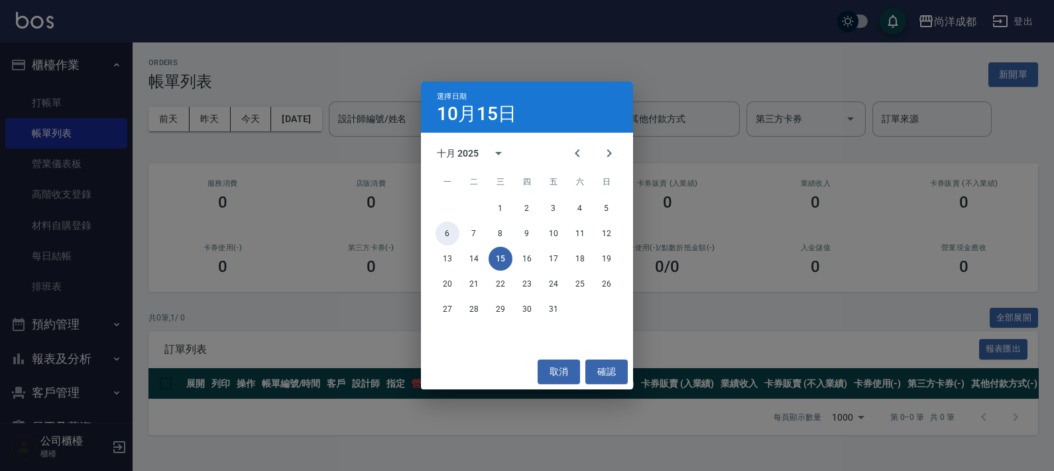
click at [446, 225] on button "6" at bounding box center [448, 234] width 24 height 24
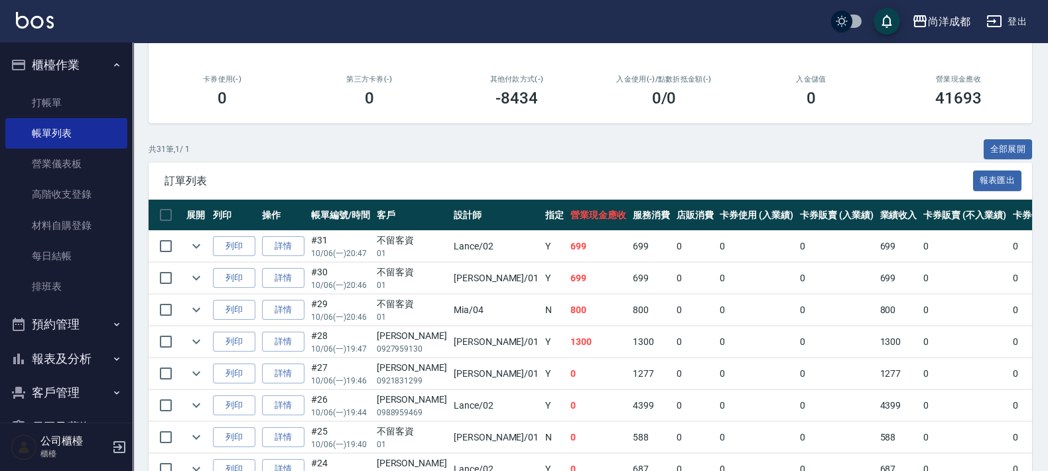
scroll to position [143, 0]
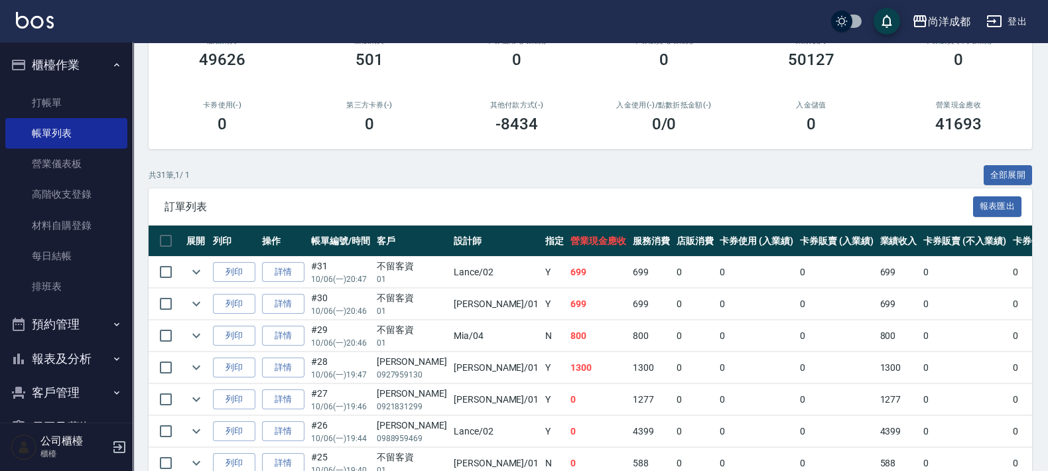
click at [93, 58] on button "櫃檯作業" at bounding box center [66, 65] width 122 height 34
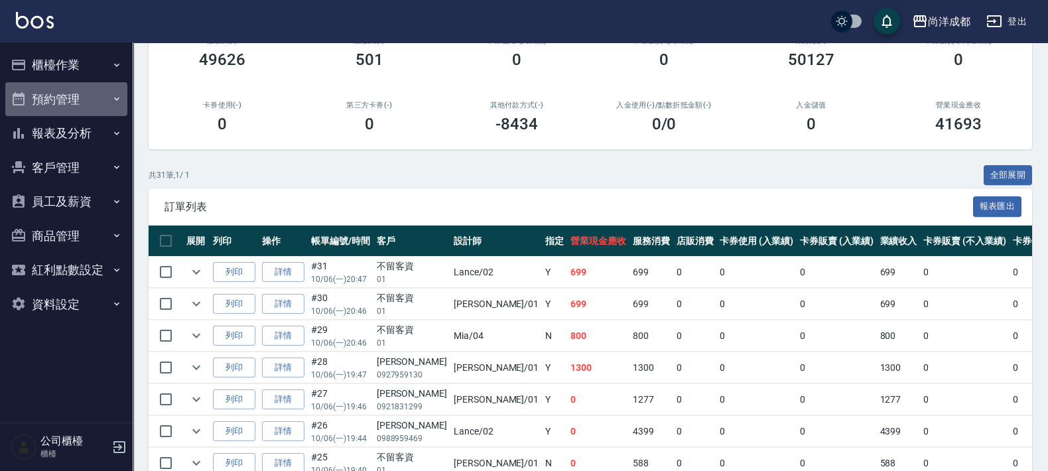
click at [56, 97] on button "預約管理" at bounding box center [66, 99] width 122 height 34
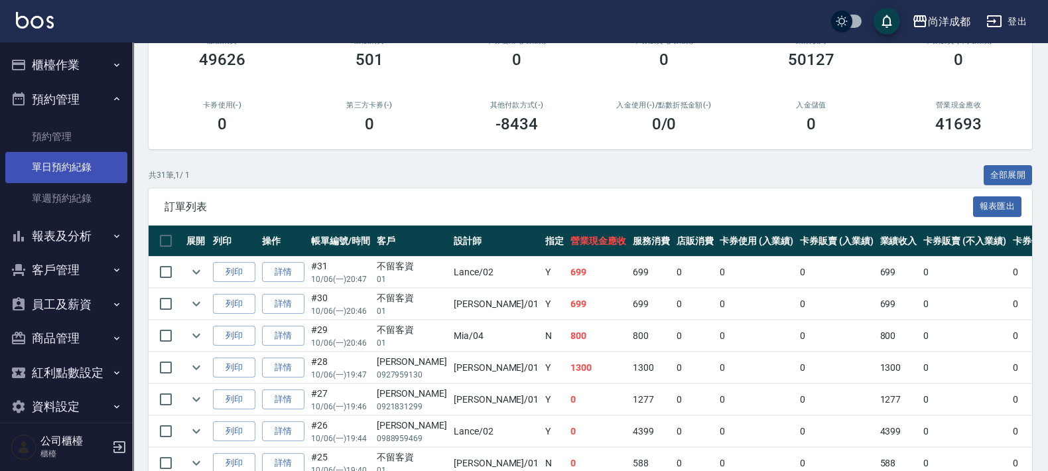
click at [75, 166] on link "單日預約紀錄" at bounding box center [66, 167] width 122 height 31
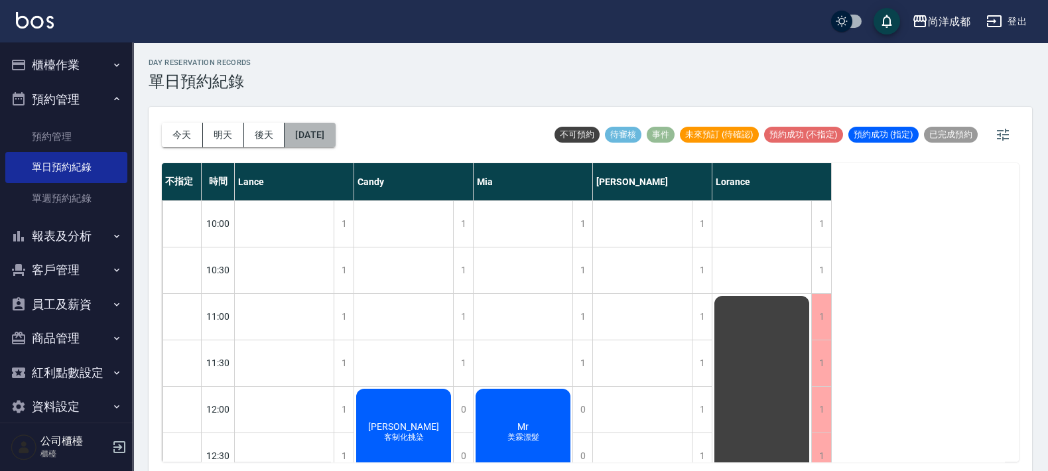
click at [335, 133] on button "2025/10/15" at bounding box center [310, 135] width 50 height 25
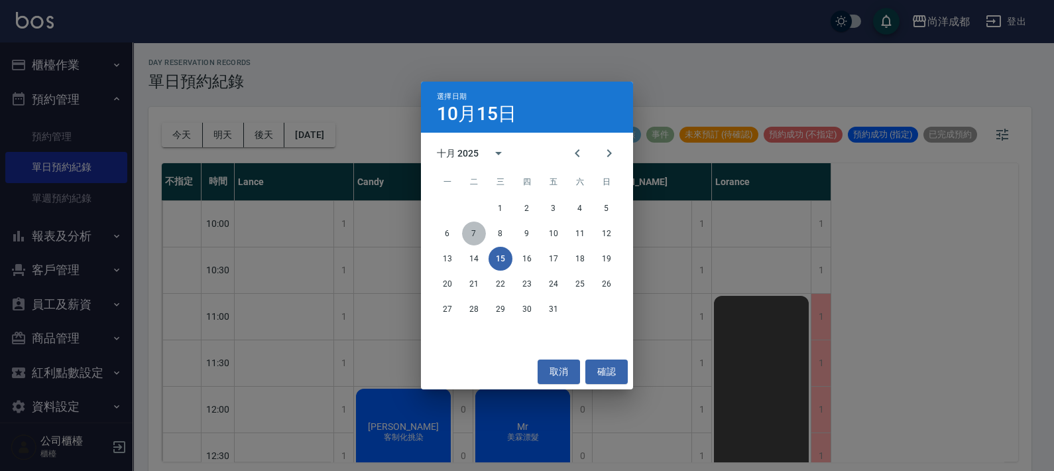
click at [471, 225] on button "7" at bounding box center [474, 234] width 24 height 24
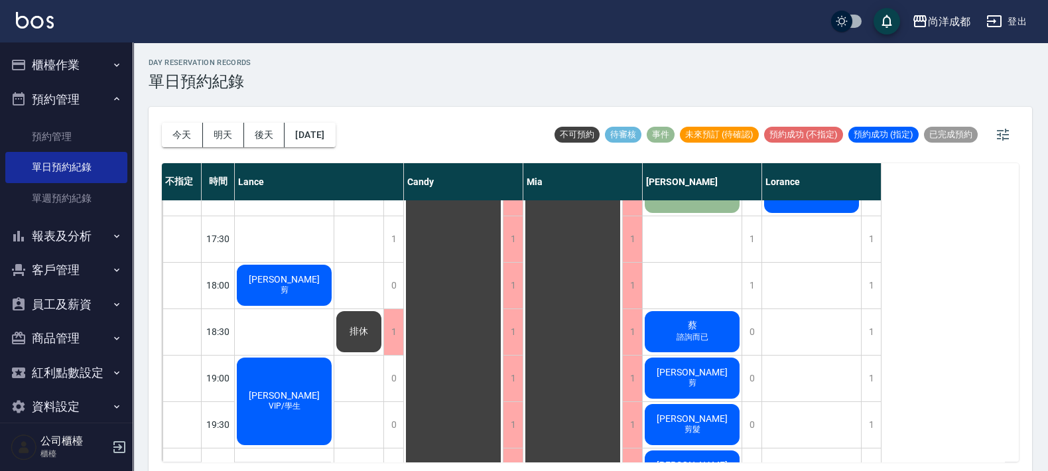
scroll to position [726, 0]
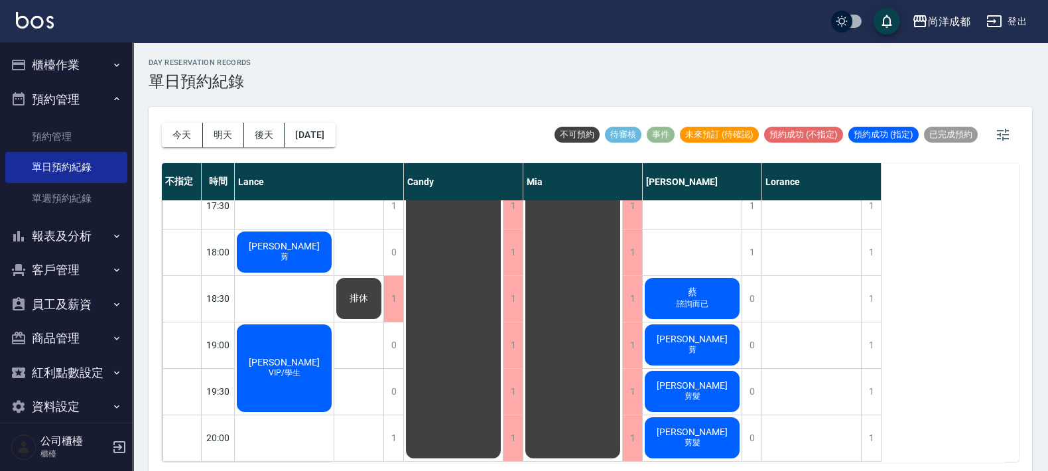
click at [304, 357] on div "陳金賢 VIP/學生" at bounding box center [284, 368] width 99 height 92
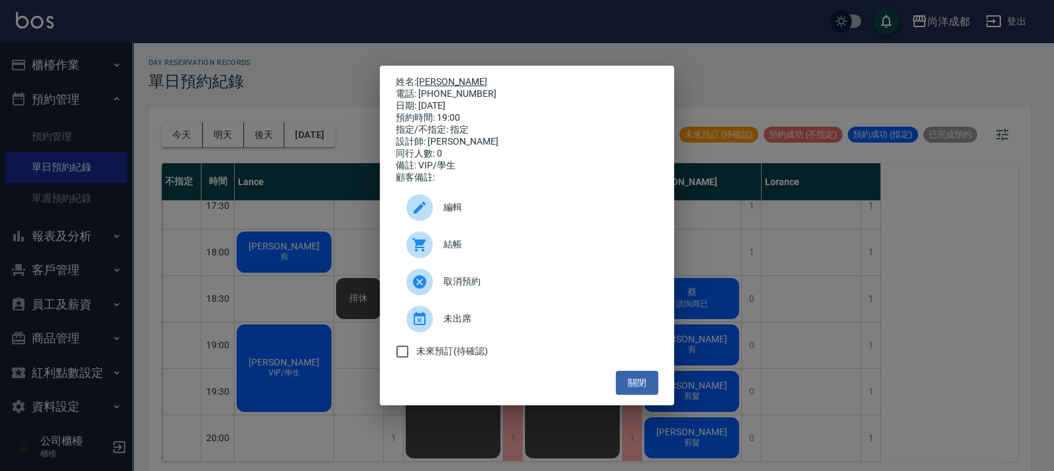
click at [440, 76] on link "陳金賢" at bounding box center [451, 81] width 71 height 11
click at [641, 378] on button "關閉" at bounding box center [637, 383] width 42 height 25
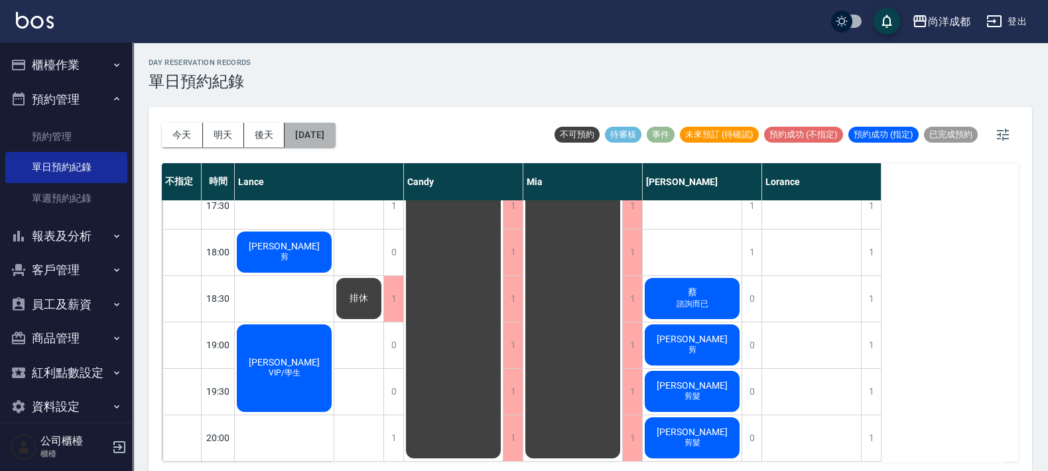
click at [333, 133] on button "2025/10/07" at bounding box center [310, 135] width 50 height 25
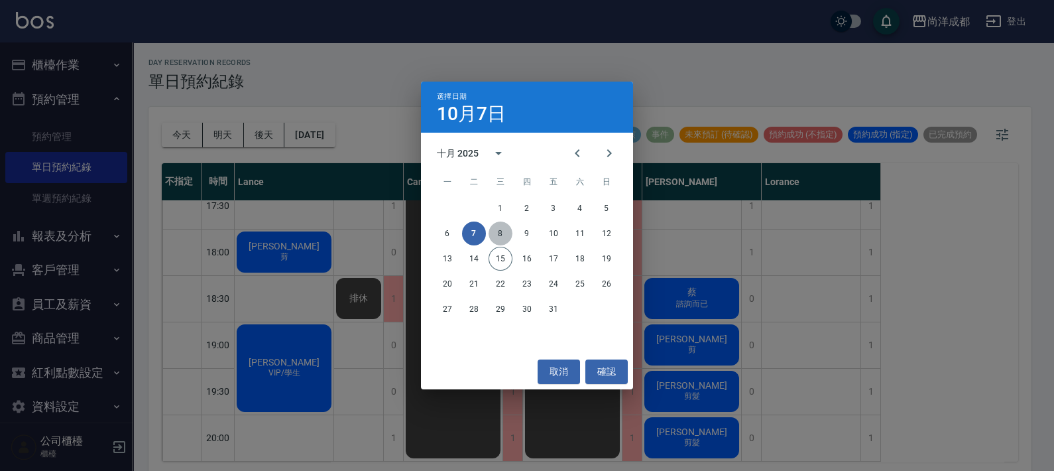
click at [494, 227] on button "8" at bounding box center [501, 234] width 24 height 24
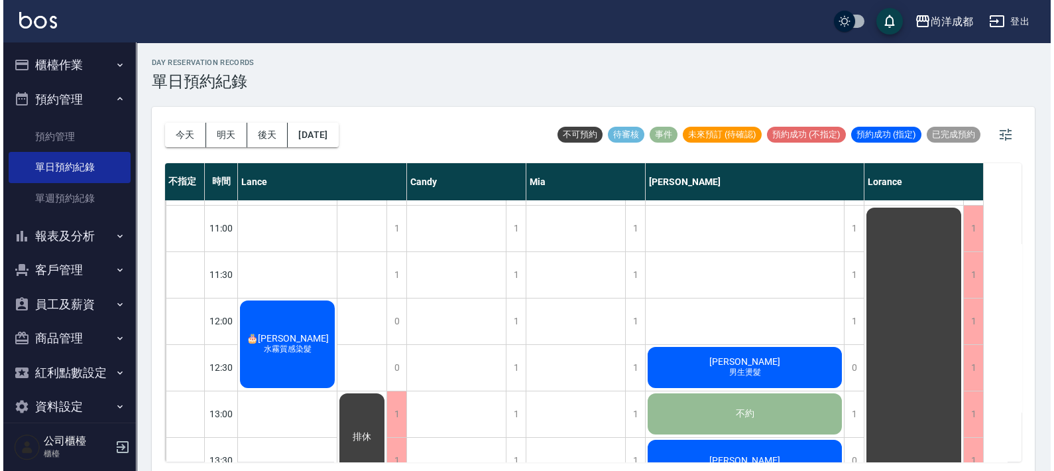
scroll to position [165, 0]
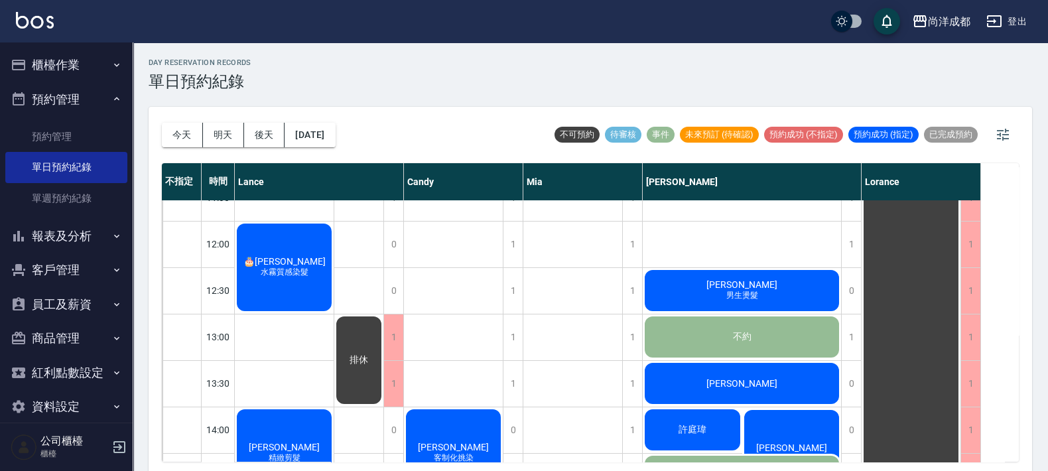
click at [283, 259] on span "🎂 高廉傑" at bounding box center [285, 261] width 88 height 11
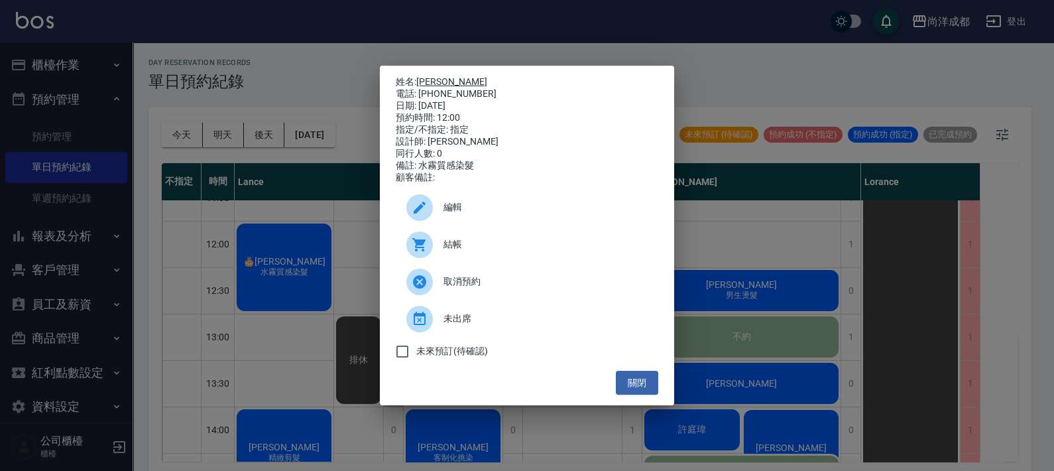
click at [435, 76] on link "高廉傑" at bounding box center [451, 81] width 71 height 11
click at [303, 371] on div "姓名: 高廉傑 電話: 0972086389 日期: 2025/10/08 預約時間: 12:00 指定/不指定: 指定 設計師: Lance 同行人數: 0…" at bounding box center [527, 235] width 1054 height 471
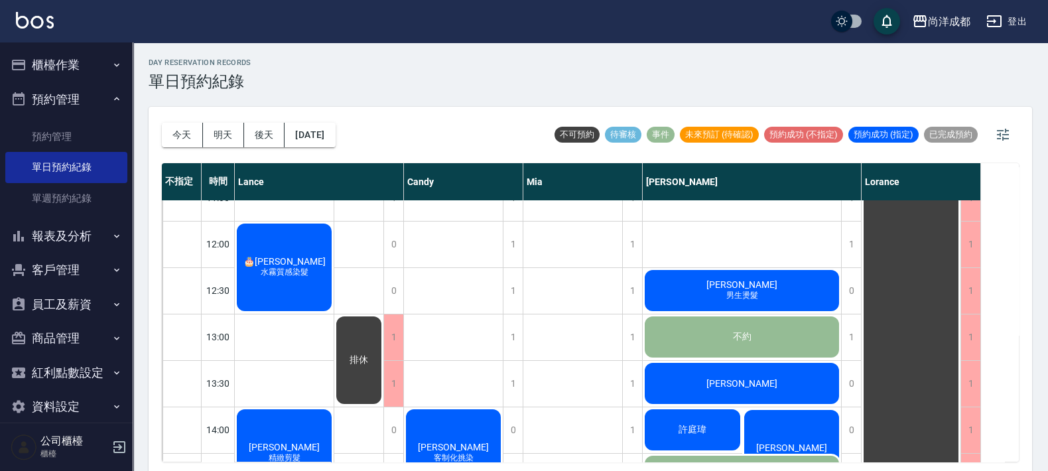
click at [298, 422] on div "張雅荃 精緻剪髮" at bounding box center [284, 453] width 99 height 92
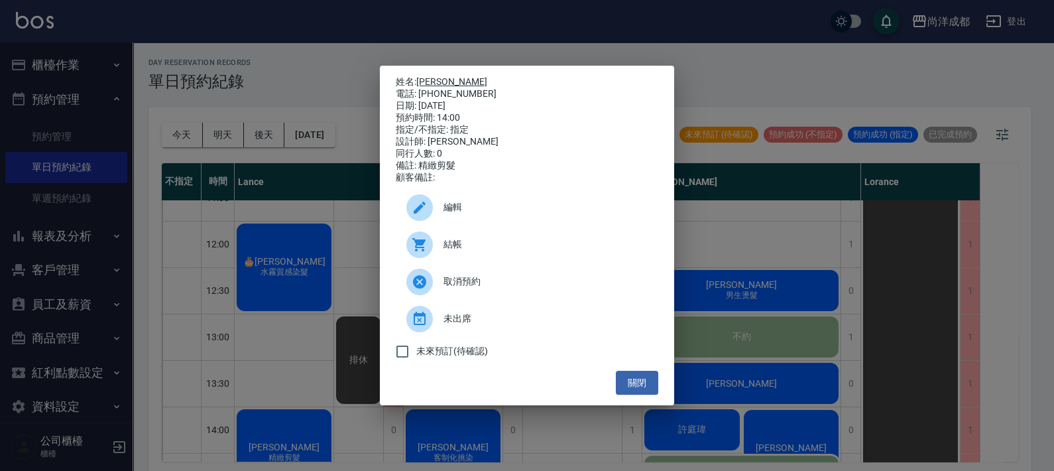
click at [436, 76] on link "張雅荃" at bounding box center [451, 81] width 71 height 11
click at [290, 369] on div "姓名: 張雅荃 電話: 0976281297 日期: 2025/10/08 預約時間: 14:00 指定/不指定: 指定 設計師: Lance 同行人數: 0…" at bounding box center [527, 235] width 1054 height 471
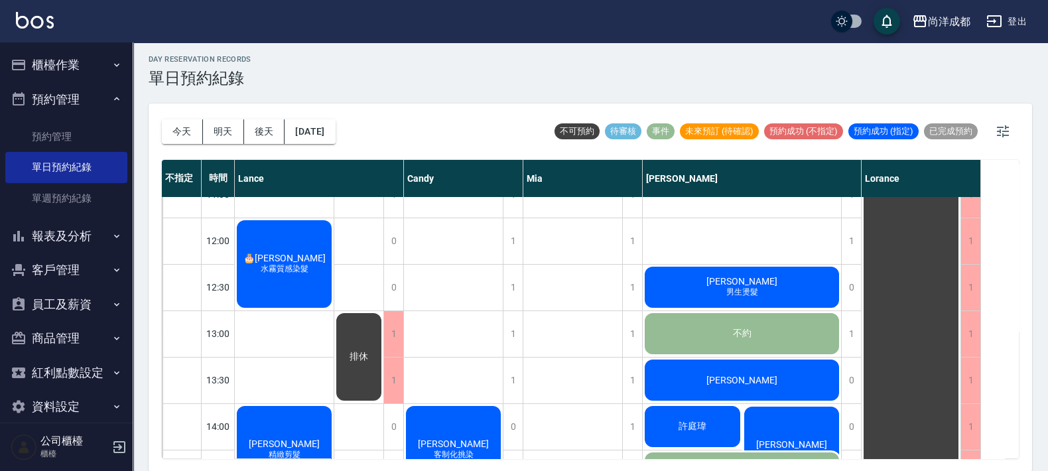
scroll to position [414, 0]
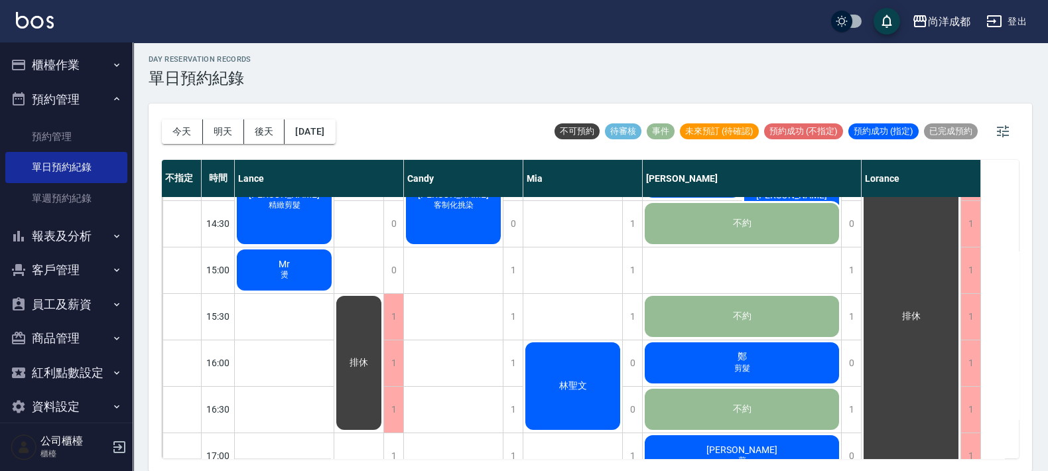
click at [290, 274] on span "燙" at bounding box center [284, 274] width 13 height 11
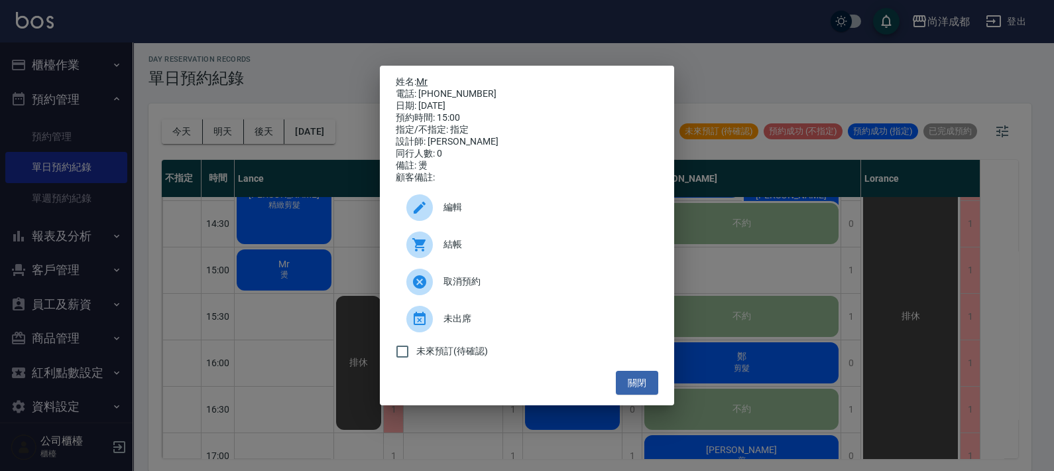
click at [424, 78] on link "Mr" at bounding box center [421, 81] width 11 height 11
click at [645, 391] on button "關閉" at bounding box center [637, 383] width 42 height 25
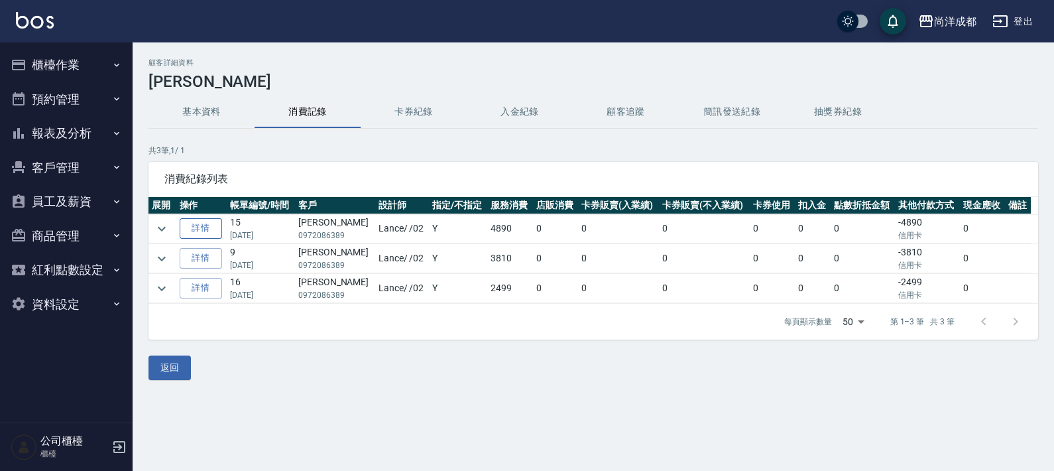
click at [203, 222] on link "詳情" at bounding box center [201, 228] width 42 height 21
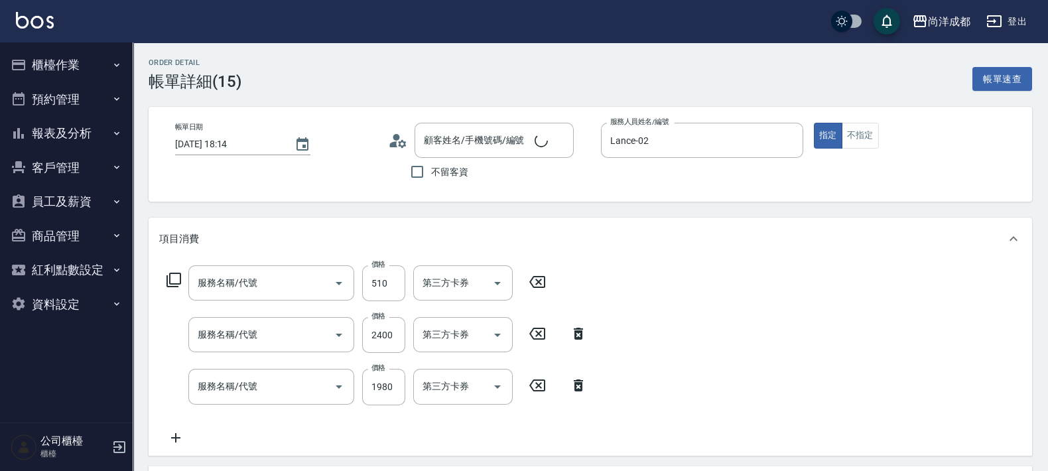
type input "[DATE] 18:14"
type input "Lance-02"
type input "0"
type input "剪髮(401)"
type input "染髮(501)"
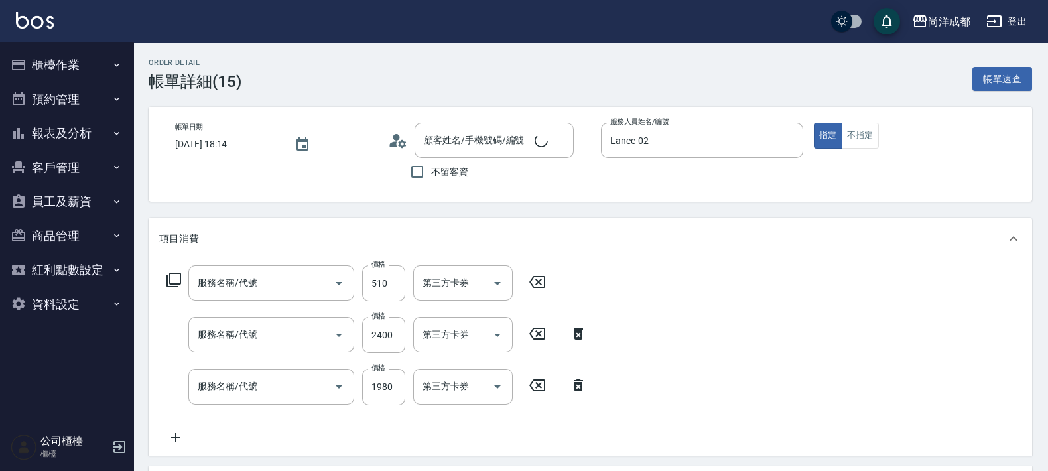
type input "染髮(501)"
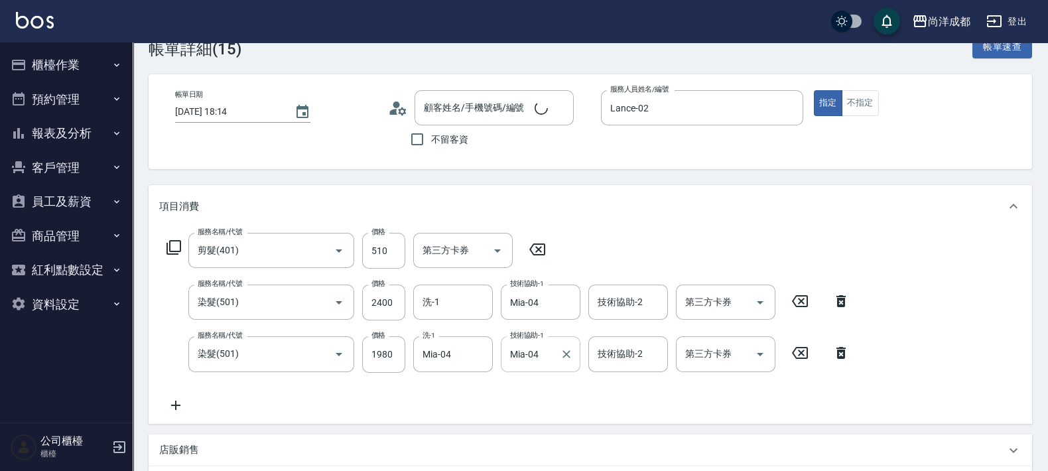
type input "[PERSON_NAME]/0972086389/"
type input "信用卡"
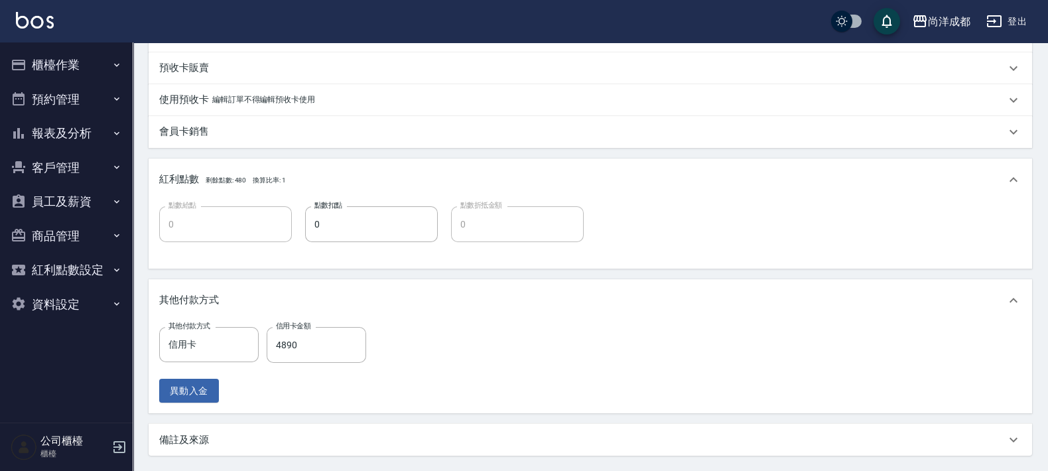
scroll to position [494, 0]
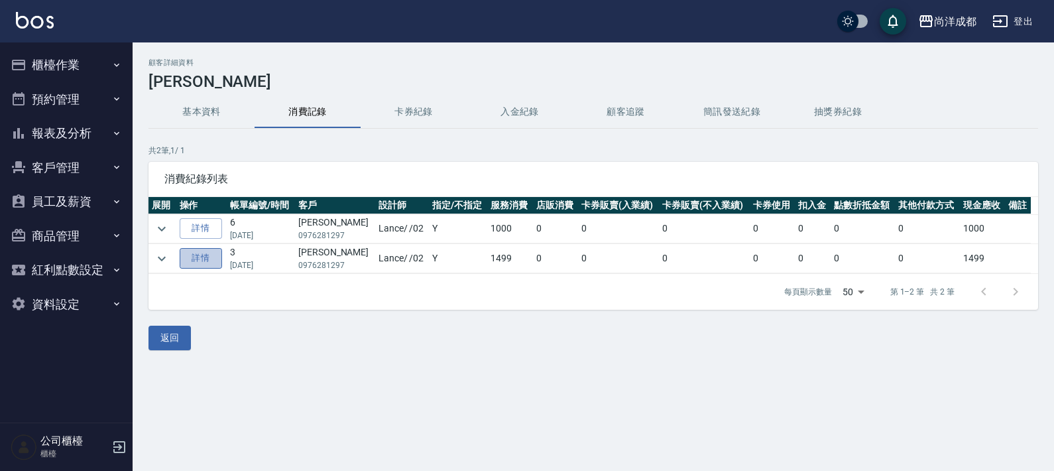
click at [196, 260] on link "詳情" at bounding box center [201, 258] width 42 height 21
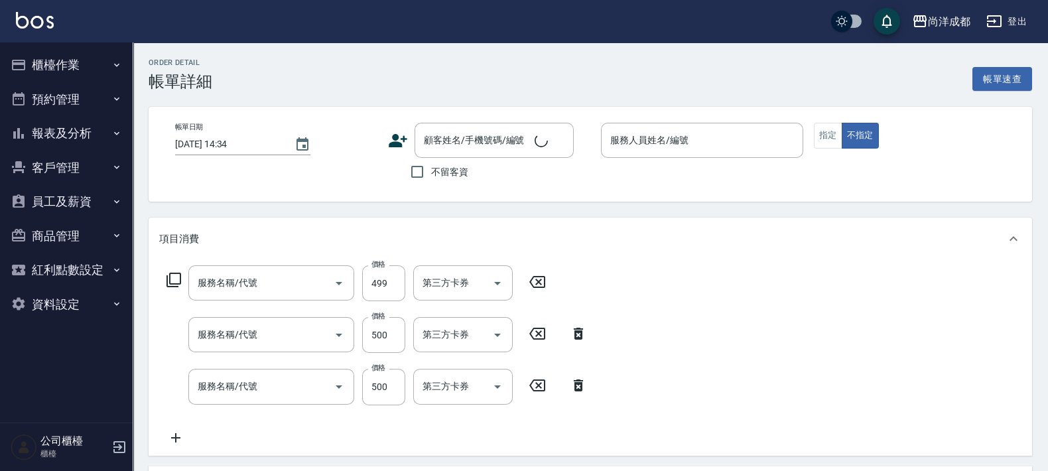
type input "蕾娜塔凝膠去角質(1003)"
type input "剪髮(401)"
type input "洗髮(201)"
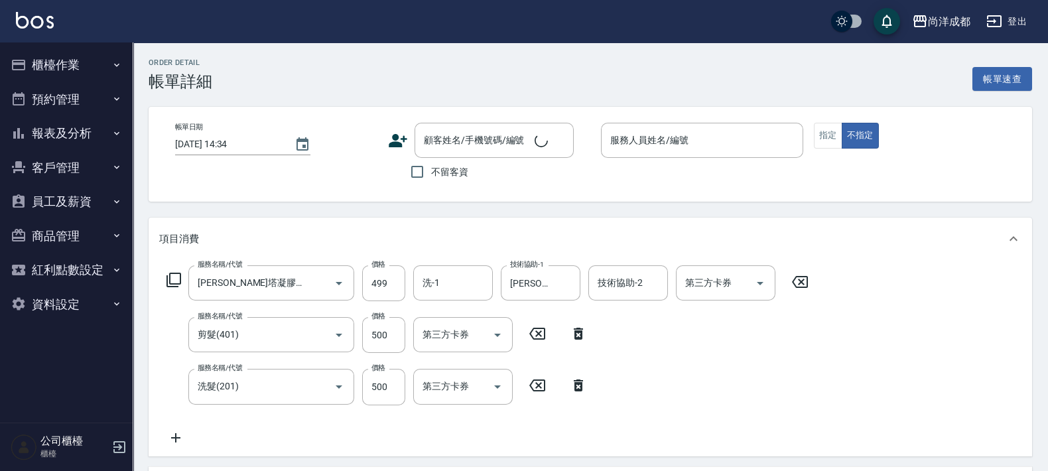
type input "2025/03/13 15:53"
type input "Lance-02"
type input "140"
type input "張雅荃/0976281297/"
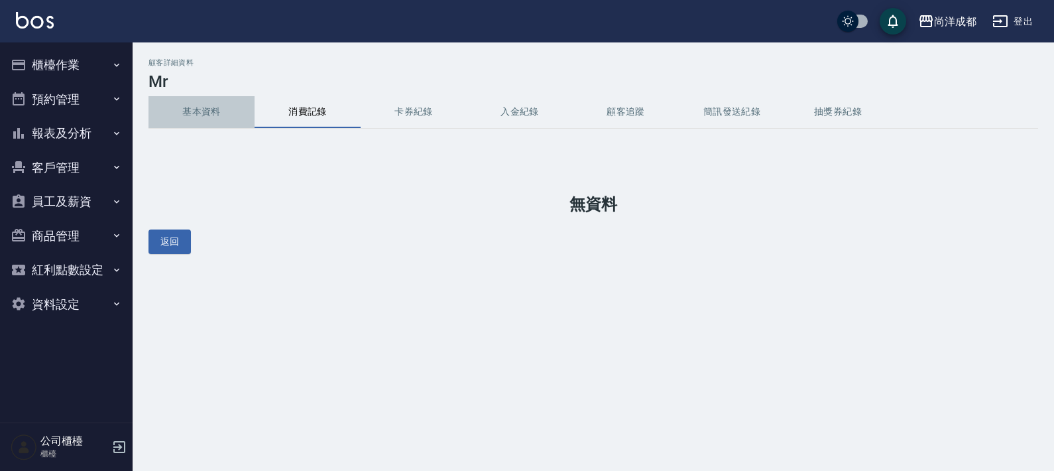
click at [208, 111] on button "基本資料" at bounding box center [202, 112] width 106 height 32
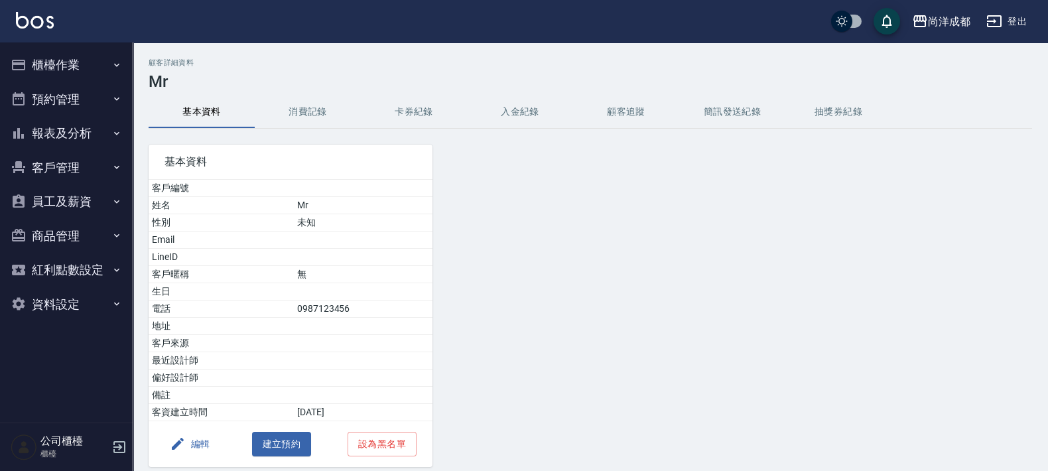
click at [313, 103] on button "消費記錄" at bounding box center [308, 112] width 106 height 32
